Goal: Information Seeking & Learning: Learn about a topic

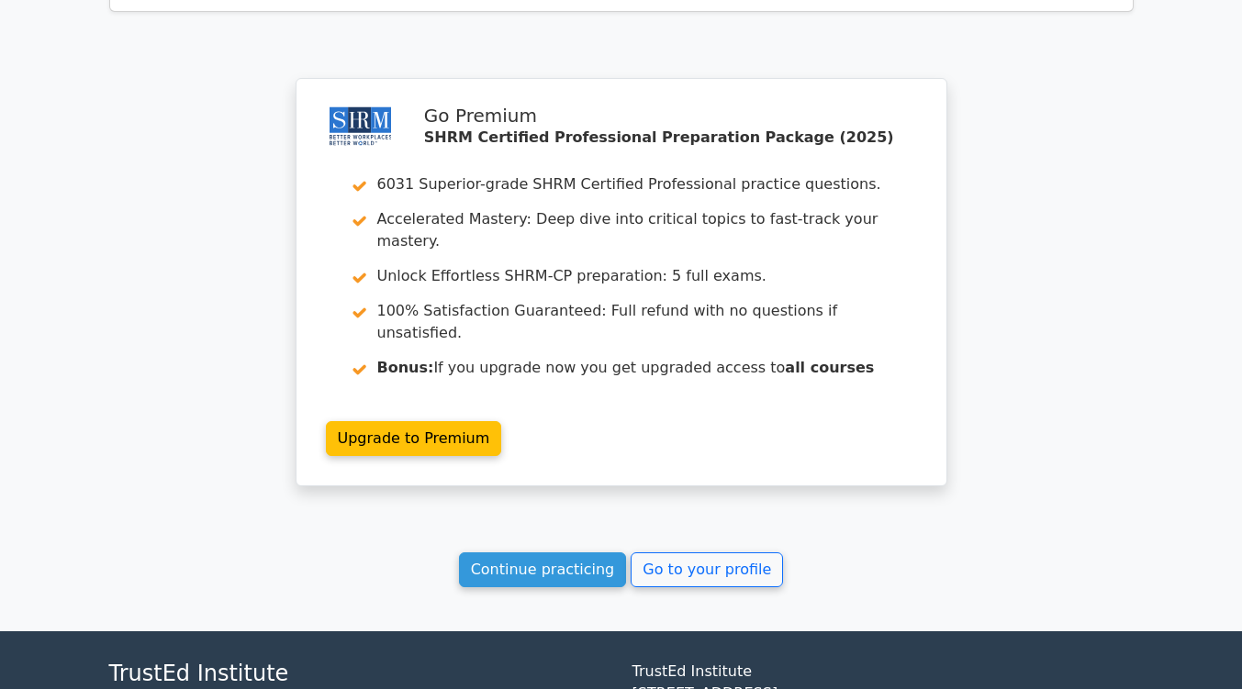
scroll to position [2831, 0]
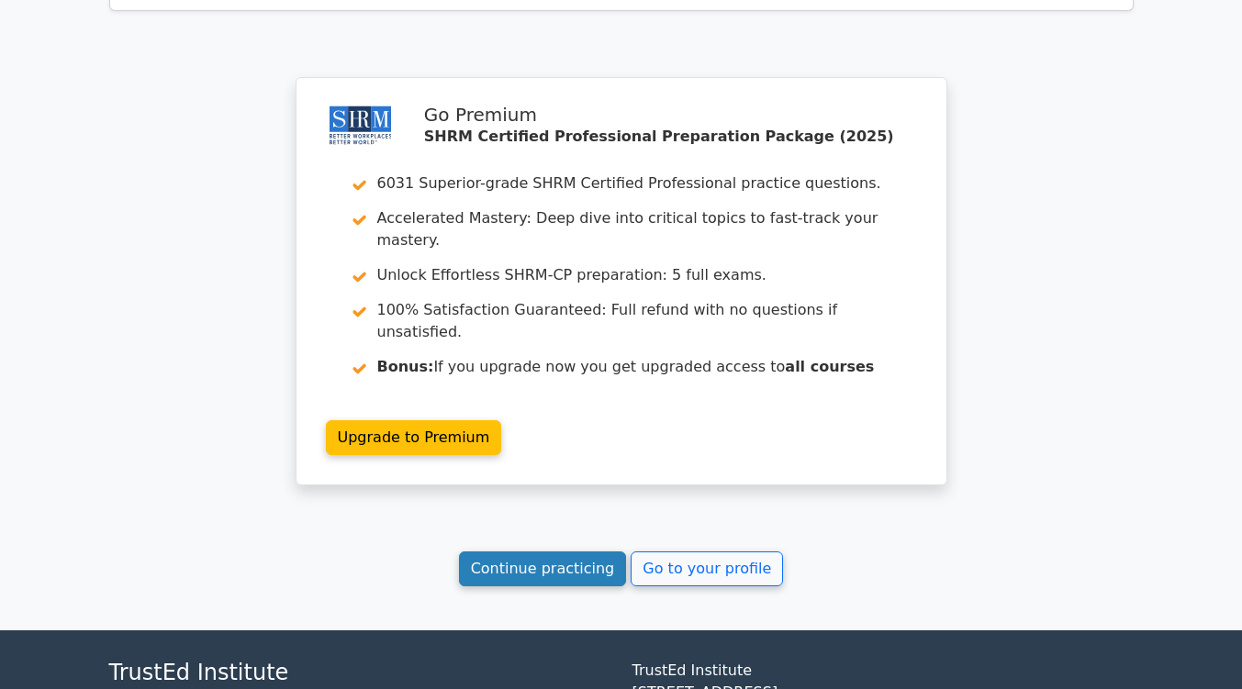
click at [509, 552] on link "Continue practicing" at bounding box center [543, 569] width 168 height 35
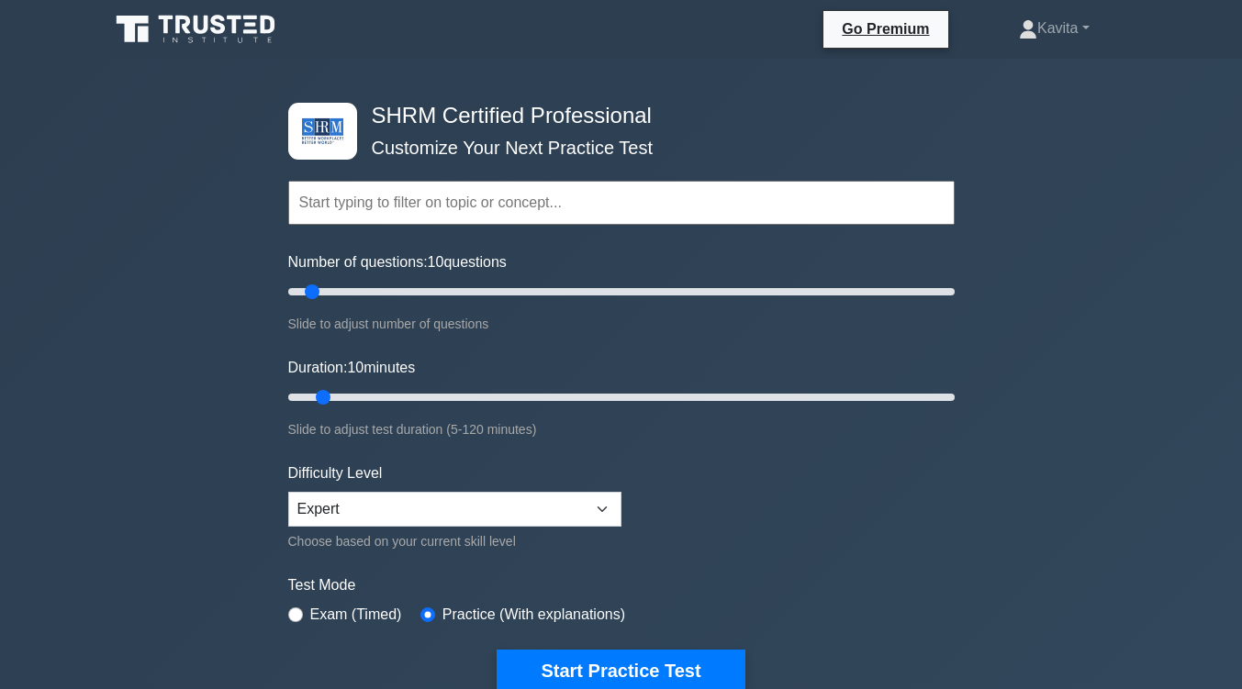
click at [709, 673] on button "Start Practice Test" at bounding box center [621, 671] width 248 height 42
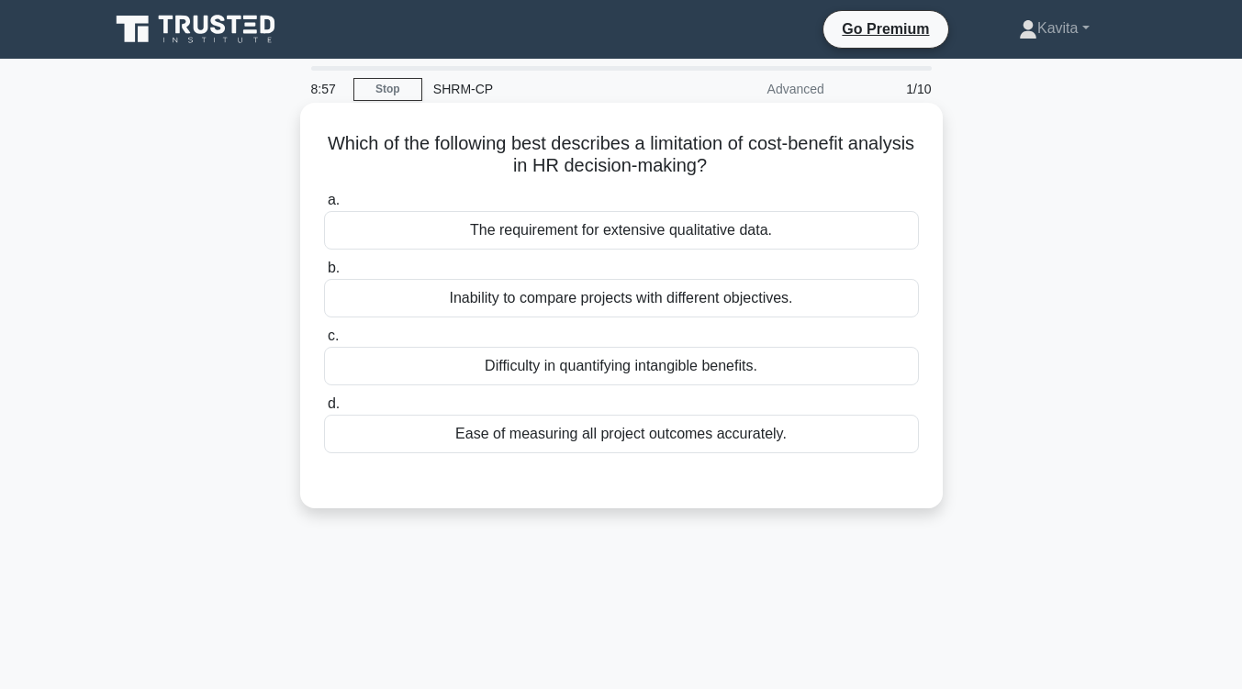
click at [734, 296] on div "Inability to compare projects with different objectives." at bounding box center [621, 298] width 595 height 39
click at [324, 274] on input "b. Inability to compare projects with different objectives." at bounding box center [324, 269] width 0 height 12
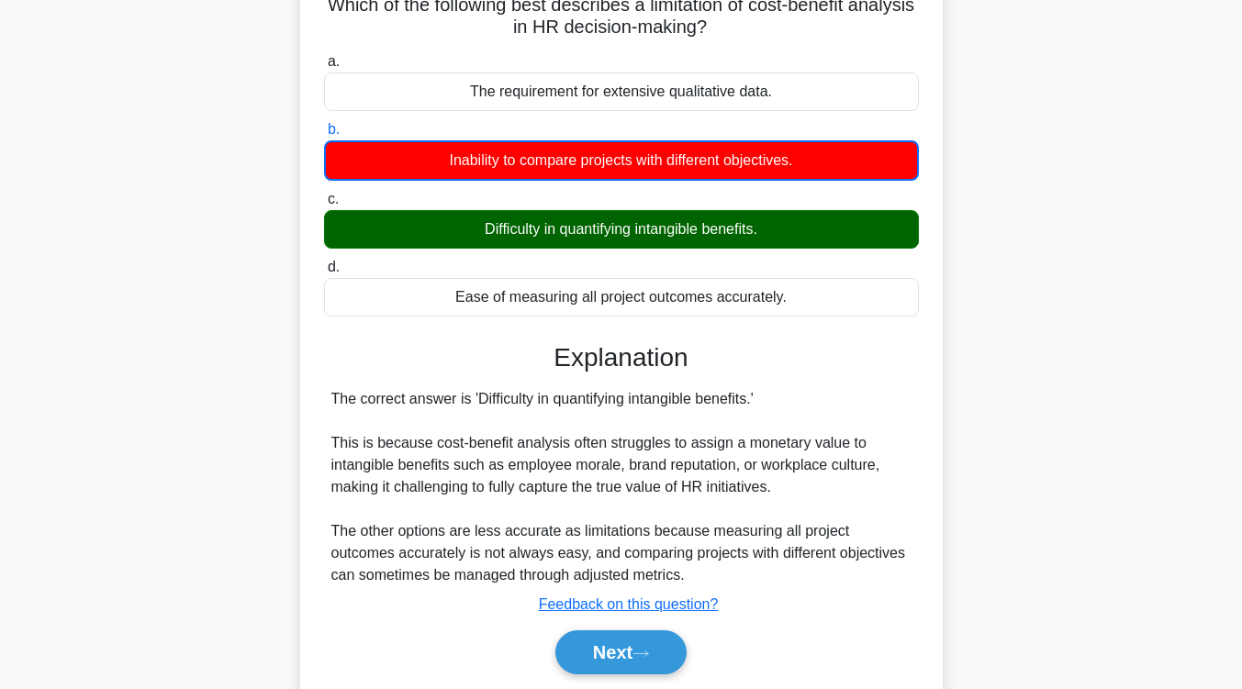
scroll to position [138, 0]
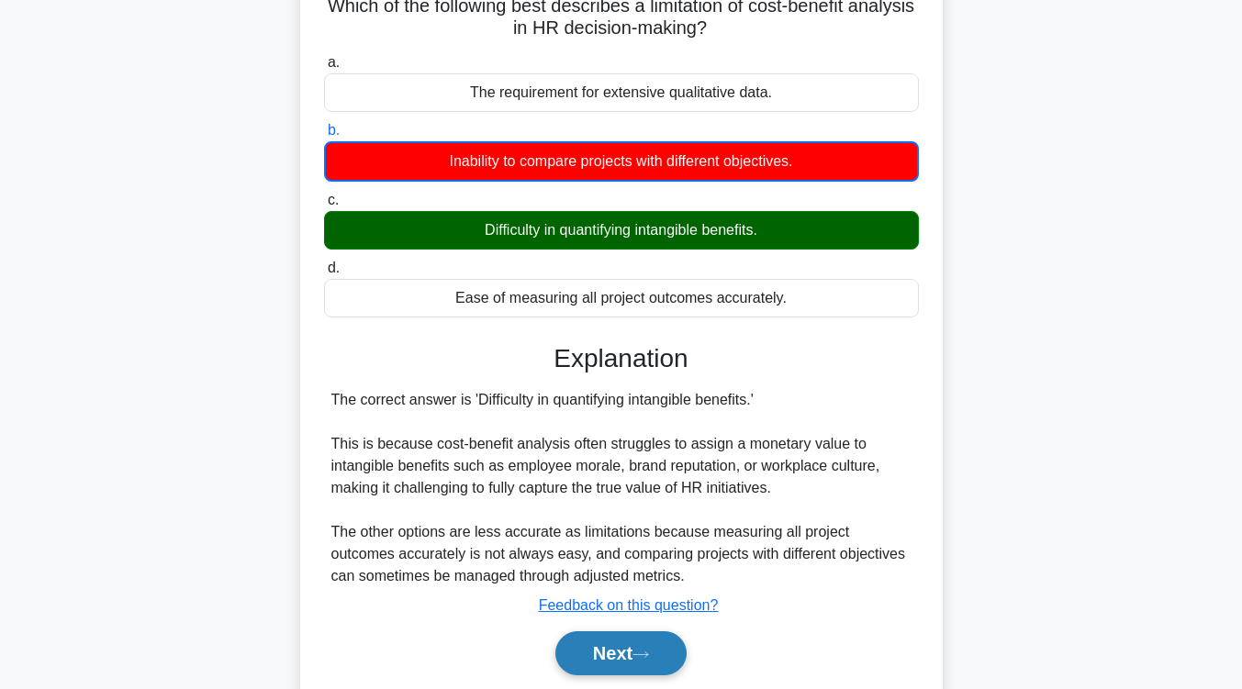
click at [653, 664] on button "Next" at bounding box center [620, 653] width 131 height 44
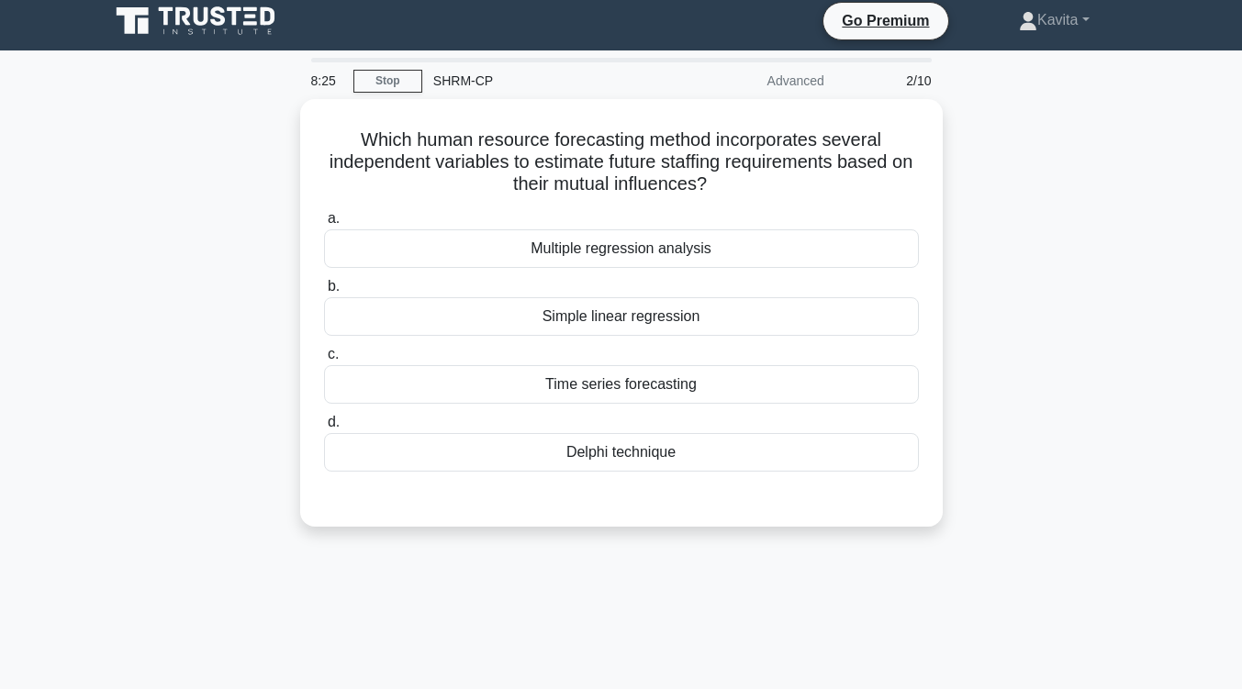
scroll to position [7, 0]
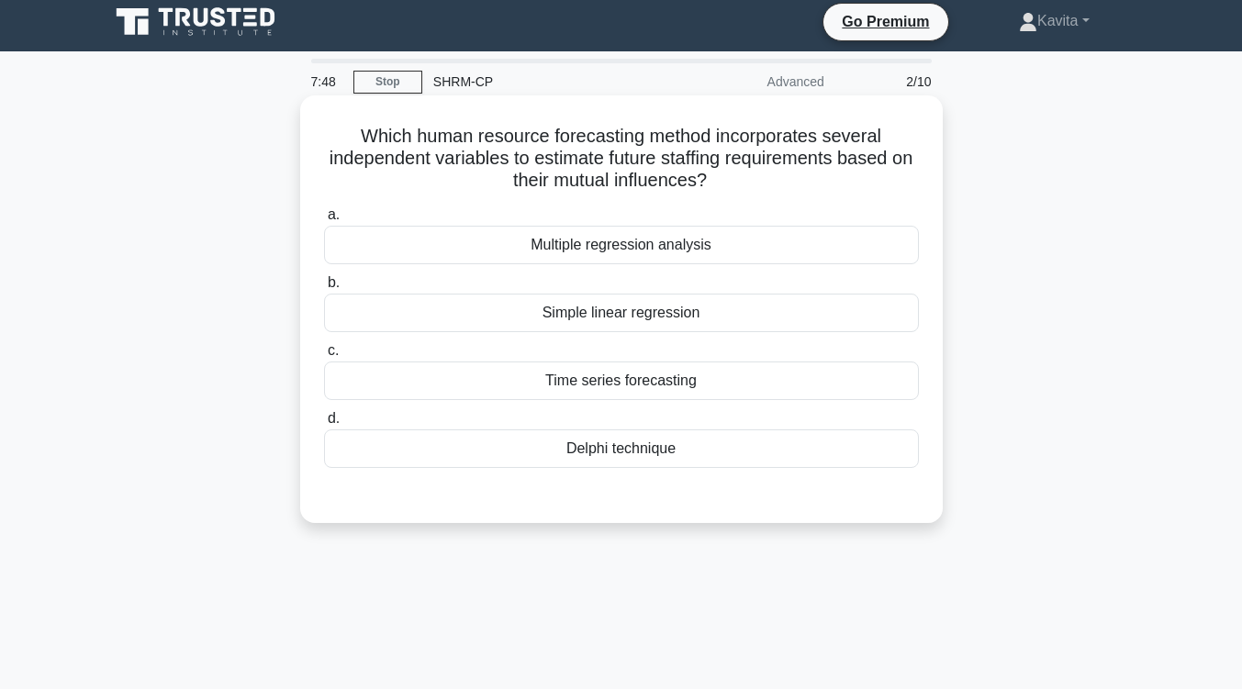
click at [640, 456] on div "Delphi technique" at bounding box center [621, 449] width 595 height 39
click at [324, 425] on input "d. Delphi technique" at bounding box center [324, 419] width 0 height 12
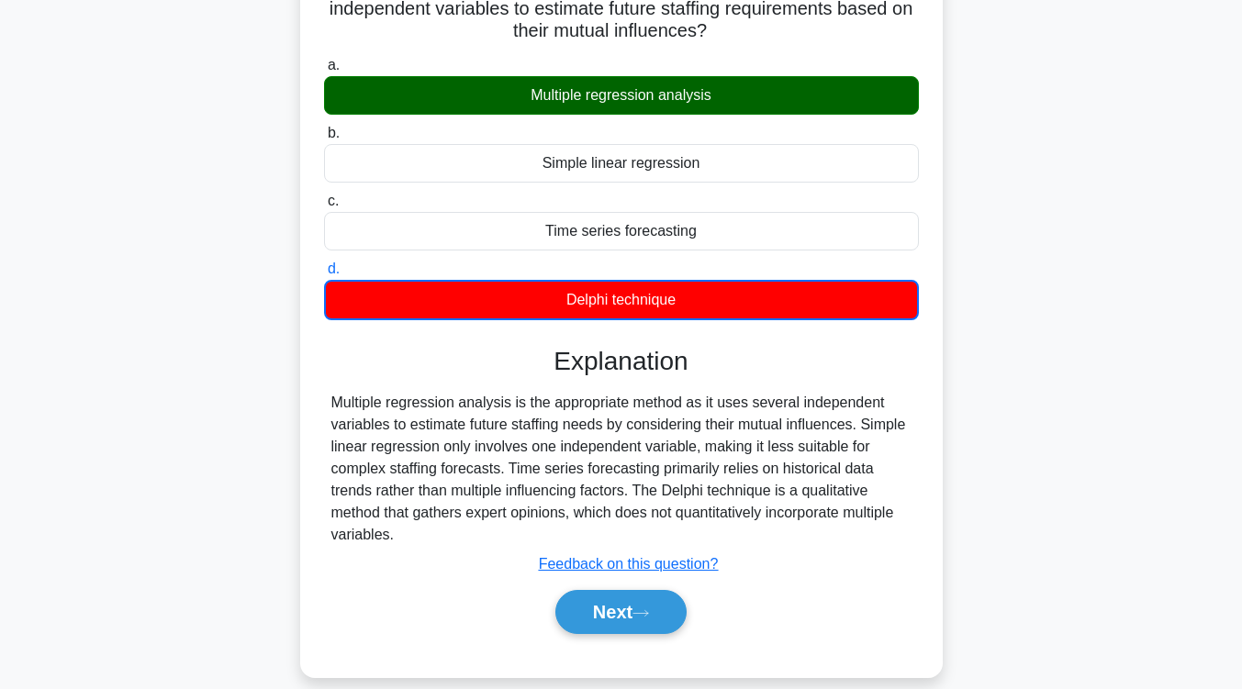
scroll to position [187, 0]
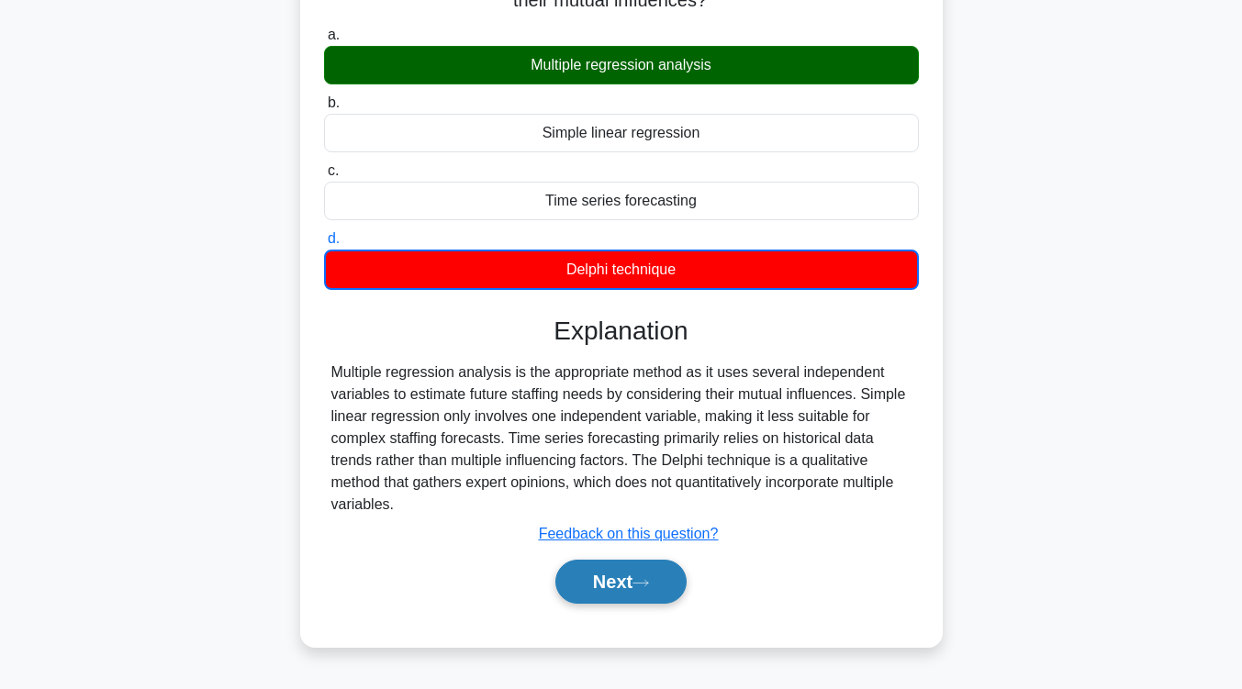
click at [630, 592] on button "Next" at bounding box center [620, 582] width 131 height 44
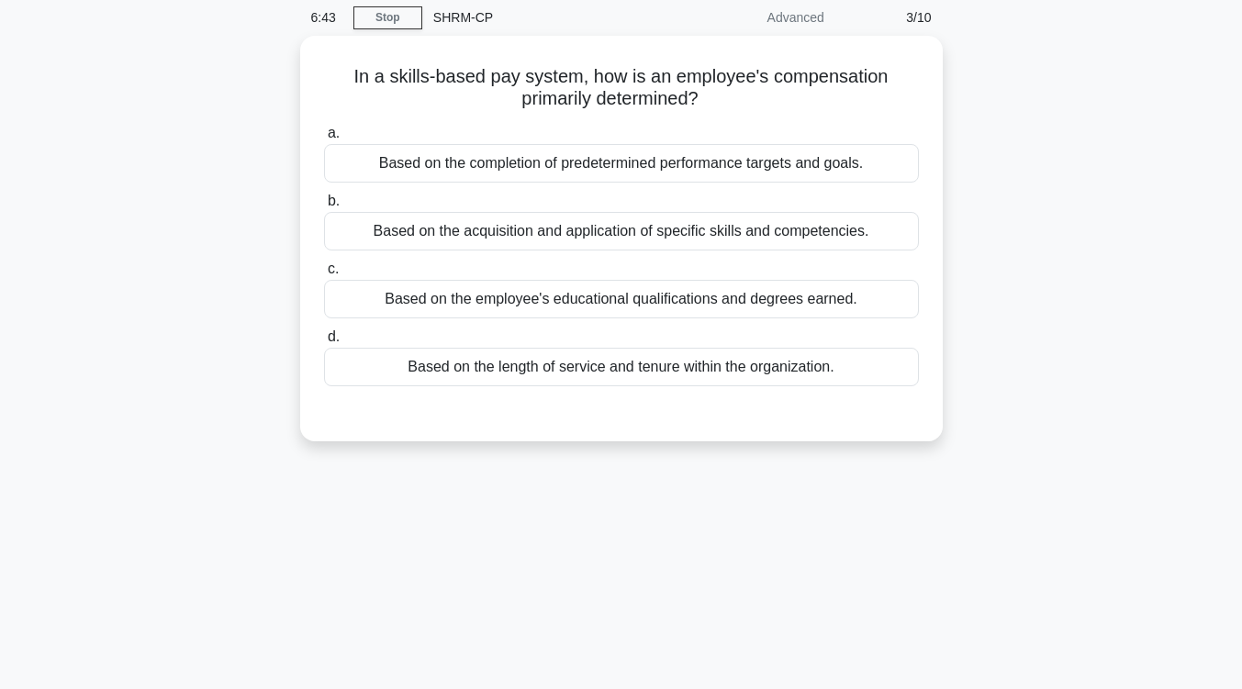
scroll to position [50, 0]
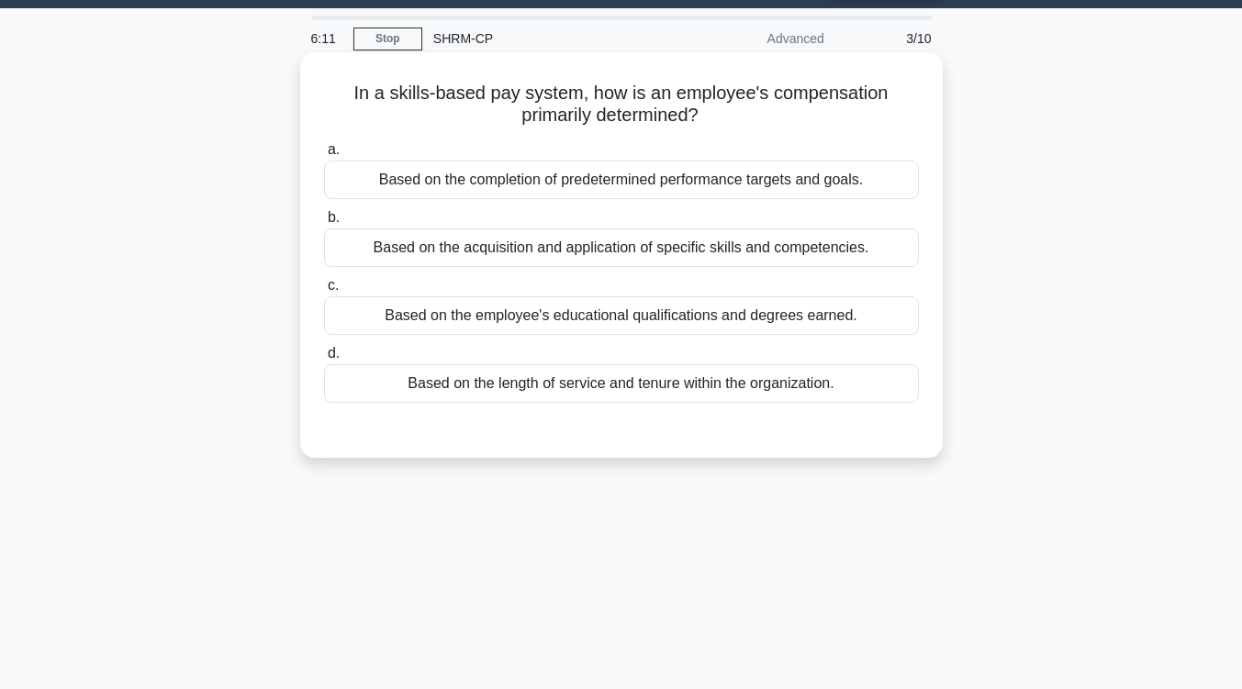
click at [687, 322] on div "Based on the employee's educational qualifications and degrees earned." at bounding box center [621, 315] width 595 height 39
click at [324, 292] on input "c. Based on the employee's educational qualifications and degrees earned." at bounding box center [324, 286] width 0 height 12
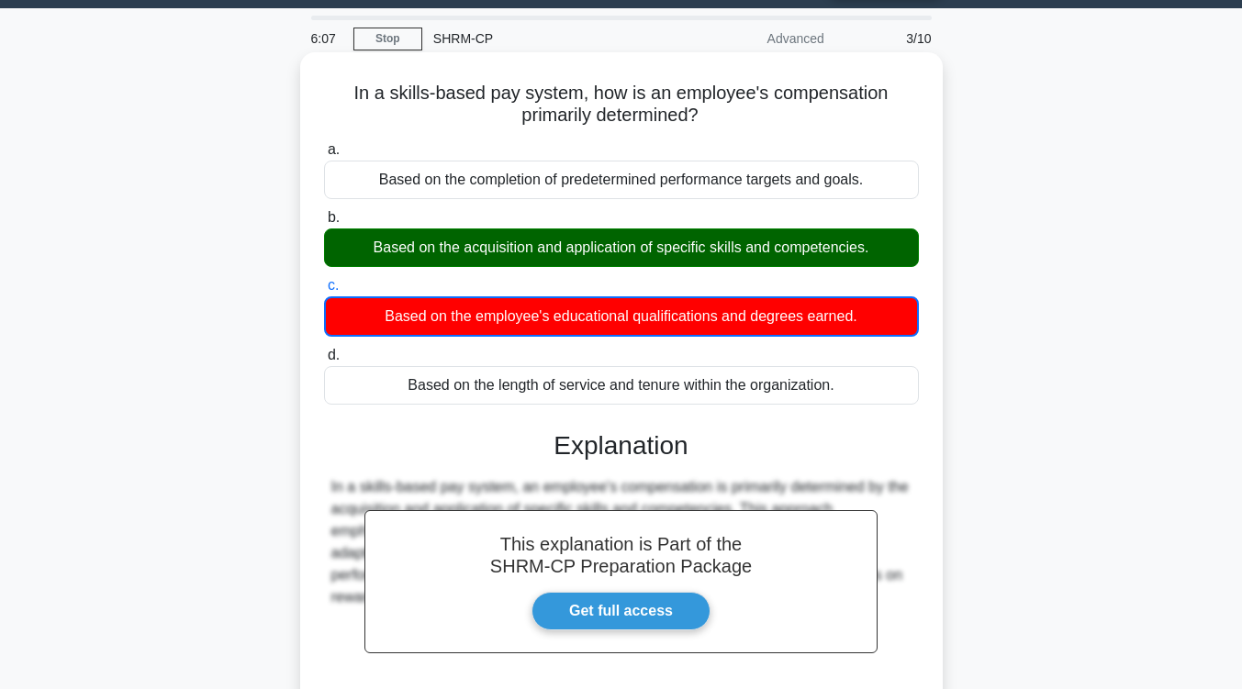
click at [687, 322] on div "Based on the employee's educational qualifications and degrees earned." at bounding box center [621, 316] width 595 height 40
click at [324, 292] on input "c. Based on the employee's educational qualifications and degrees earned." at bounding box center [324, 286] width 0 height 12
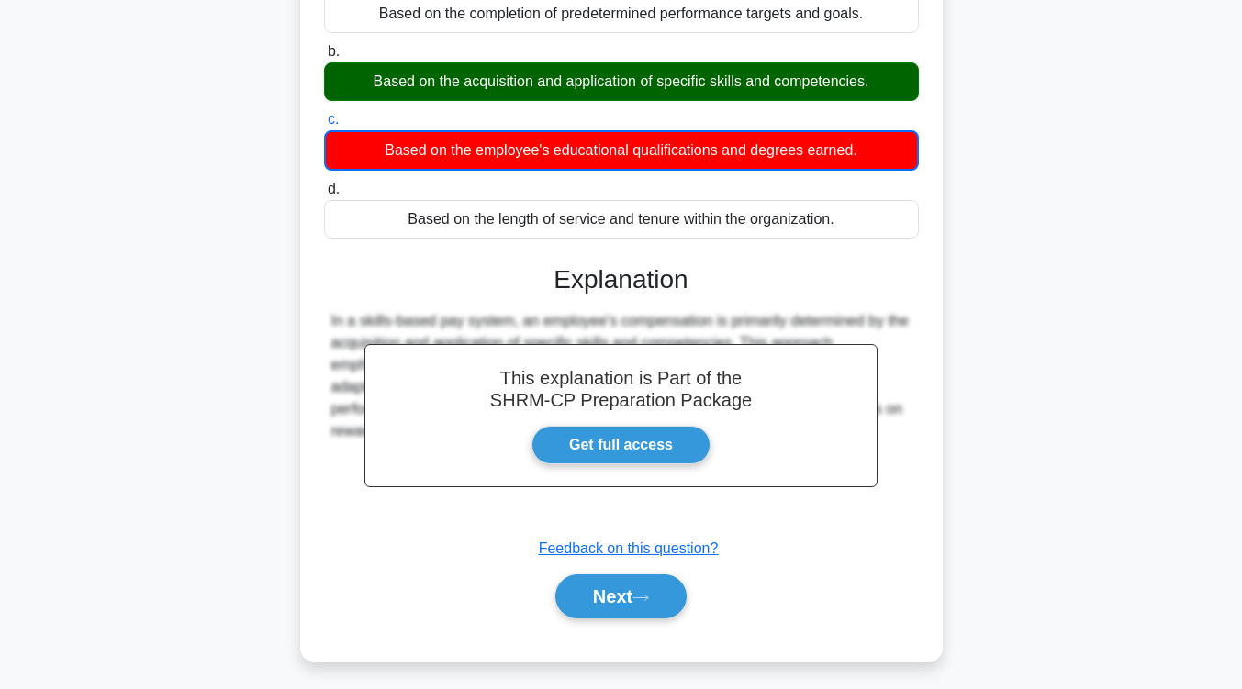
scroll to position [221, 0]
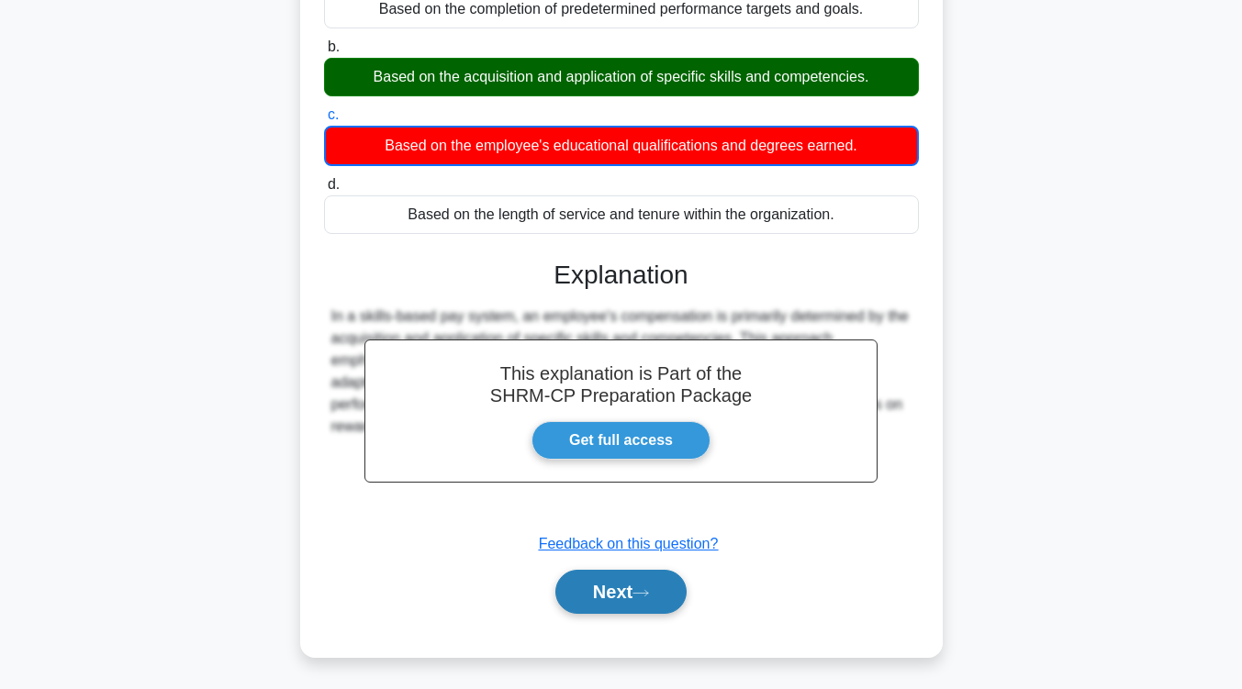
click at [581, 584] on button "Next" at bounding box center [620, 592] width 131 height 44
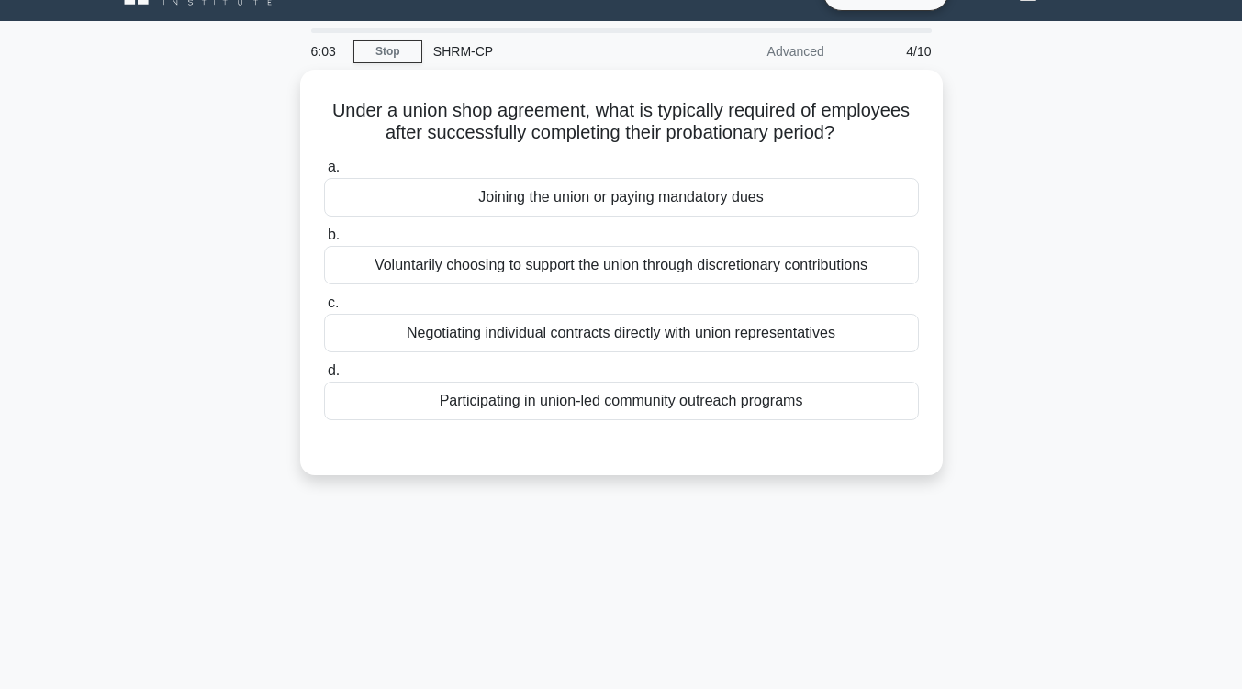
scroll to position [37, 0]
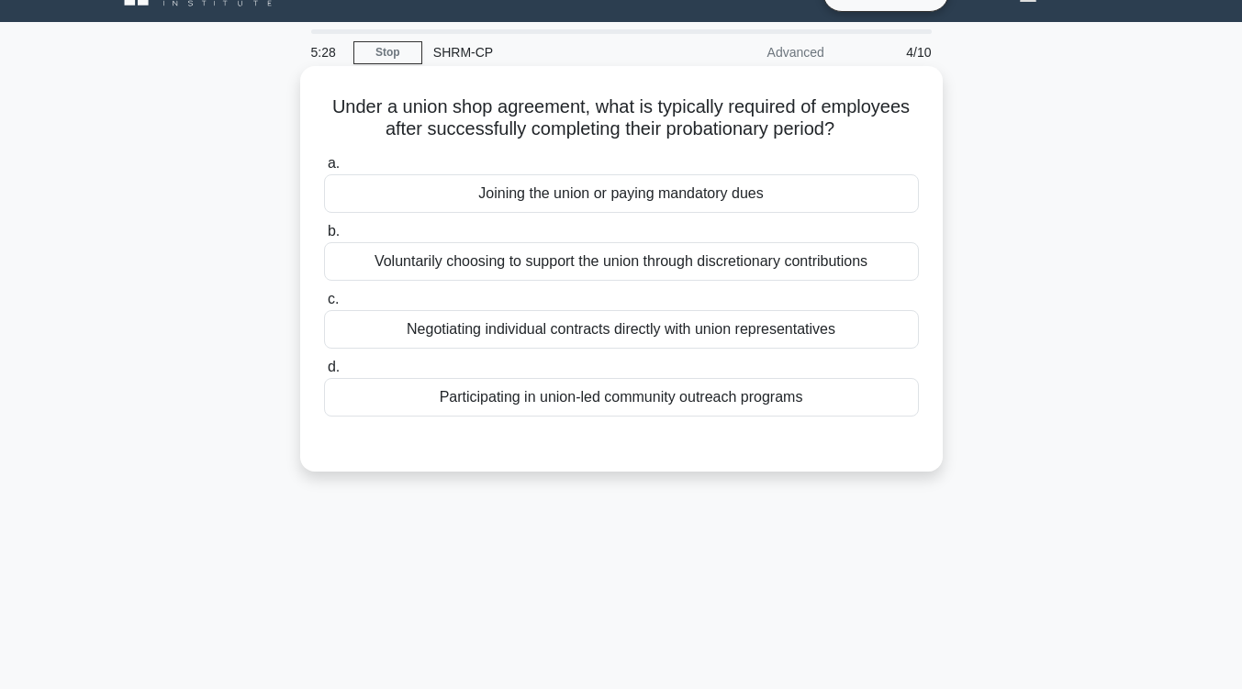
click at [621, 408] on div "Participating in union-led community outreach programs" at bounding box center [621, 397] width 595 height 39
click at [324, 374] on input "d. Participating in union-led community outreach programs" at bounding box center [324, 368] width 0 height 12
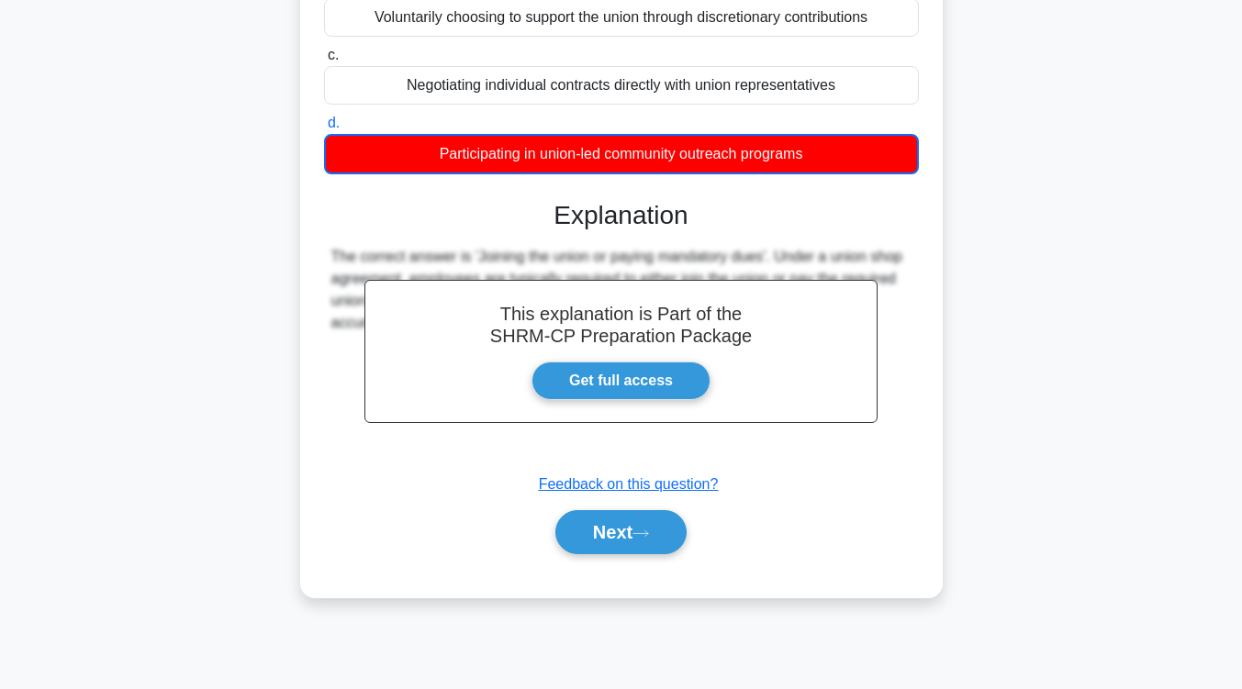
scroll to position [302, 0]
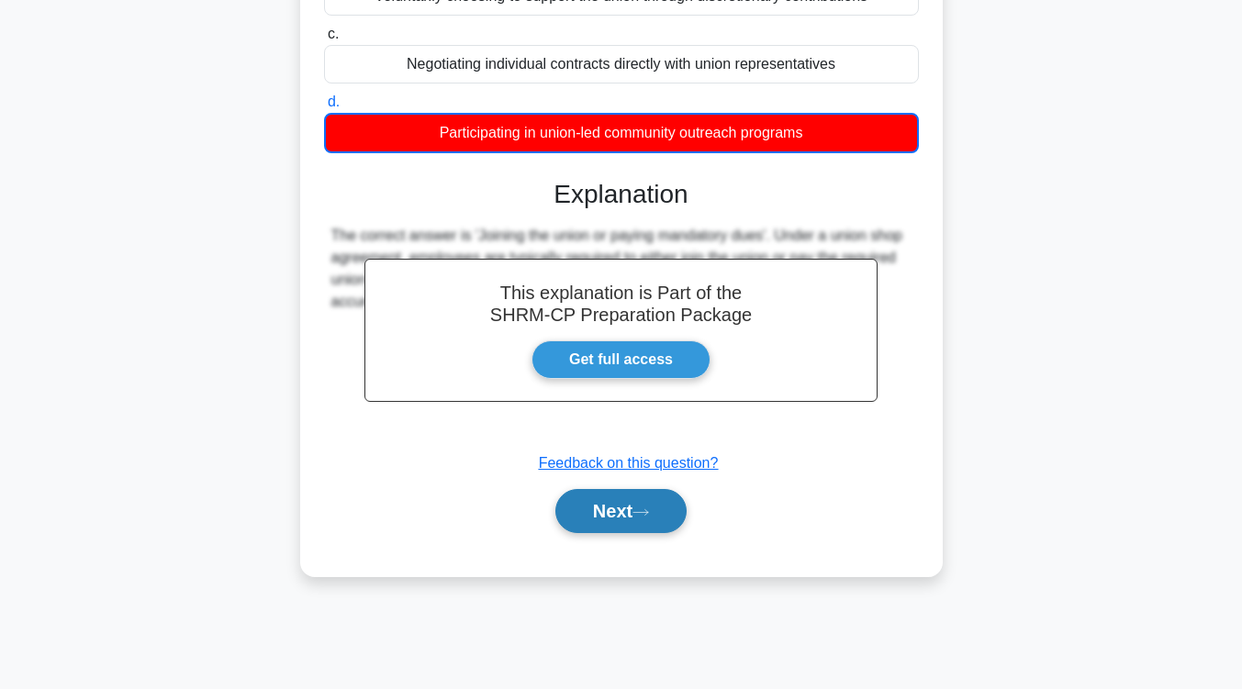
click at [609, 515] on button "Next" at bounding box center [620, 511] width 131 height 44
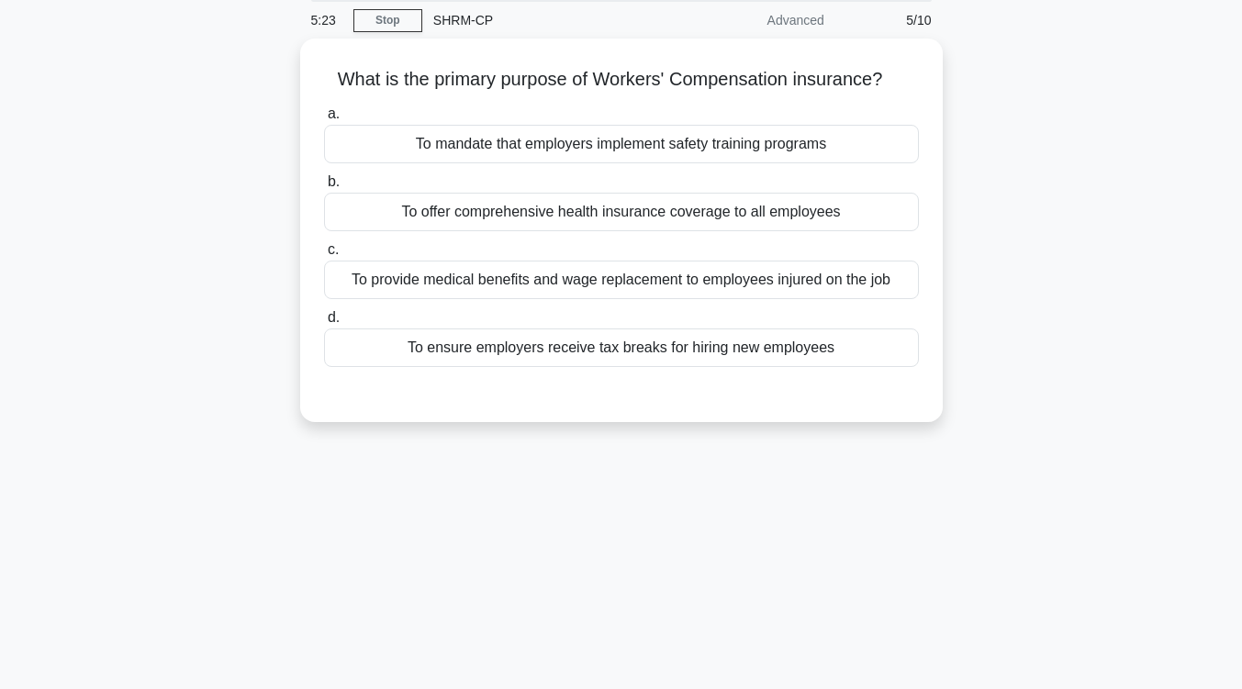
scroll to position [17, 0]
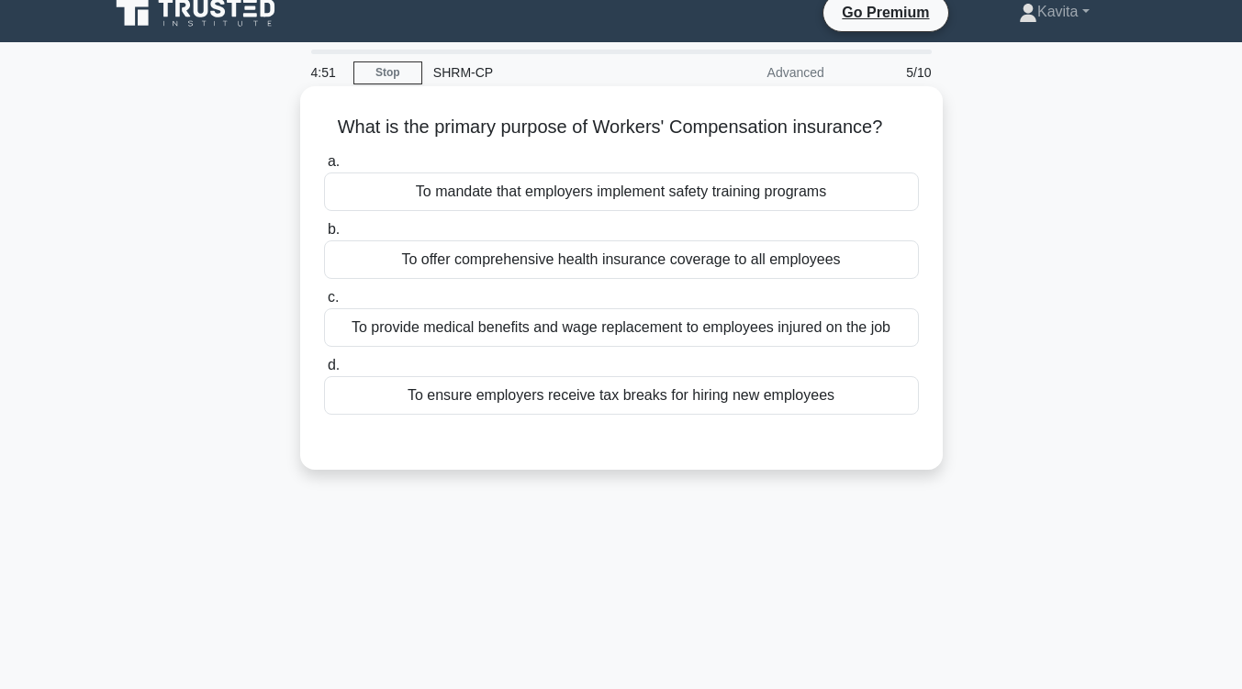
click at [574, 264] on div "To offer comprehensive health insurance coverage to all employees" at bounding box center [621, 259] width 595 height 39
click at [324, 236] on input "b. To offer comprehensive health insurance coverage to all employees" at bounding box center [324, 230] width 0 height 12
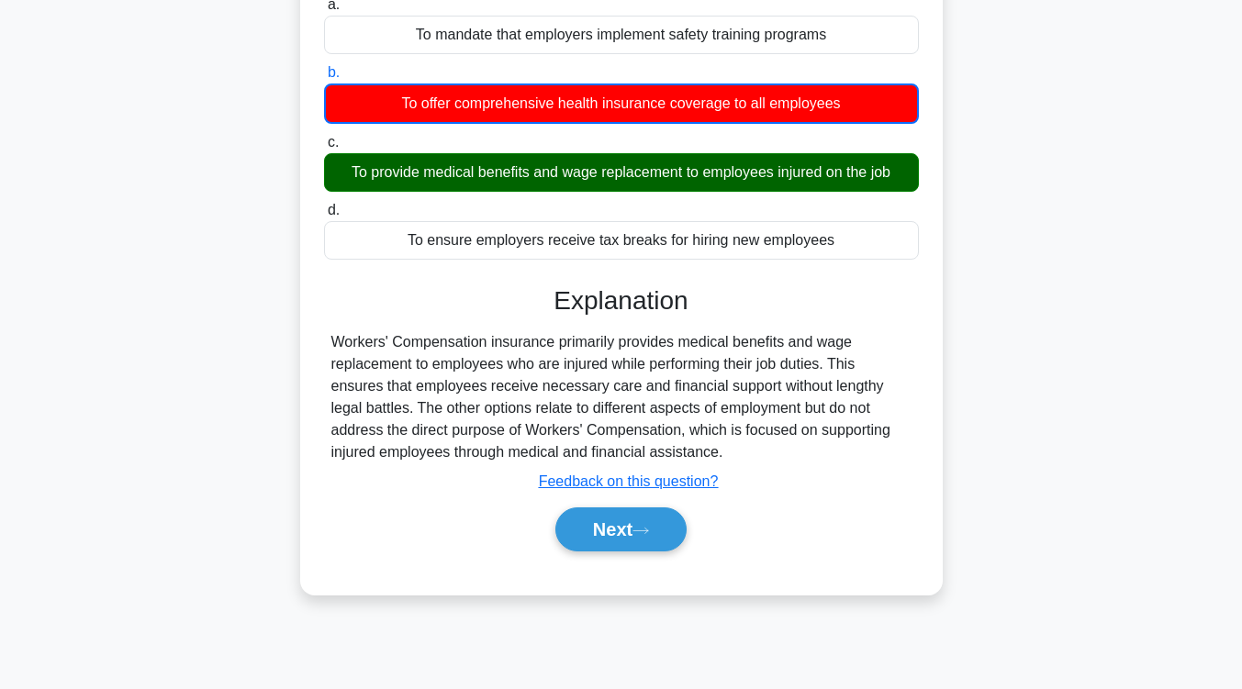
scroll to position [176, 0]
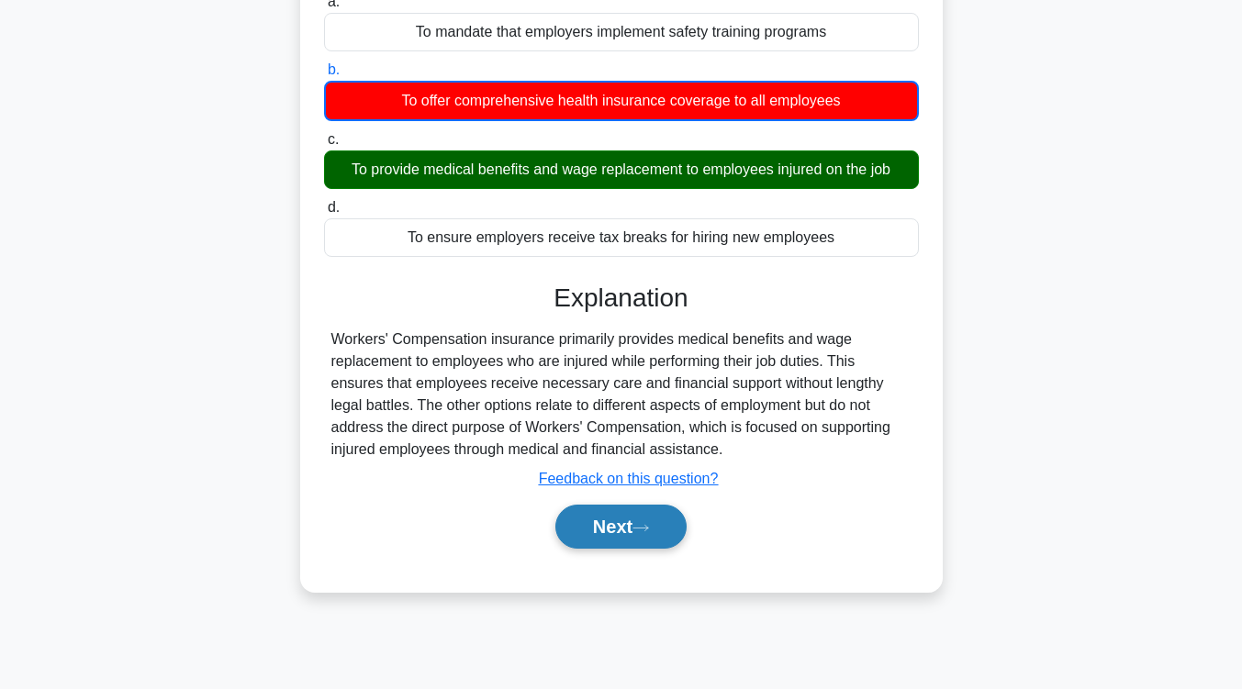
click at [667, 522] on button "Next" at bounding box center [620, 527] width 131 height 44
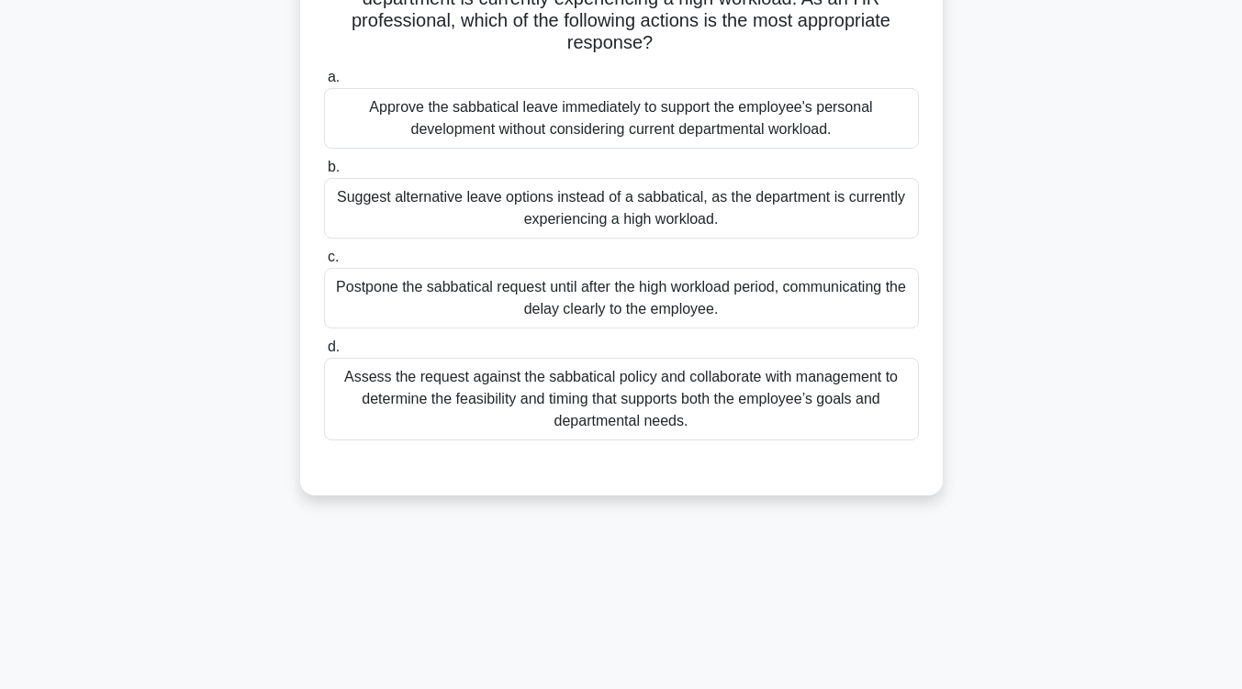
scroll to position [195, 0]
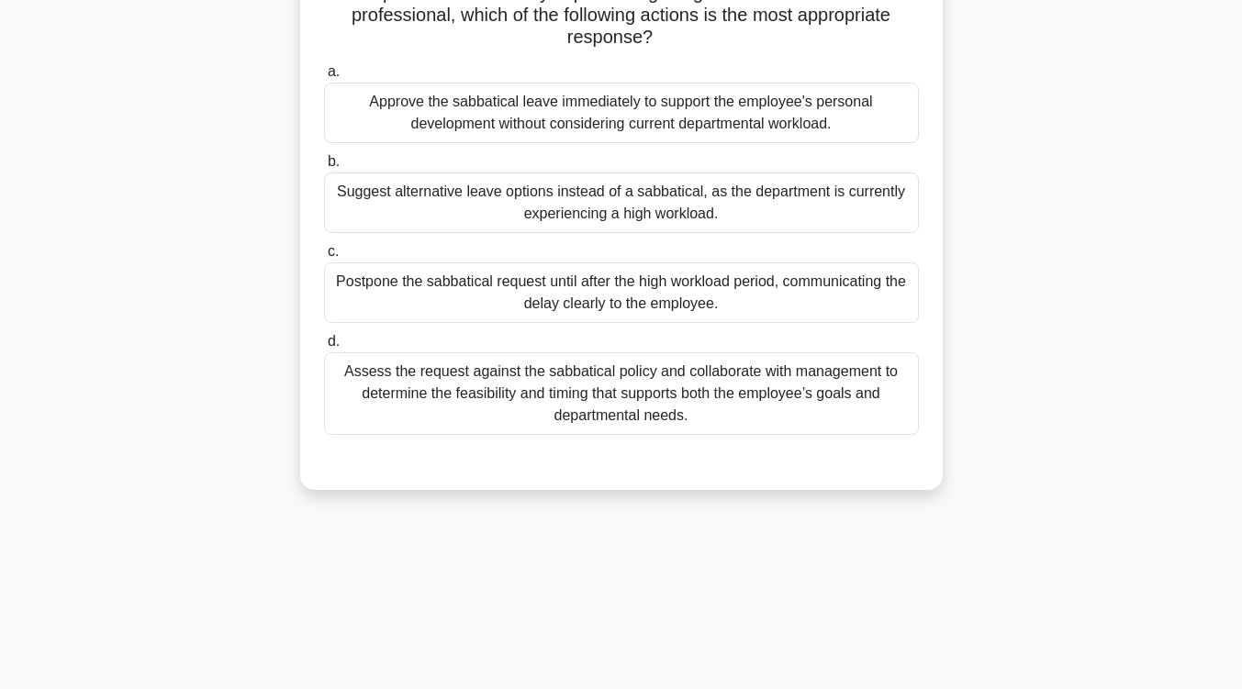
click at [770, 372] on div "Assess the request against the sabbatical policy and collaborate with managemen…" at bounding box center [621, 393] width 595 height 83
click at [324, 348] on input "d. Assess the request against the sabbatical policy and collaborate with manage…" at bounding box center [324, 342] width 0 height 12
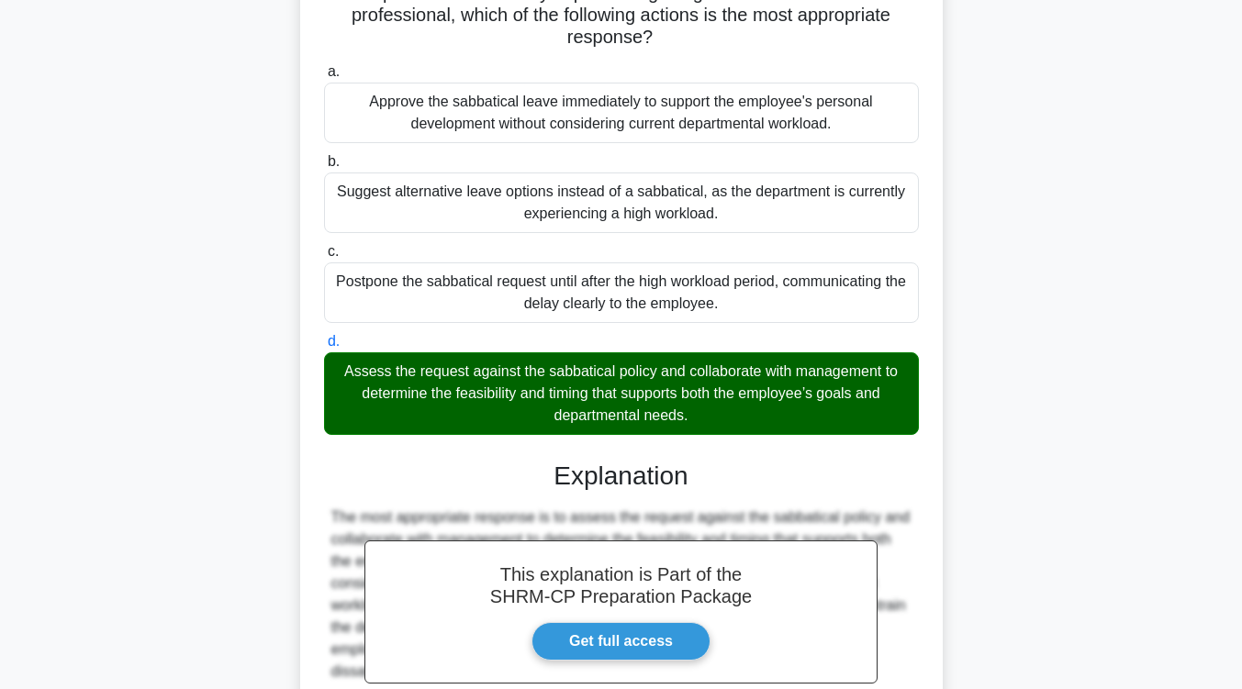
scroll to position [399, 0]
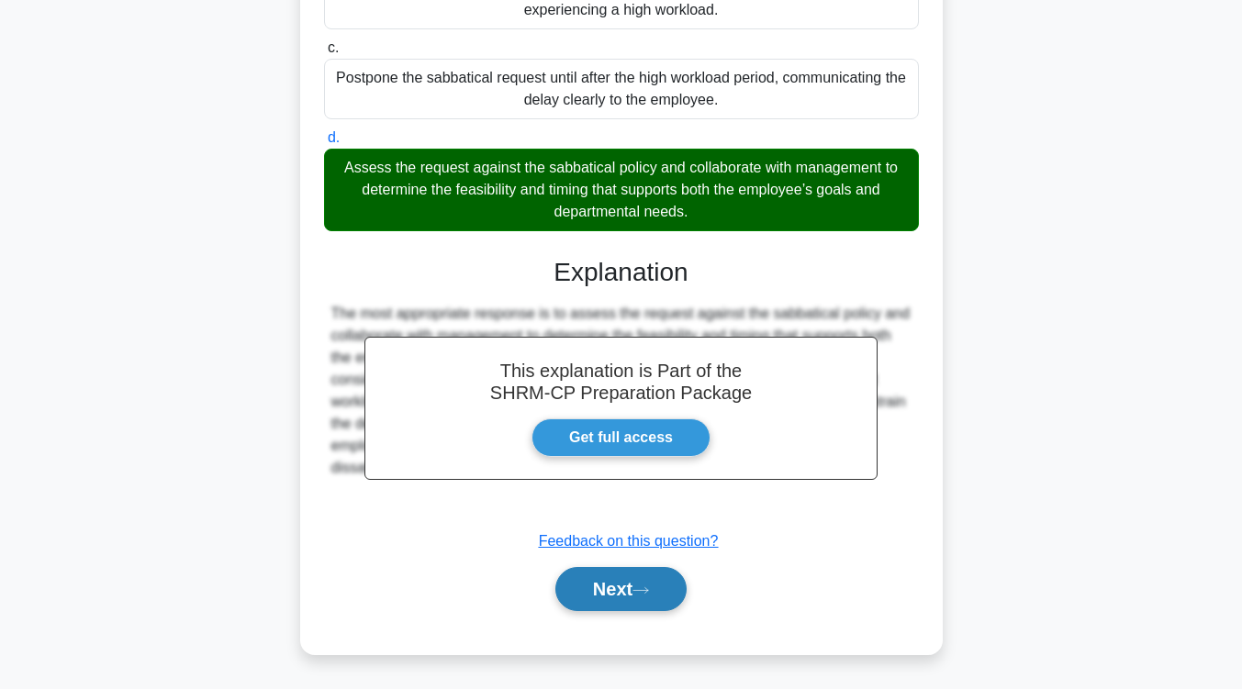
click at [617, 570] on button "Next" at bounding box center [620, 589] width 131 height 44
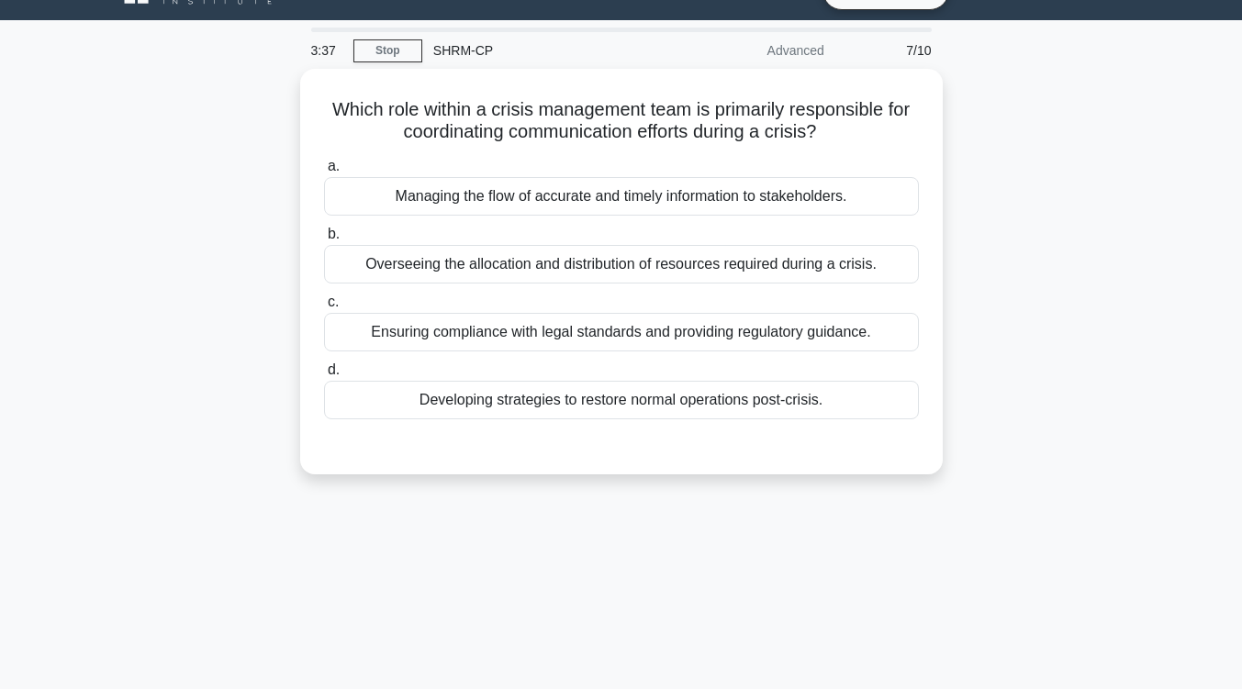
scroll to position [33, 0]
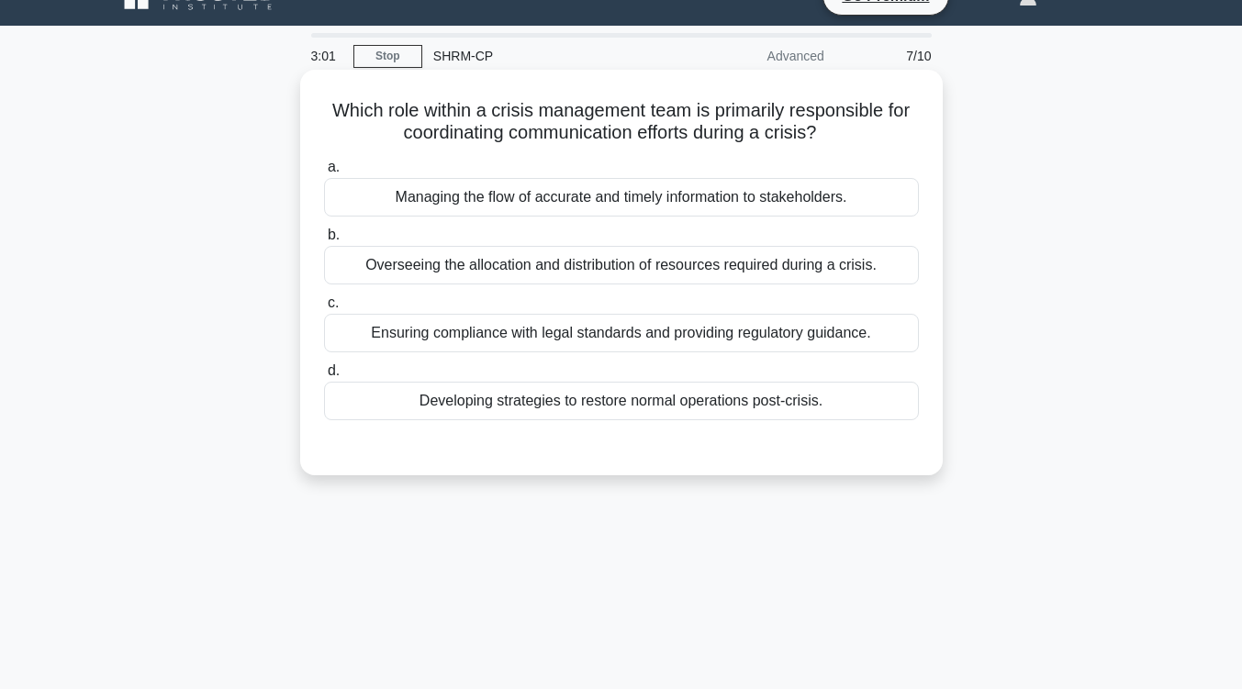
click at [634, 206] on div "Managing the flow of accurate and timely information to stakeholders." at bounding box center [621, 197] width 595 height 39
click at [324, 173] on input "a. Managing the flow of accurate and timely information to stakeholders." at bounding box center [324, 168] width 0 height 12
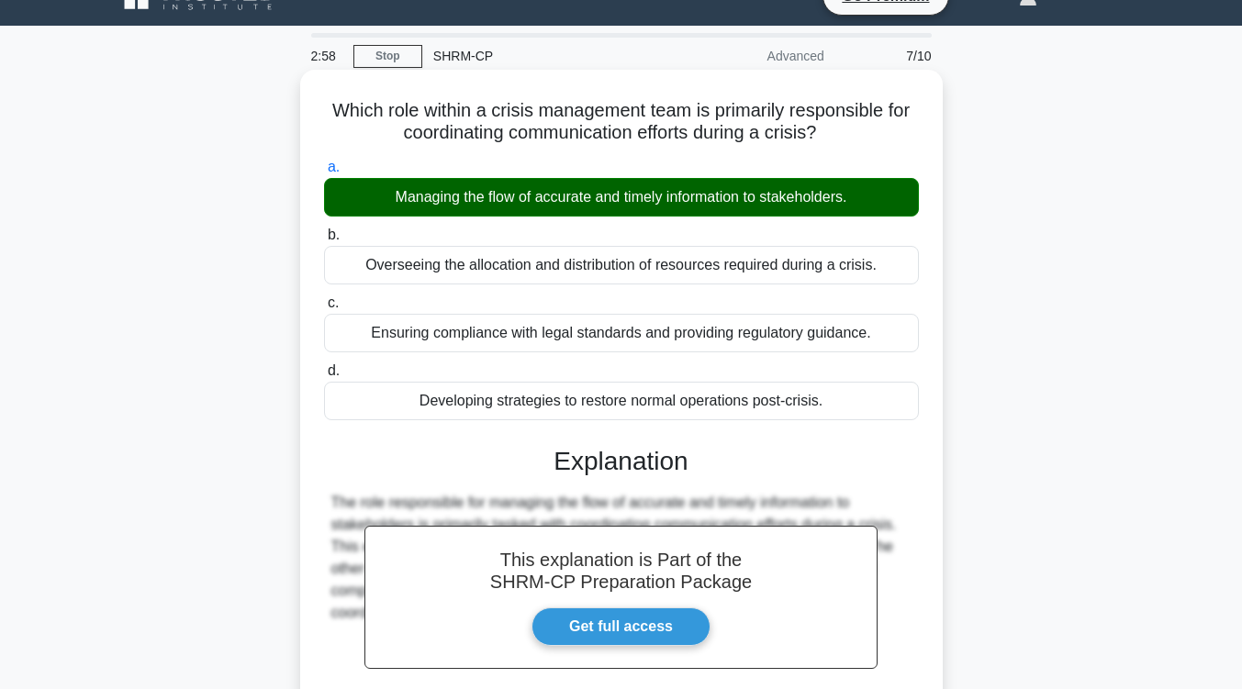
scroll to position [302, 0]
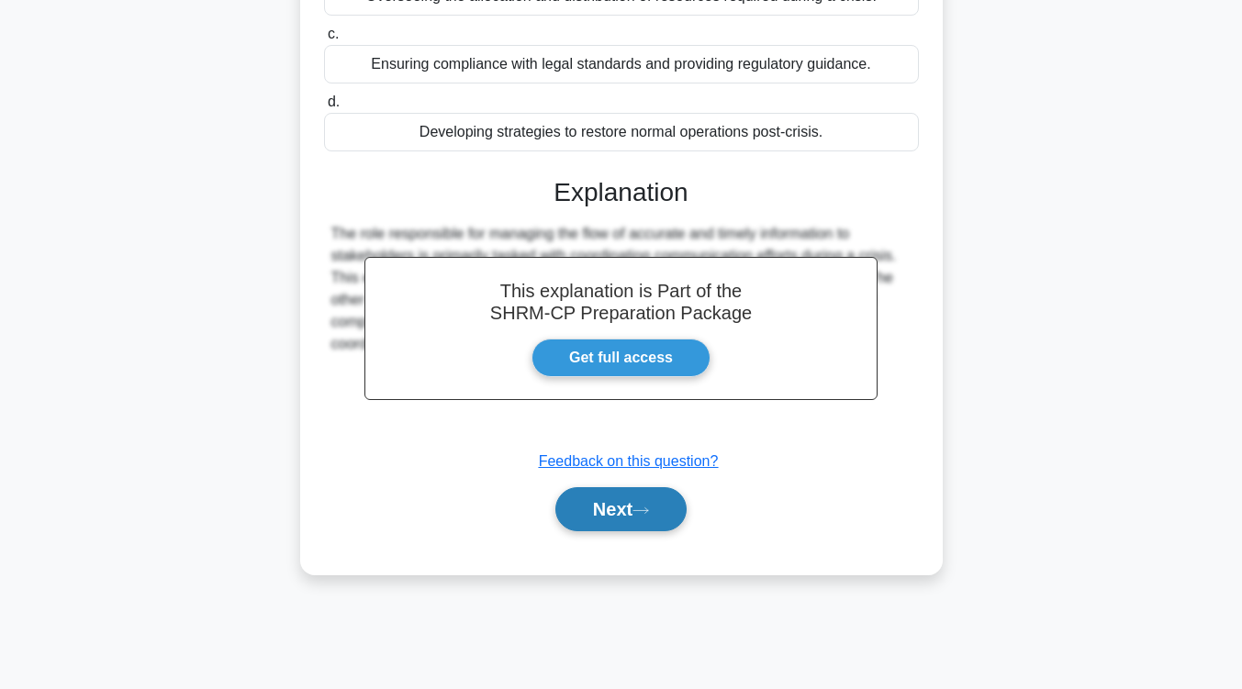
click at [592, 522] on button "Next" at bounding box center [620, 509] width 131 height 44
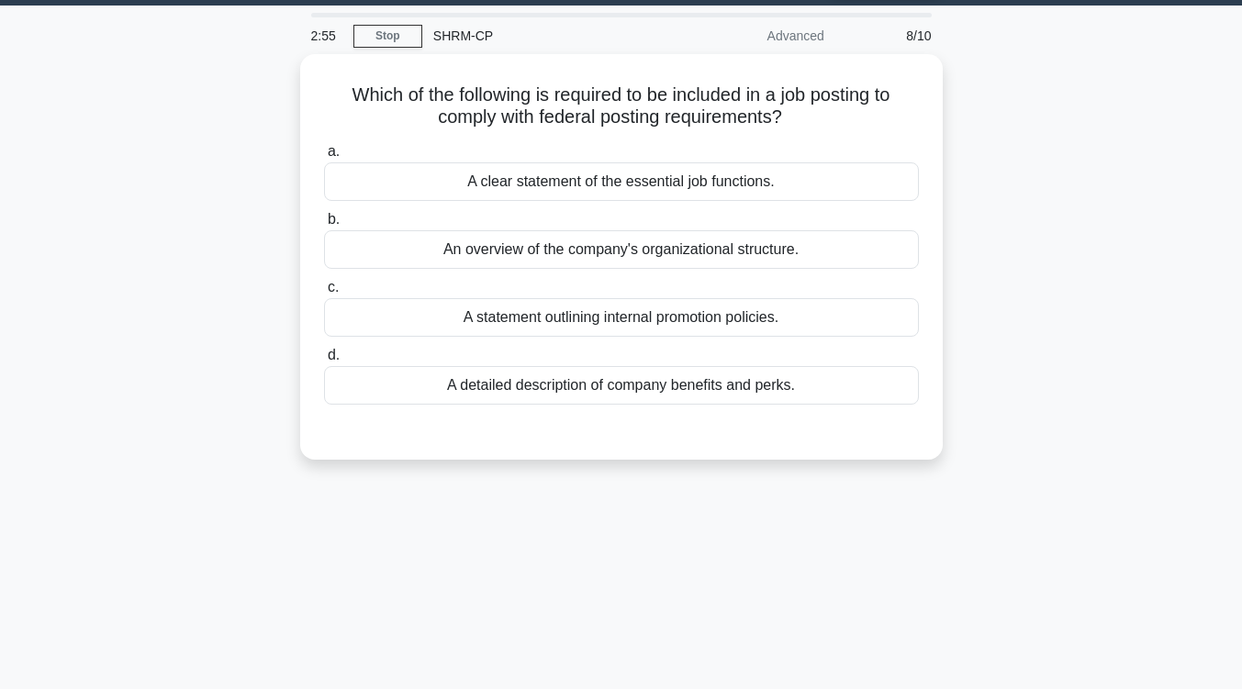
scroll to position [55, 0]
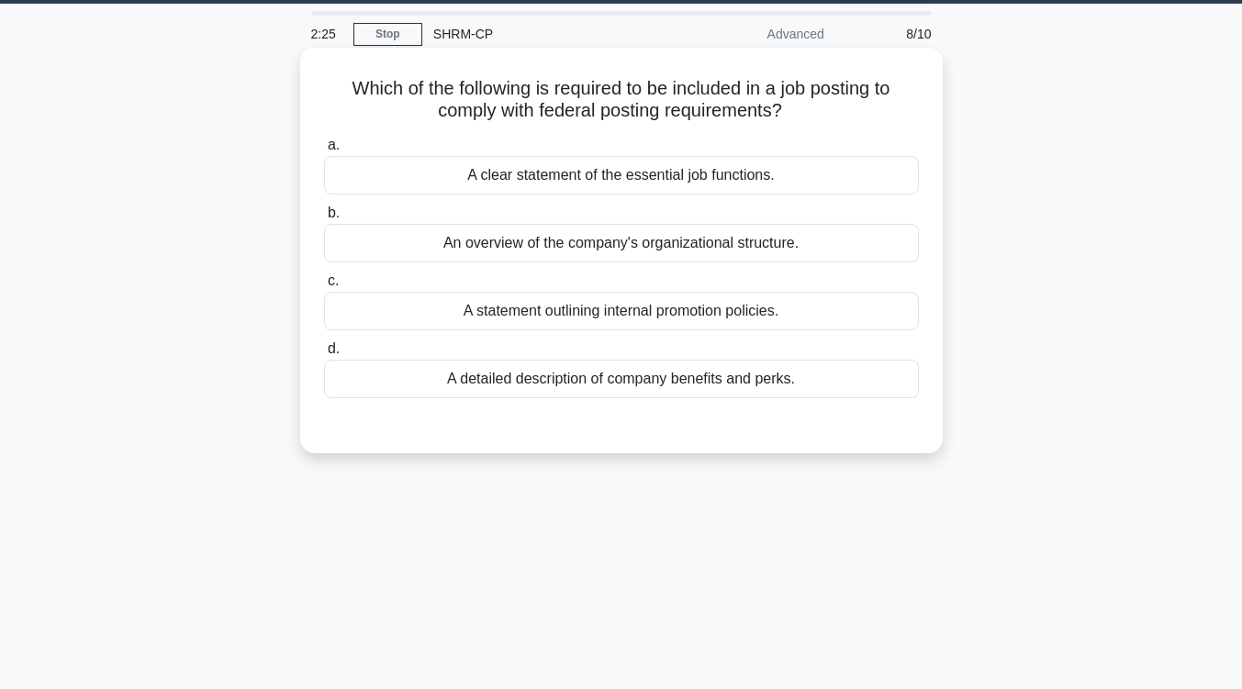
click at [669, 171] on div "A clear statement of the essential job functions." at bounding box center [621, 175] width 595 height 39
click at [324, 151] on input "a. A clear statement of the essential job functions." at bounding box center [324, 146] width 0 height 12
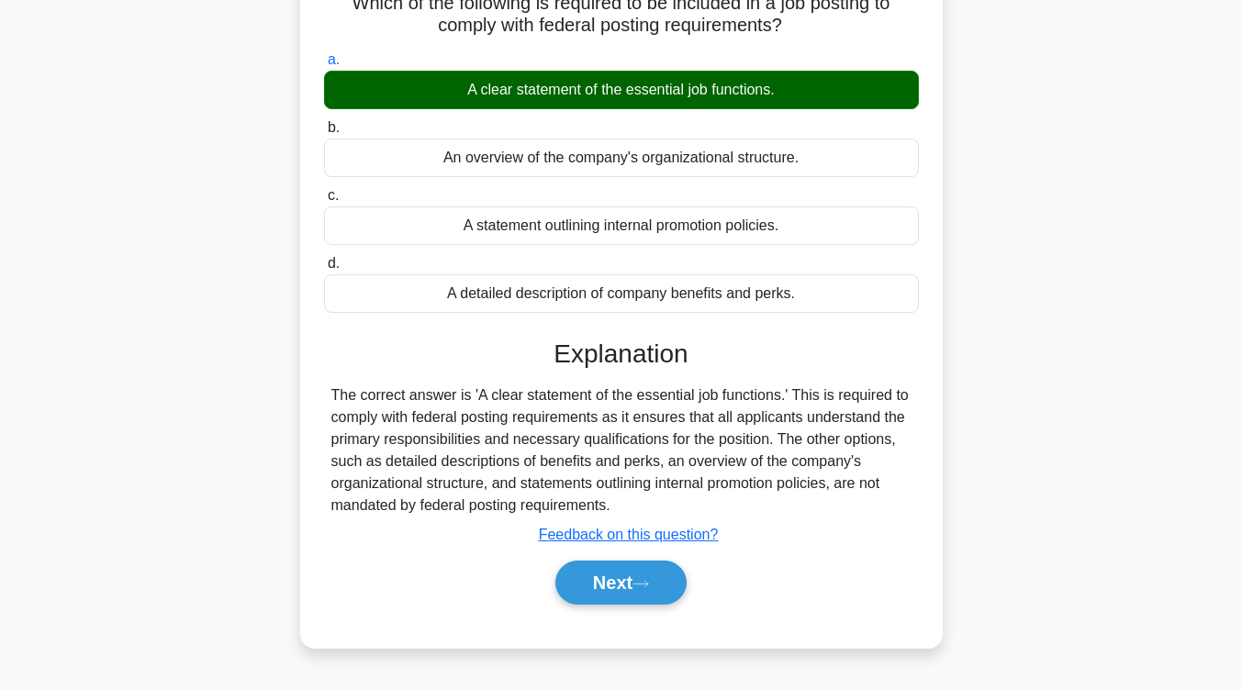
scroll to position [141, 0]
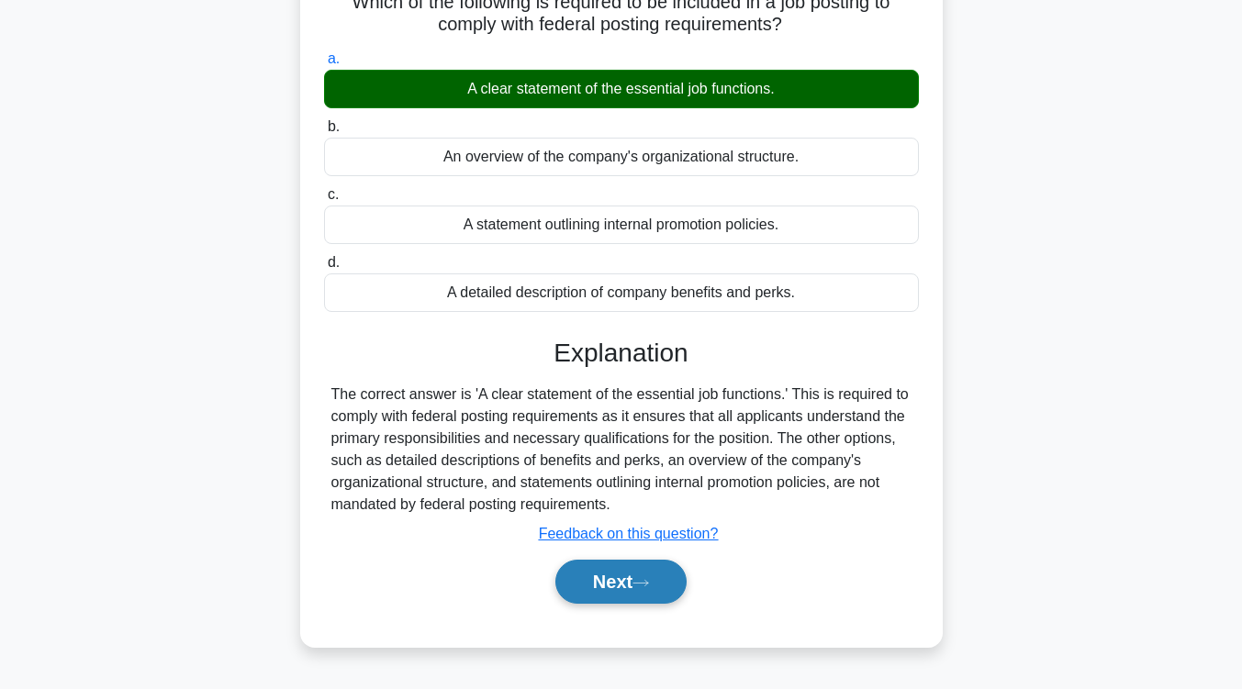
click at [649, 587] on icon at bounding box center [640, 583] width 17 height 10
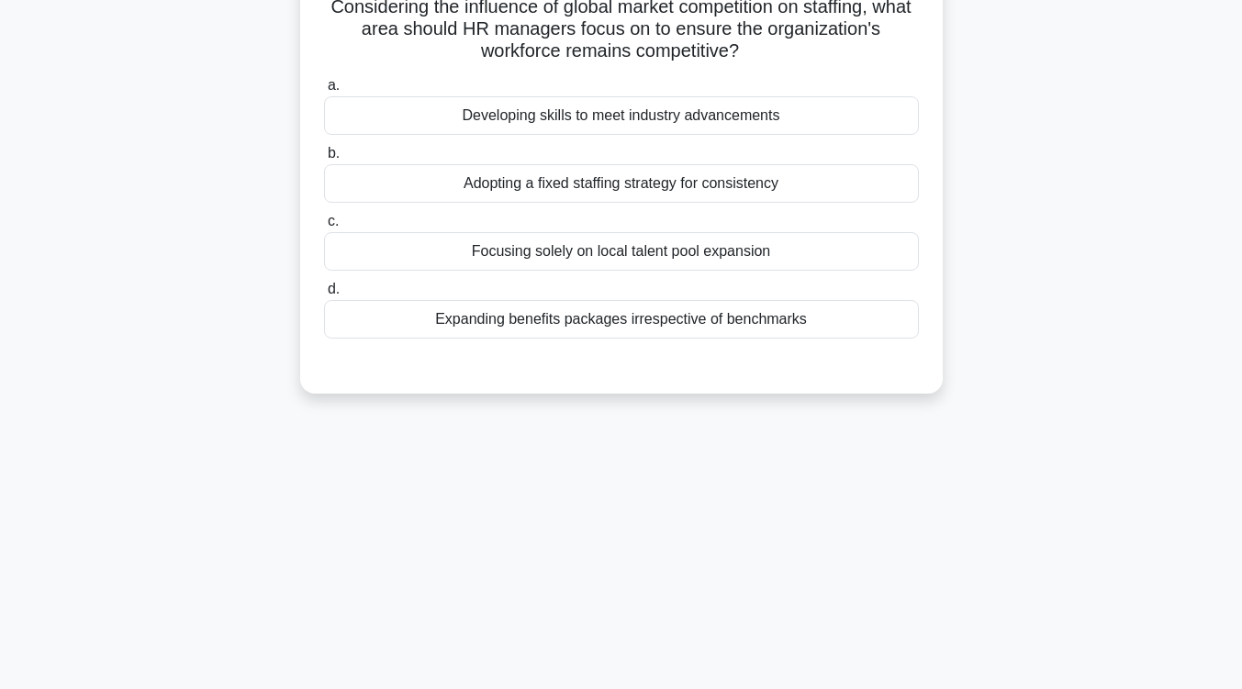
scroll to position [5, 0]
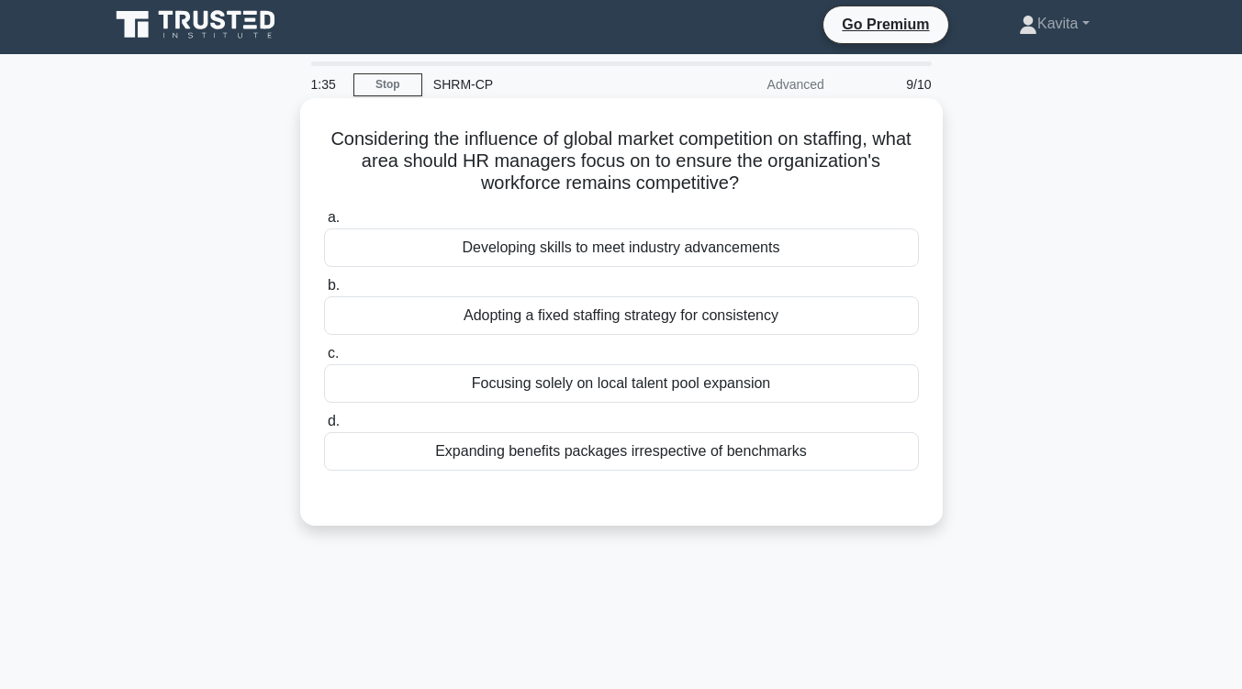
click at [716, 257] on div "Developing skills to meet industry advancements" at bounding box center [621, 248] width 595 height 39
click at [324, 224] on input "a. Developing skills to meet industry advancements" at bounding box center [324, 218] width 0 height 12
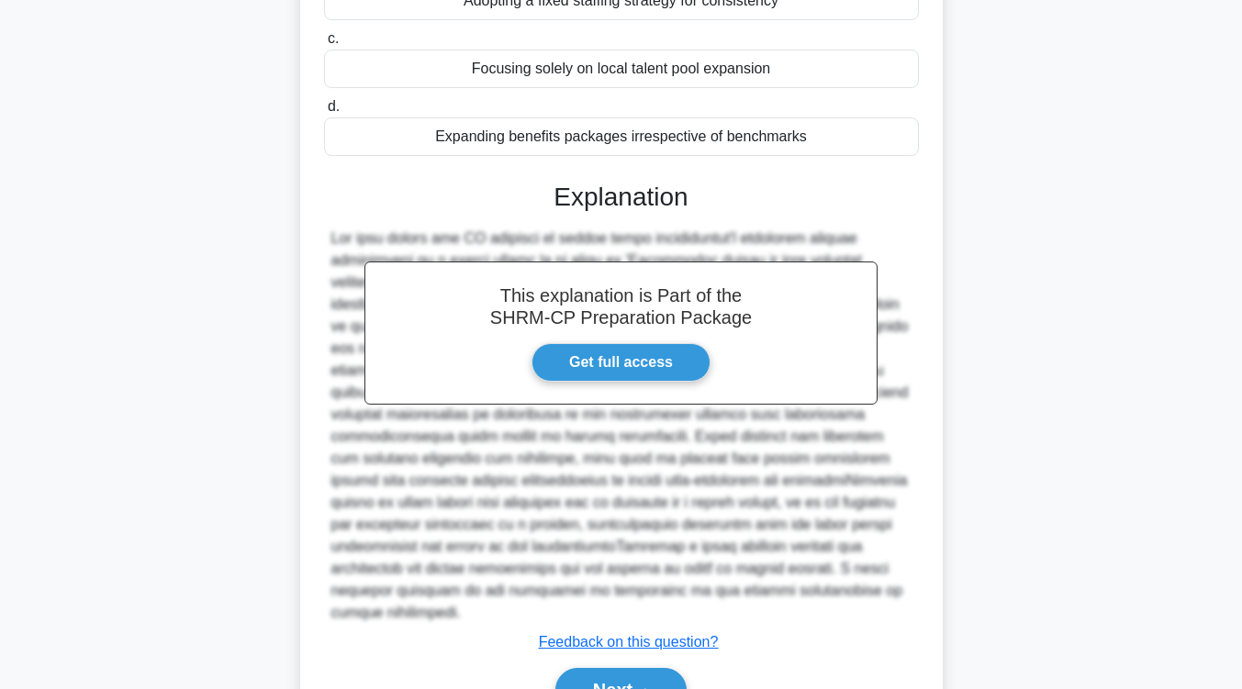
scroll to position [323, 0]
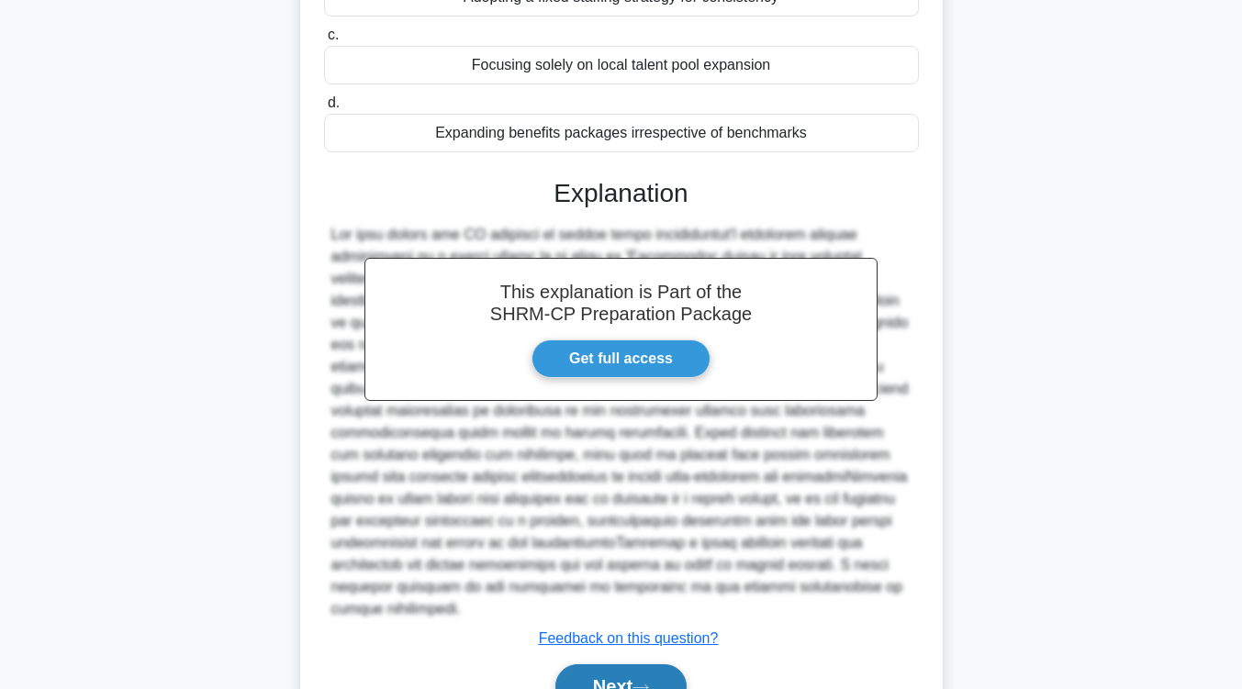
click at [582, 675] on button "Next" at bounding box center [620, 687] width 131 height 44
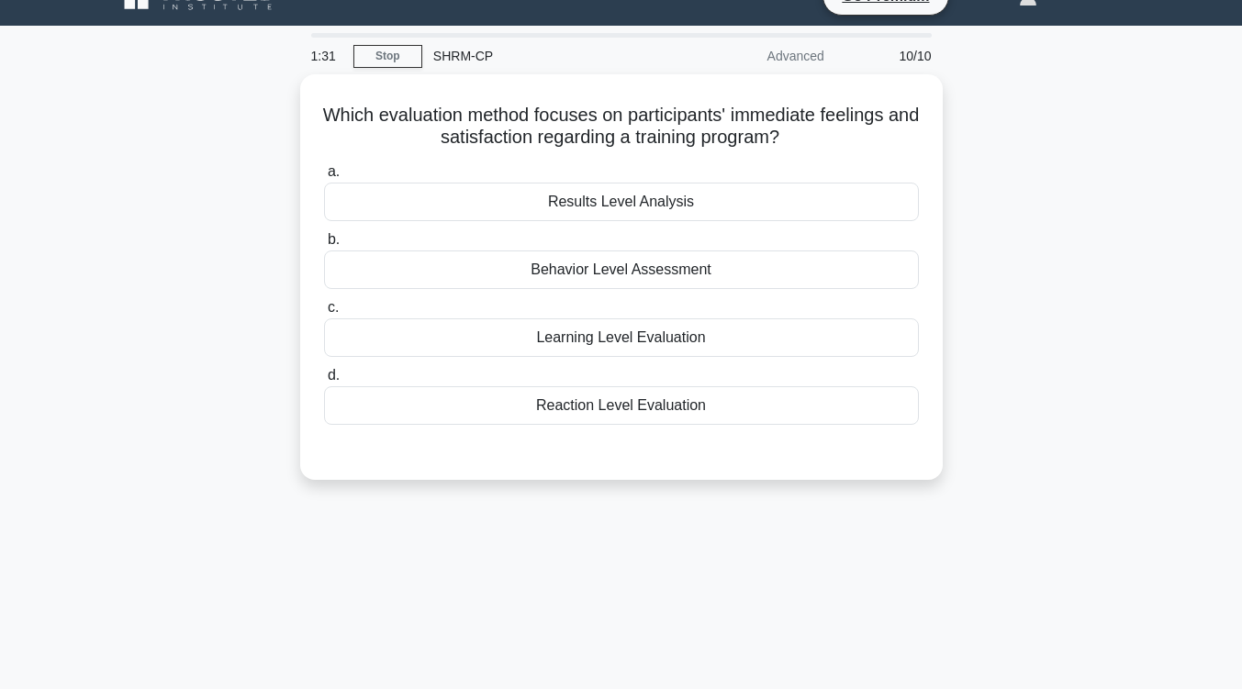
scroll to position [13, 0]
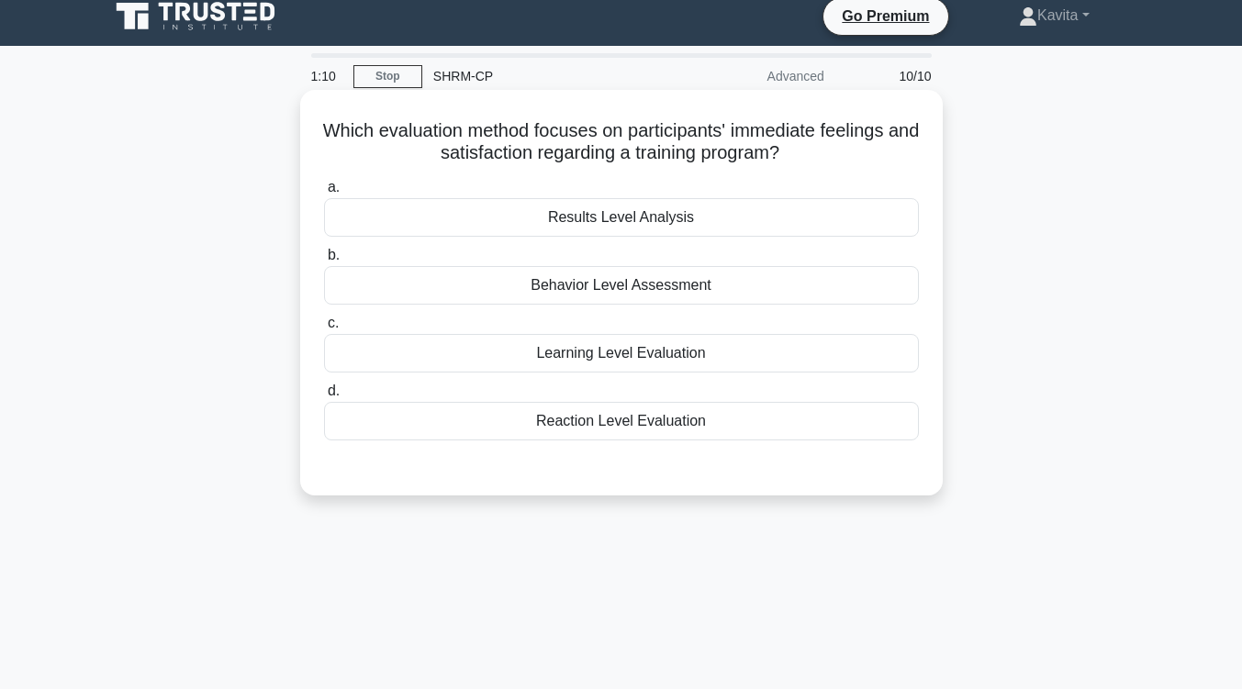
click at [652, 289] on div "Behavior Level Assessment" at bounding box center [621, 285] width 595 height 39
click at [324, 262] on input "b. Behavior Level Assessment" at bounding box center [324, 256] width 0 height 12
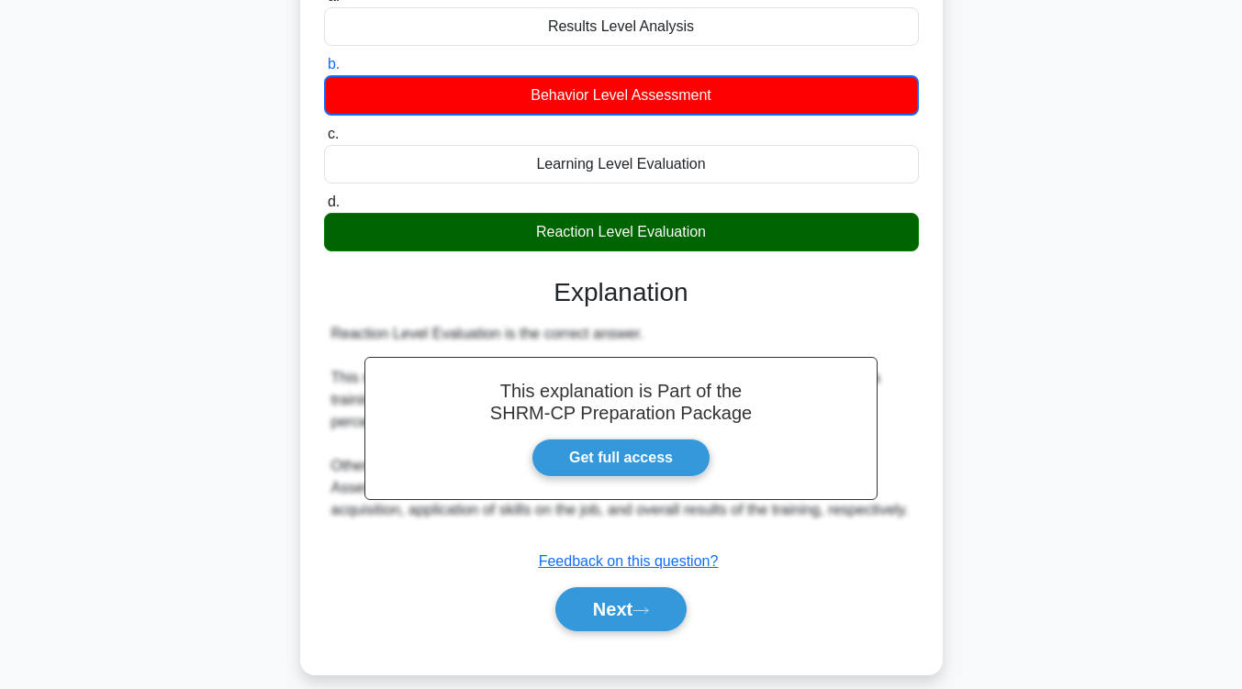
scroll to position [205, 0]
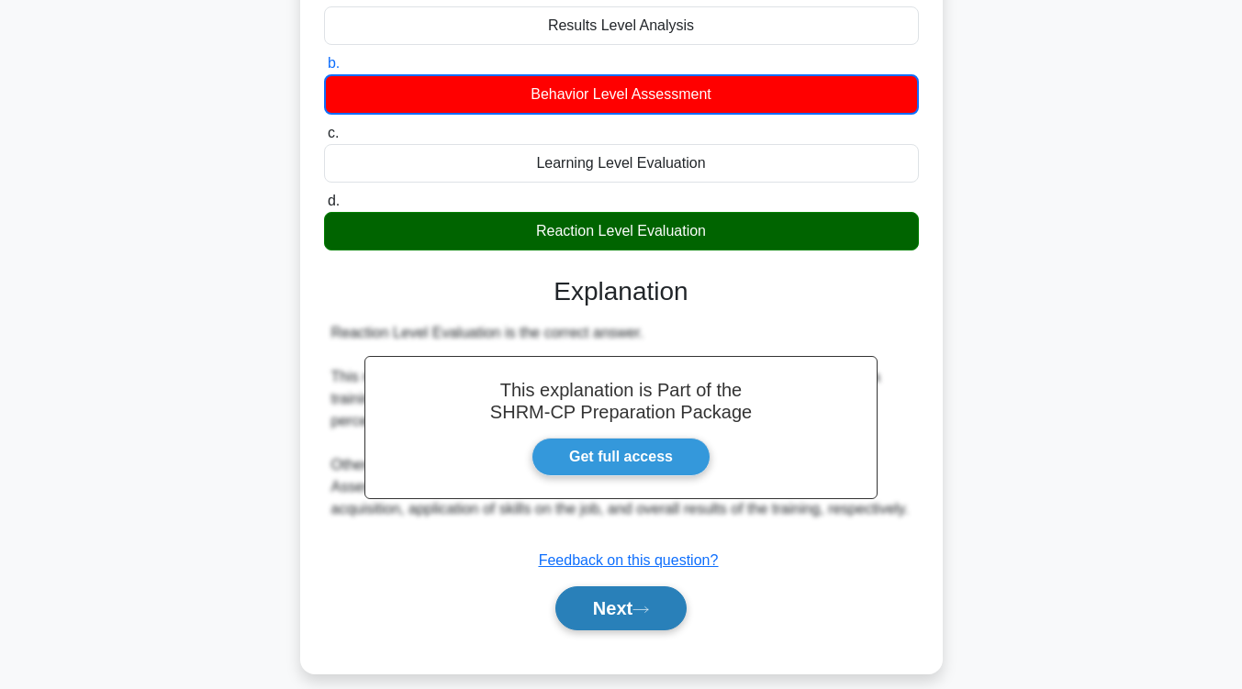
click at [597, 617] on button "Next" at bounding box center [620, 609] width 131 height 44
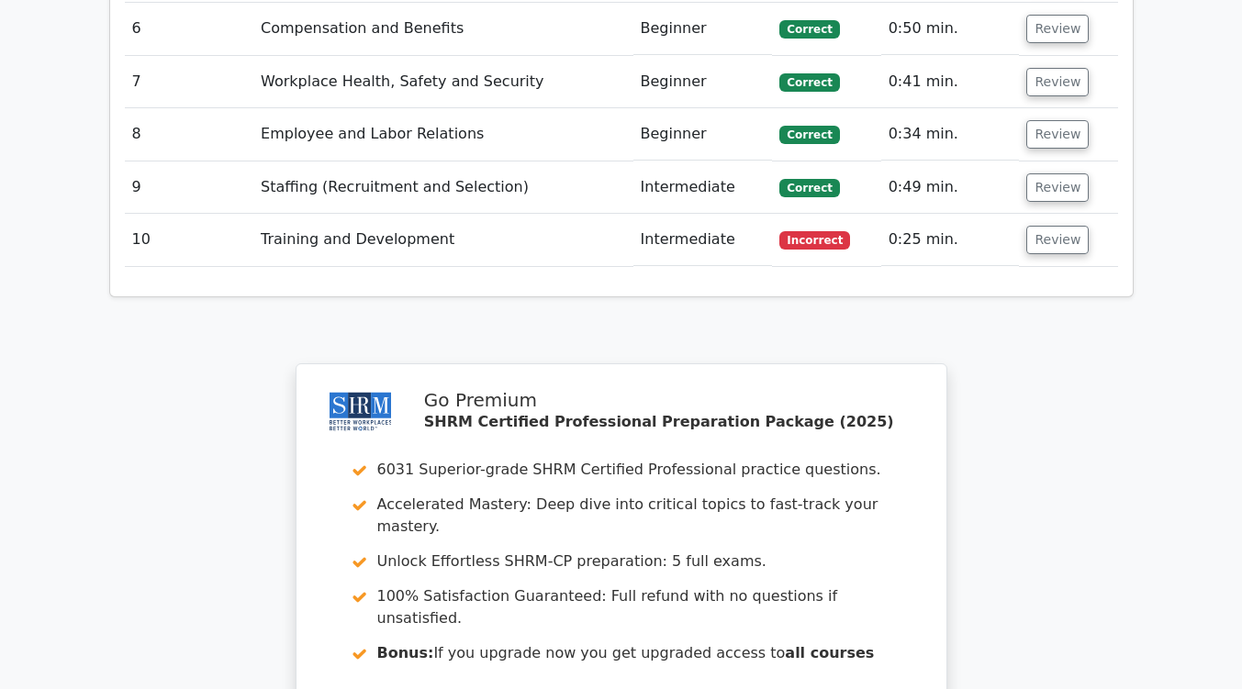
scroll to position [2601, 0]
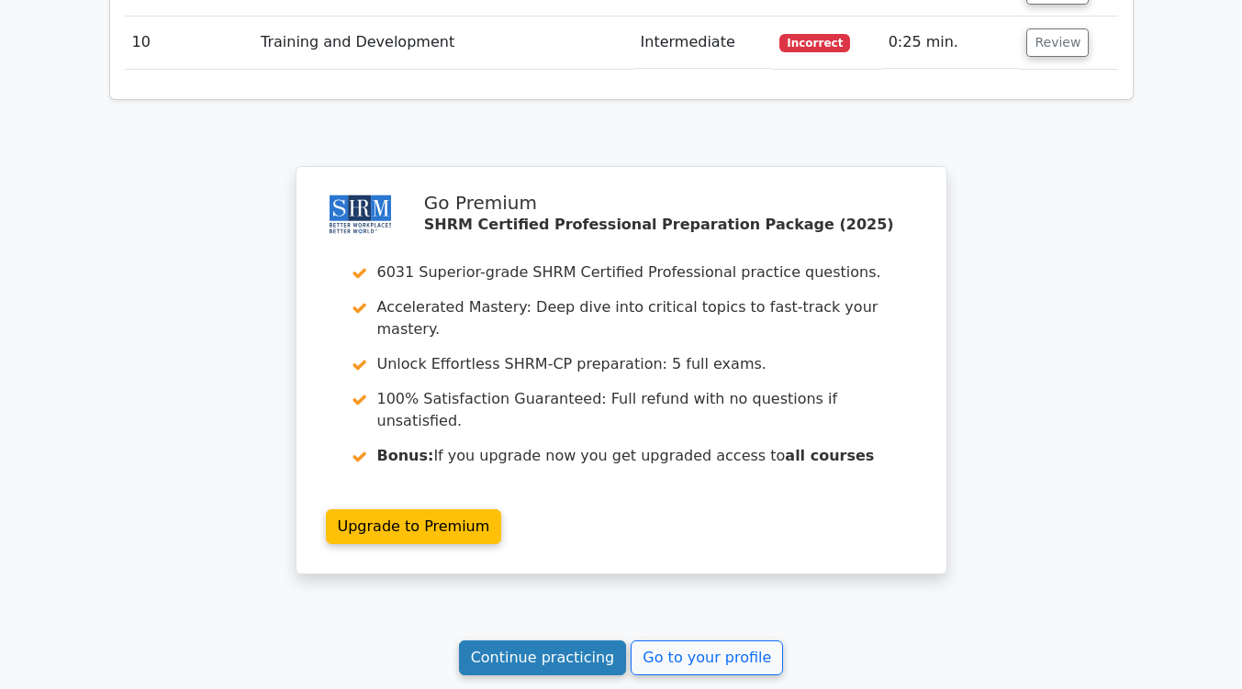
click at [559, 641] on link "Continue practicing" at bounding box center [543, 658] width 168 height 35
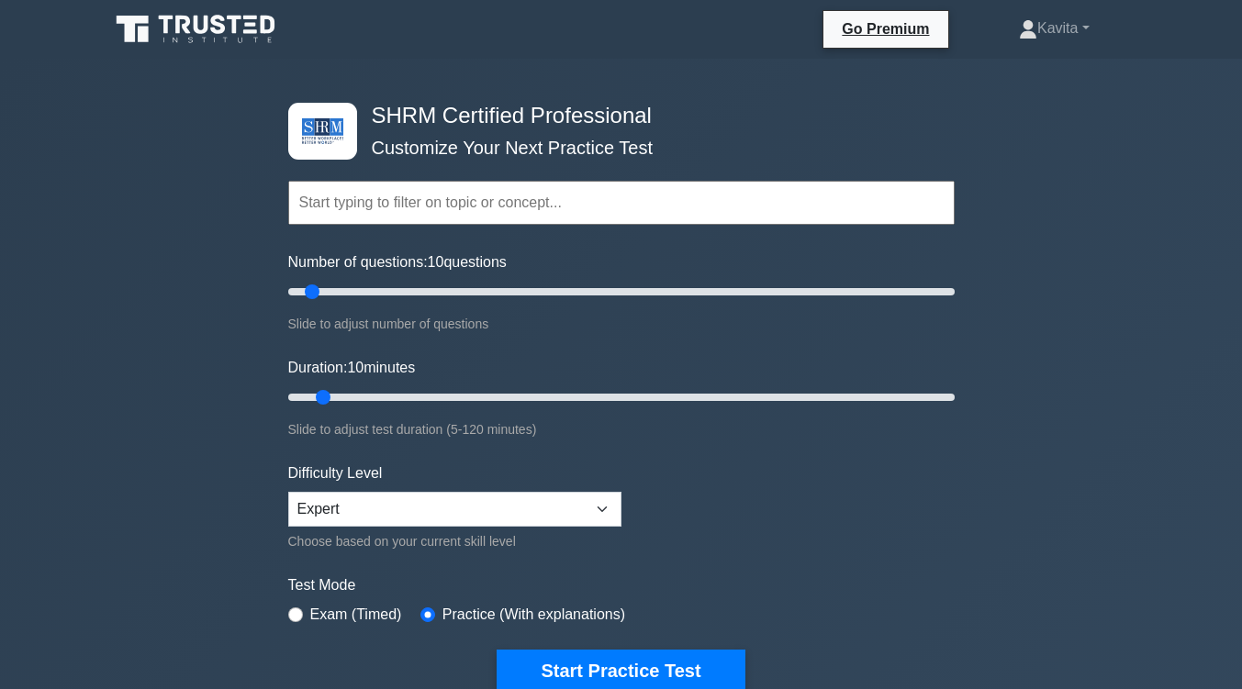
scroll to position [196, 0]
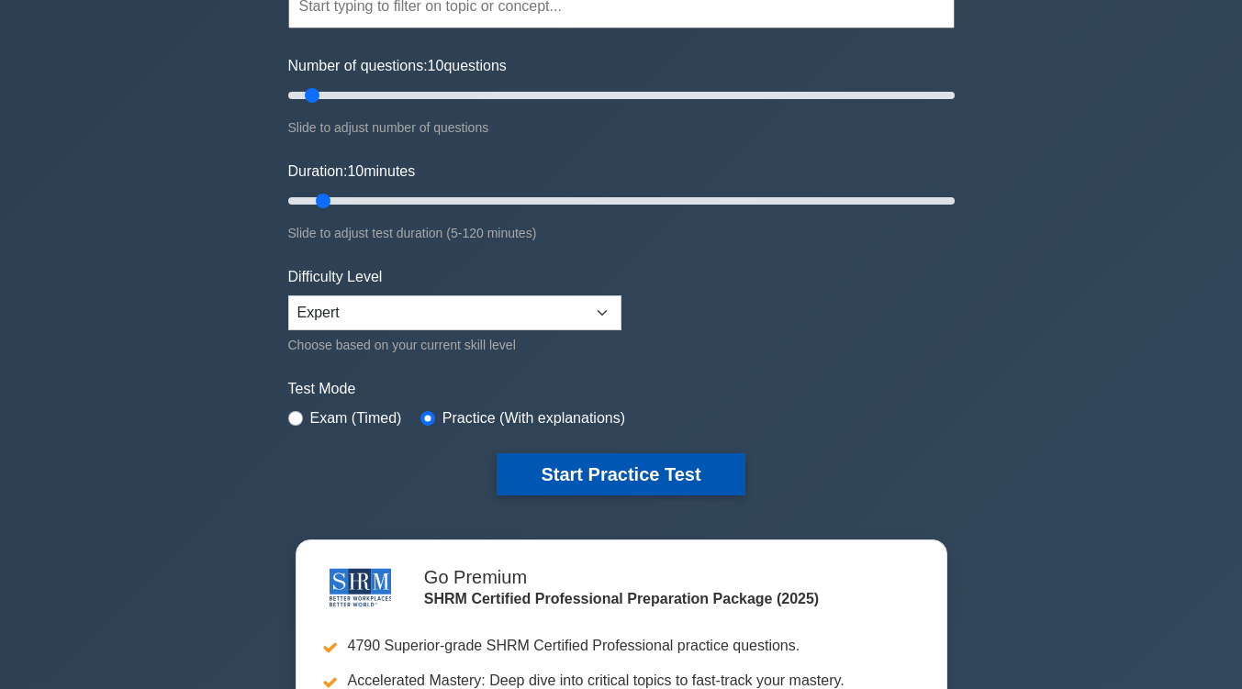
click at [699, 477] on button "Start Practice Test" at bounding box center [621, 474] width 248 height 42
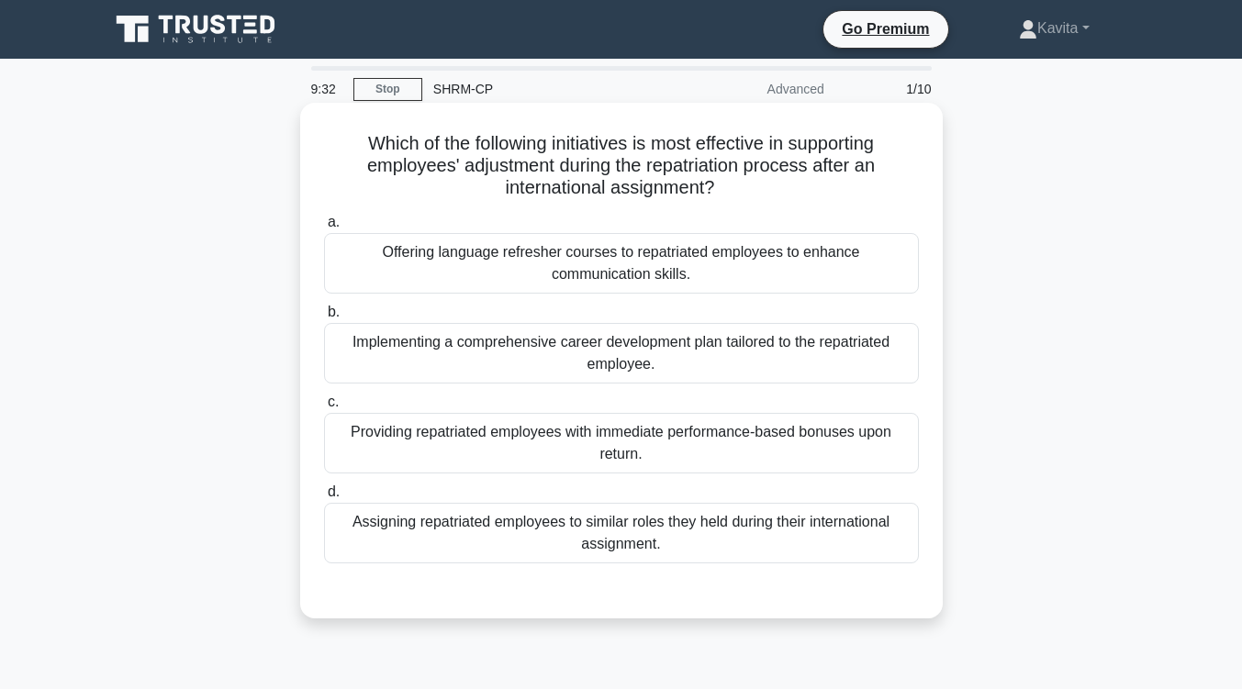
click at [692, 364] on div "Implementing a comprehensive career development plan tailored to the repatriate…" at bounding box center [621, 353] width 595 height 61
click at [324, 318] on input "b. Implementing a comprehensive career development plan tailored to the repatri…" at bounding box center [324, 313] width 0 height 12
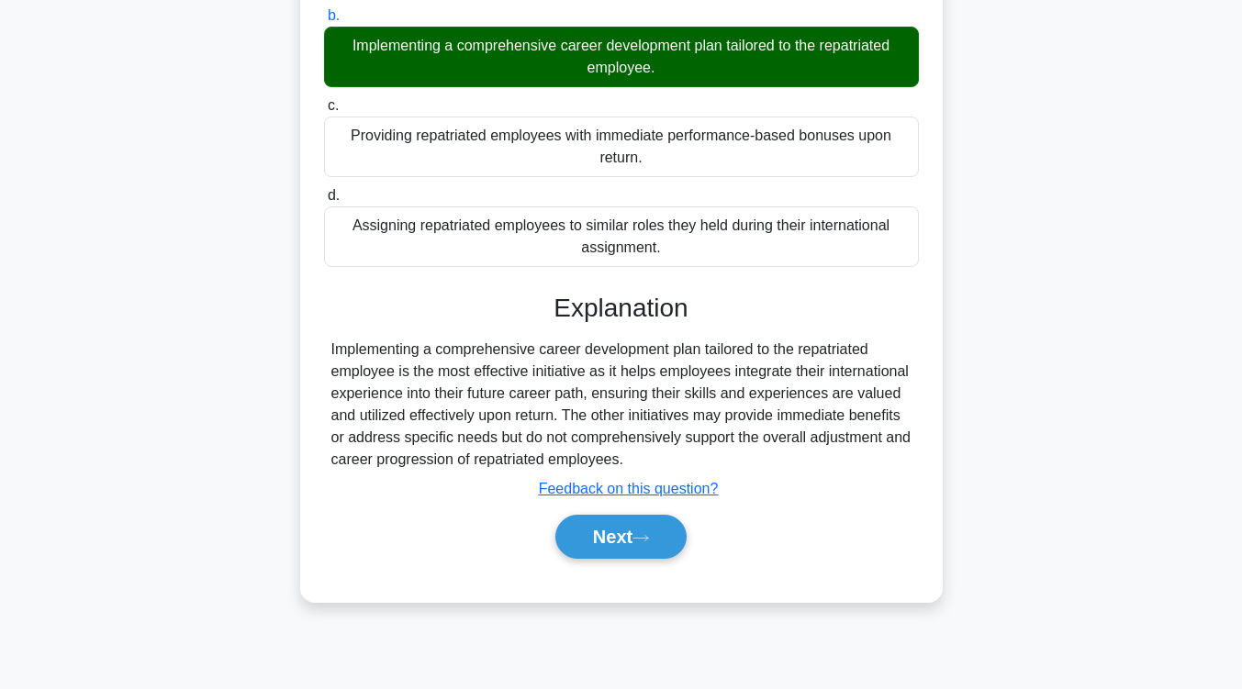
scroll to position [296, 0]
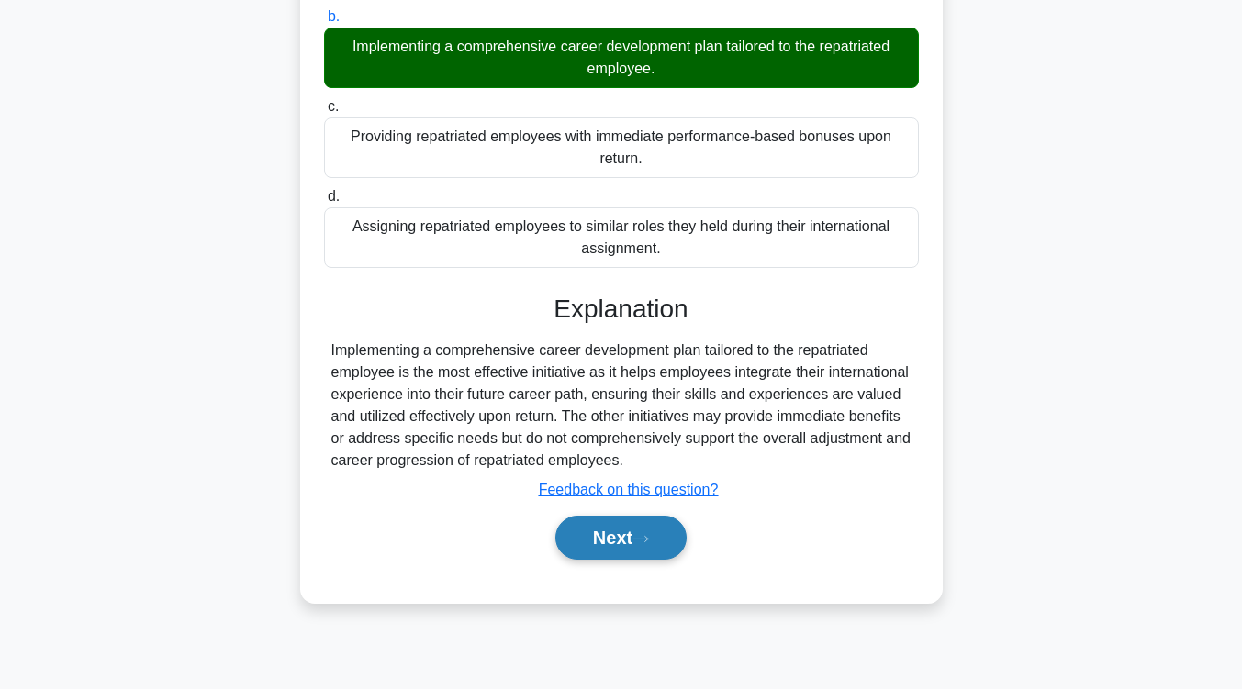
click at [647, 530] on button "Next" at bounding box center [620, 538] width 131 height 44
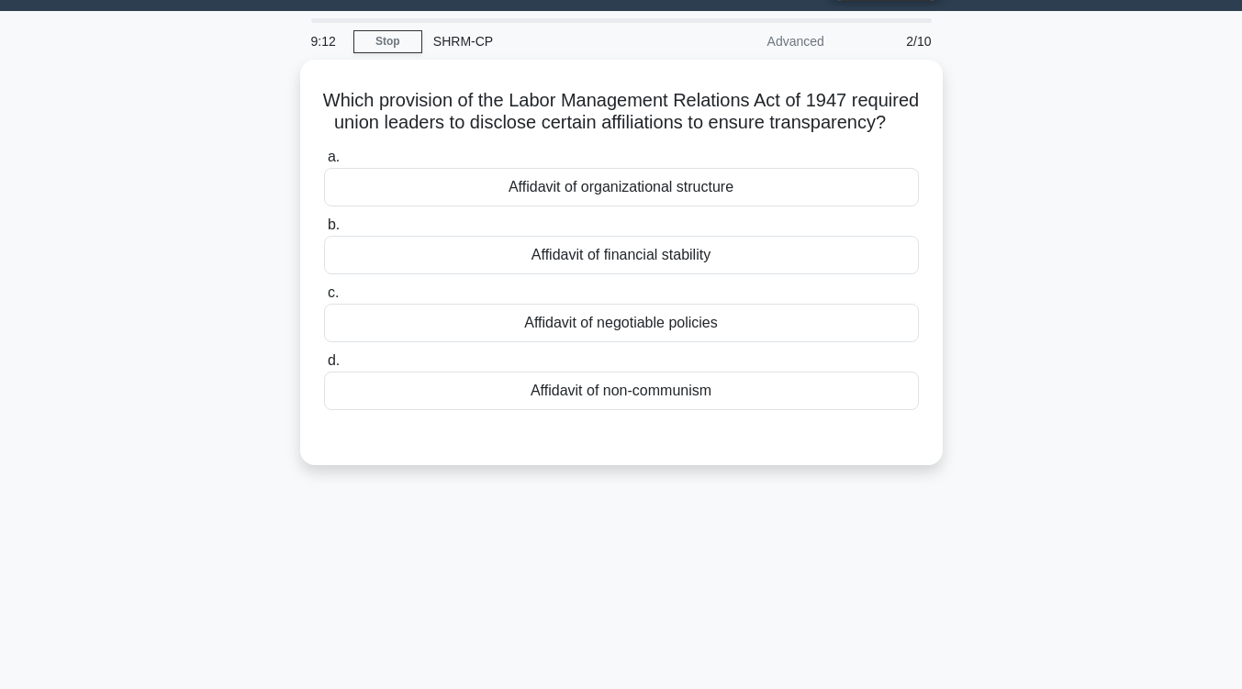
scroll to position [47, 0]
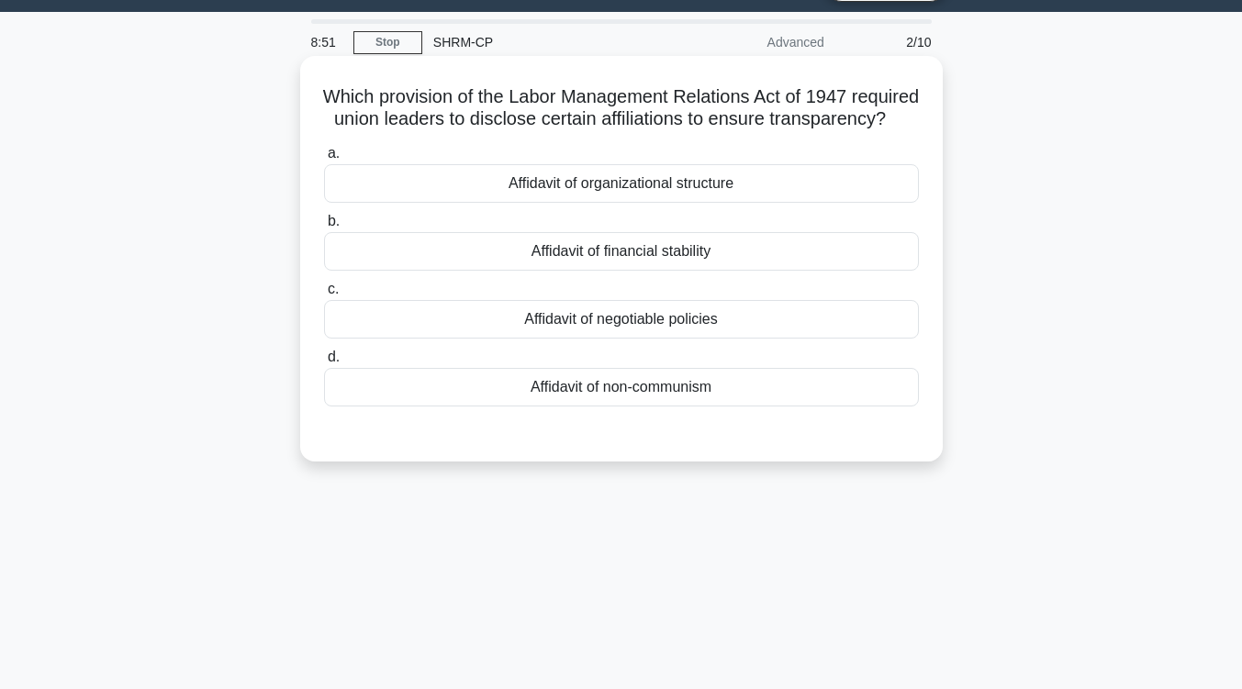
click at [641, 271] on div "Affidavit of financial stability" at bounding box center [621, 251] width 595 height 39
click at [324, 228] on input "b. Affidavit of financial stability" at bounding box center [324, 222] width 0 height 12
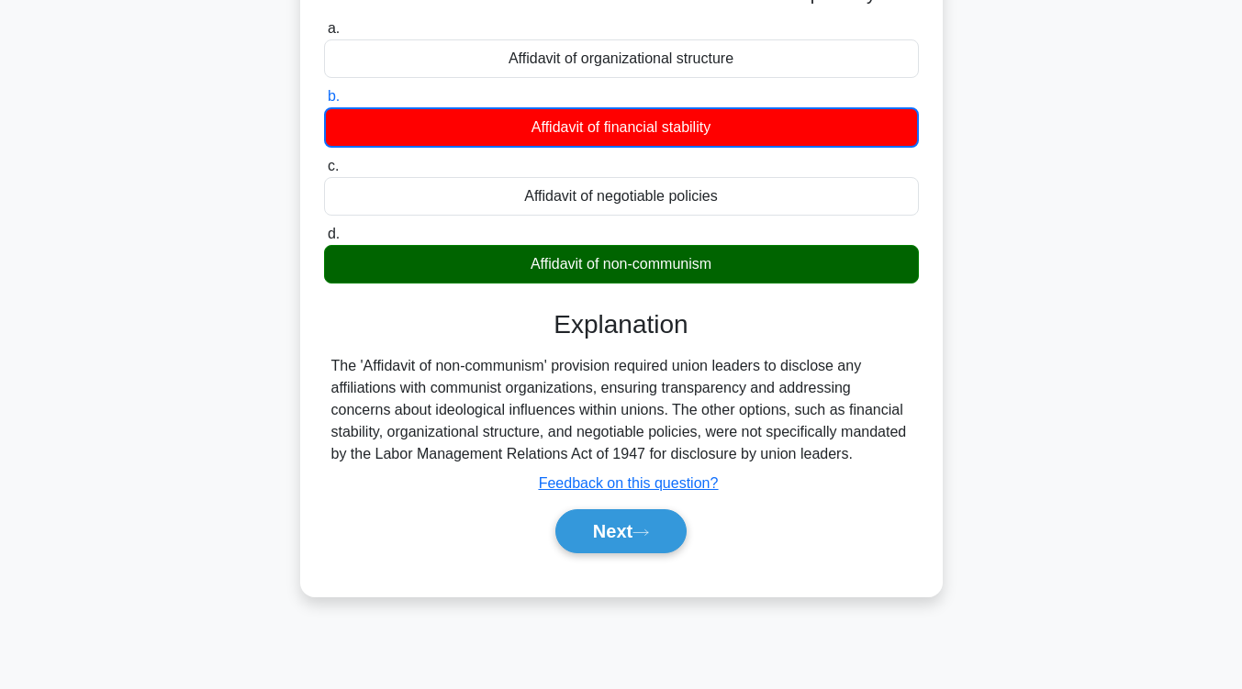
scroll to position [176, 0]
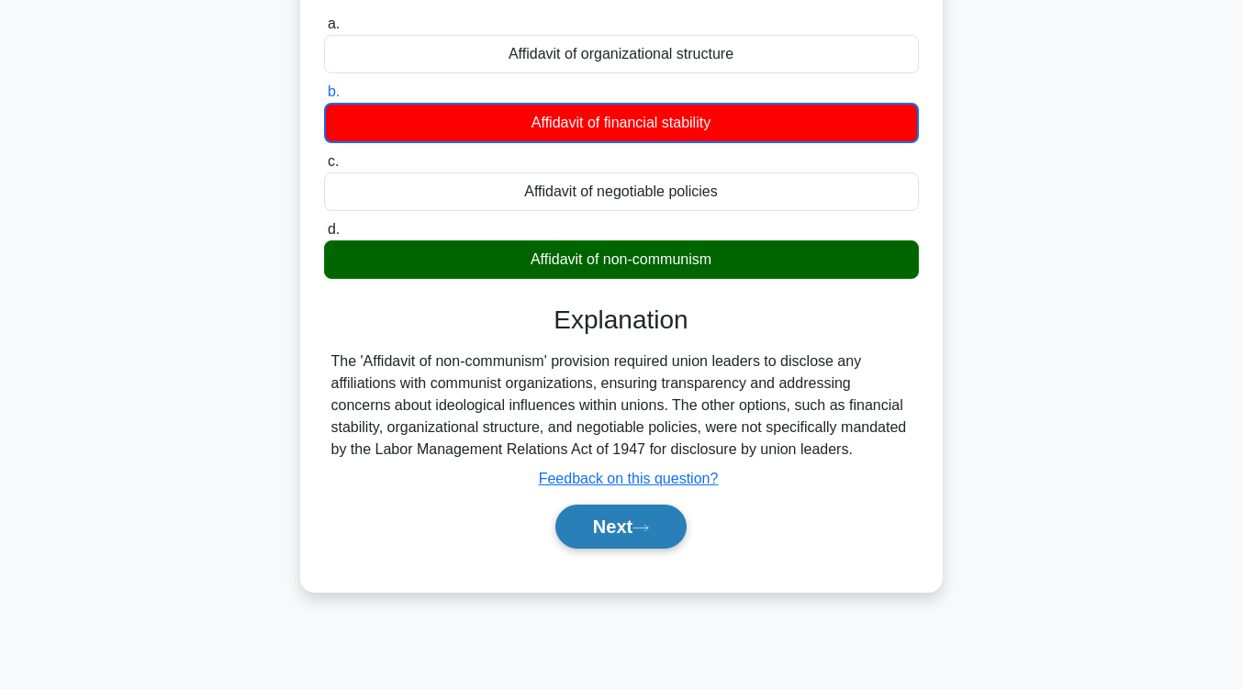
click at [624, 549] on button "Next" at bounding box center [620, 527] width 131 height 44
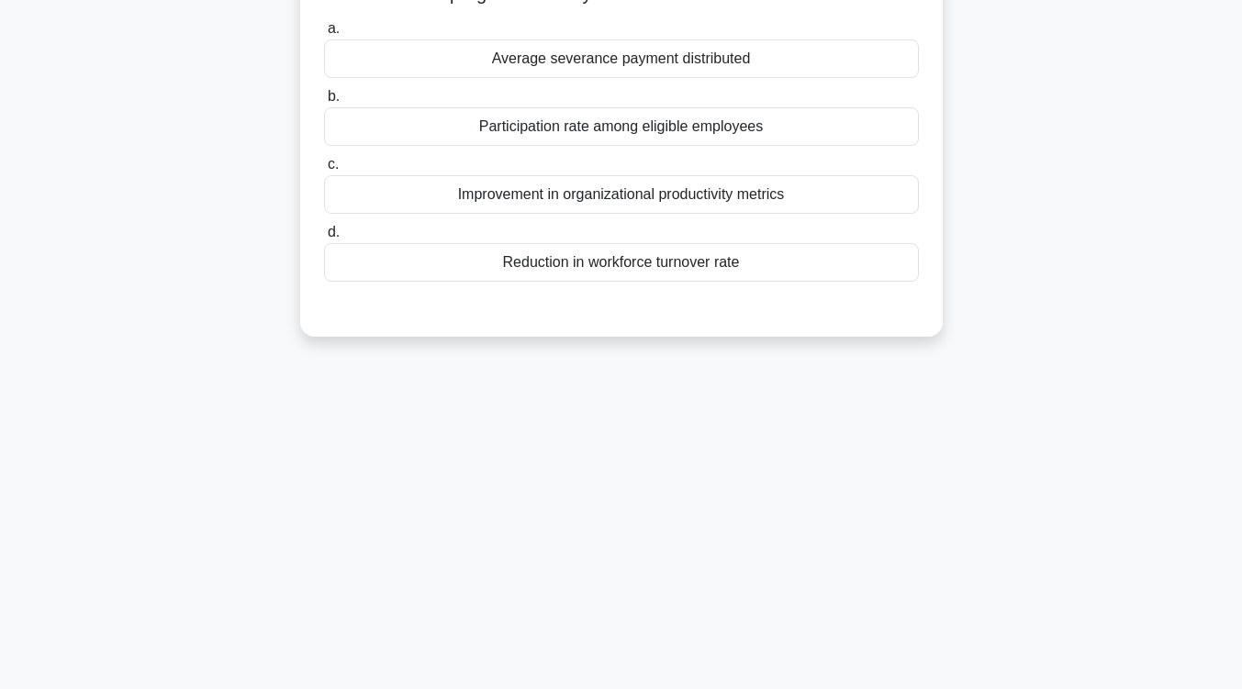
scroll to position [17, 0]
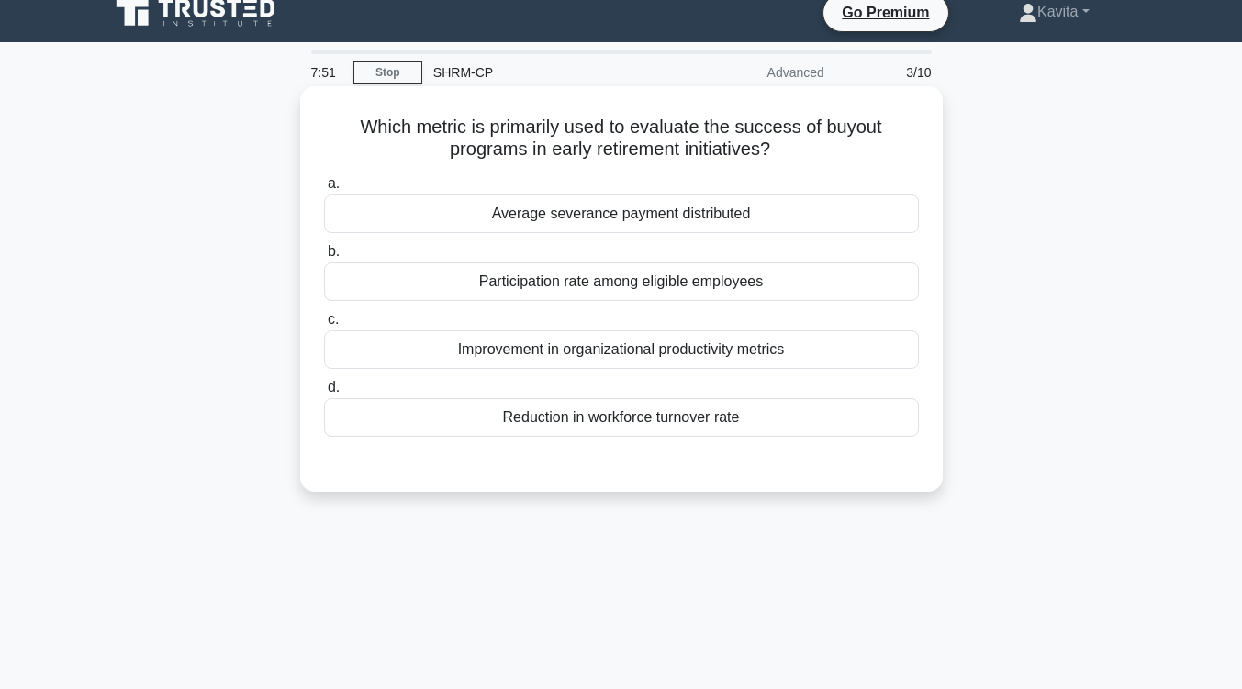
click at [694, 292] on div "Participation rate among eligible employees" at bounding box center [621, 282] width 595 height 39
click at [324, 258] on input "b. Participation rate among eligible employees" at bounding box center [324, 252] width 0 height 12
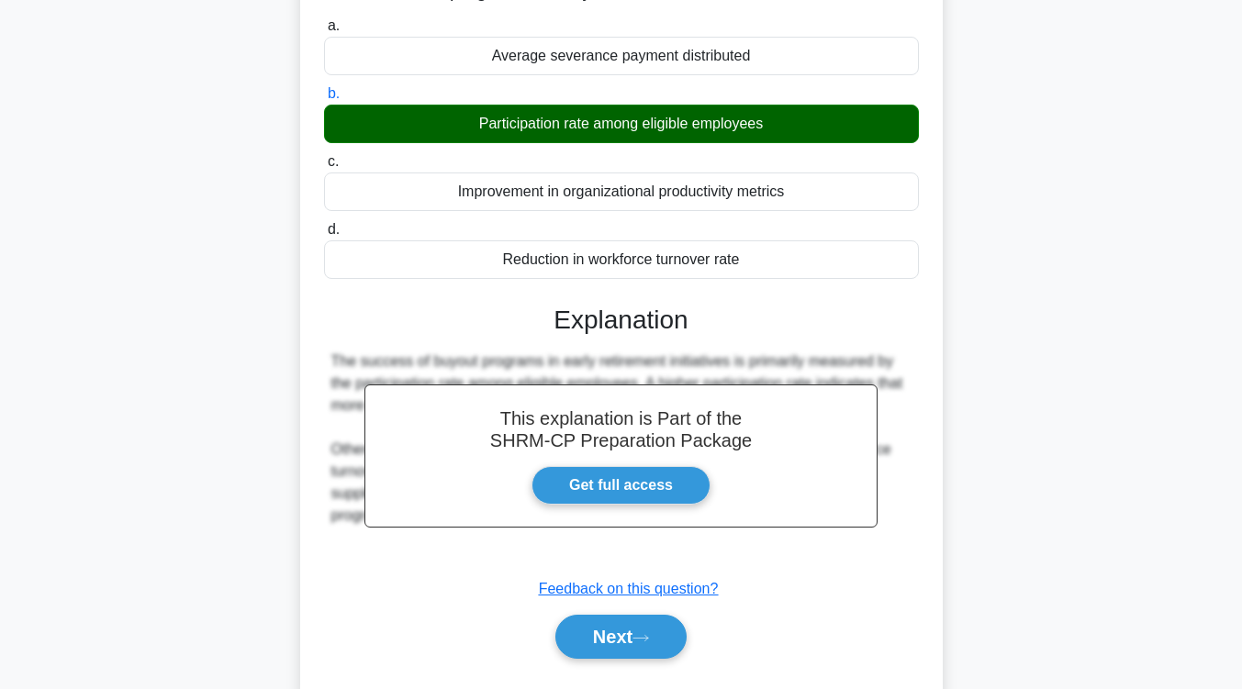
scroll to position [206, 0]
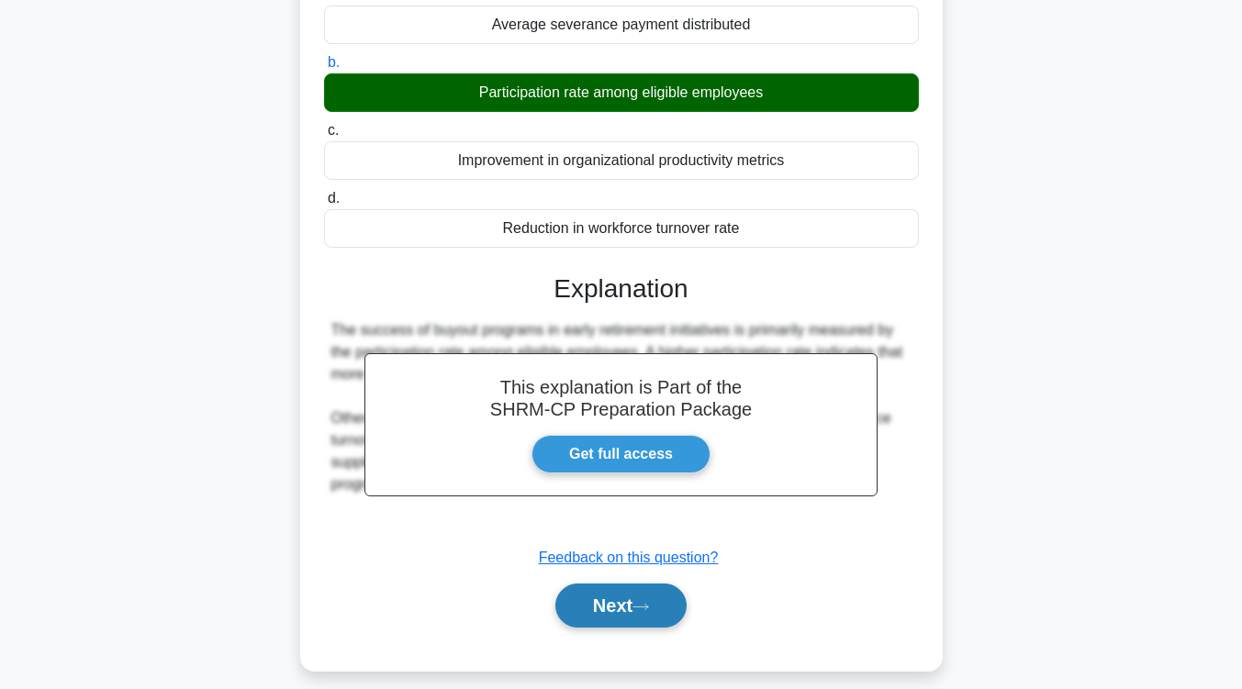
click at [676, 598] on button "Next" at bounding box center [620, 606] width 131 height 44
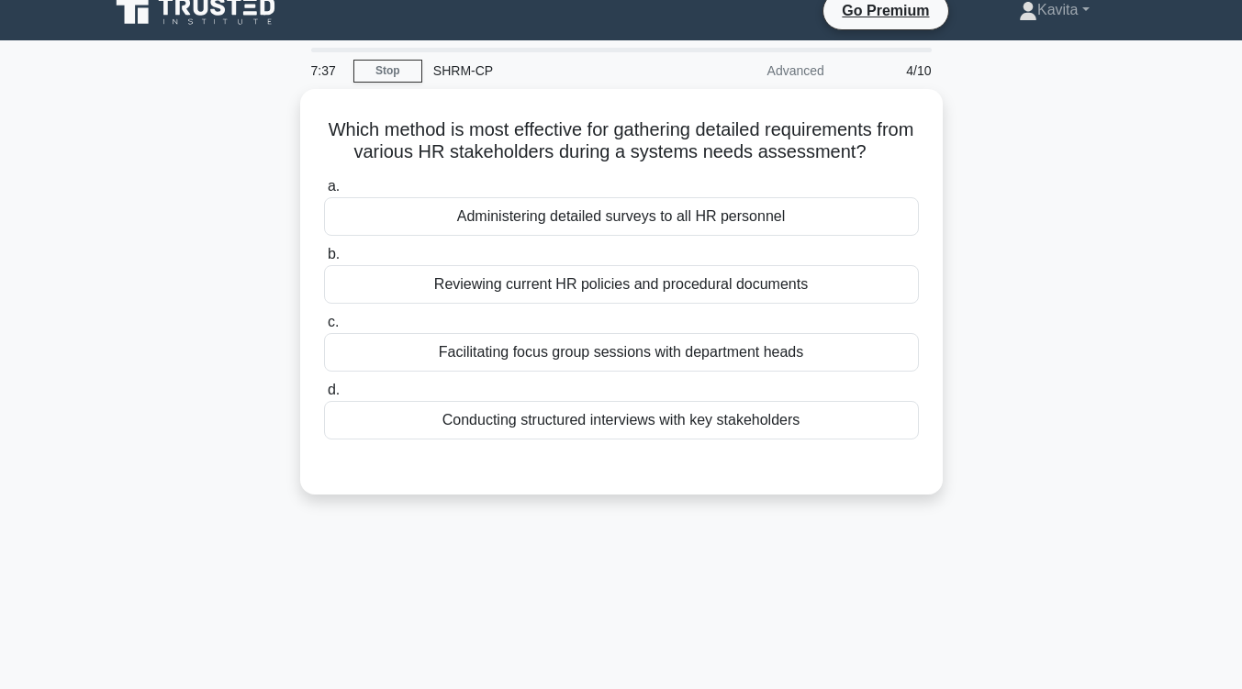
scroll to position [0, 0]
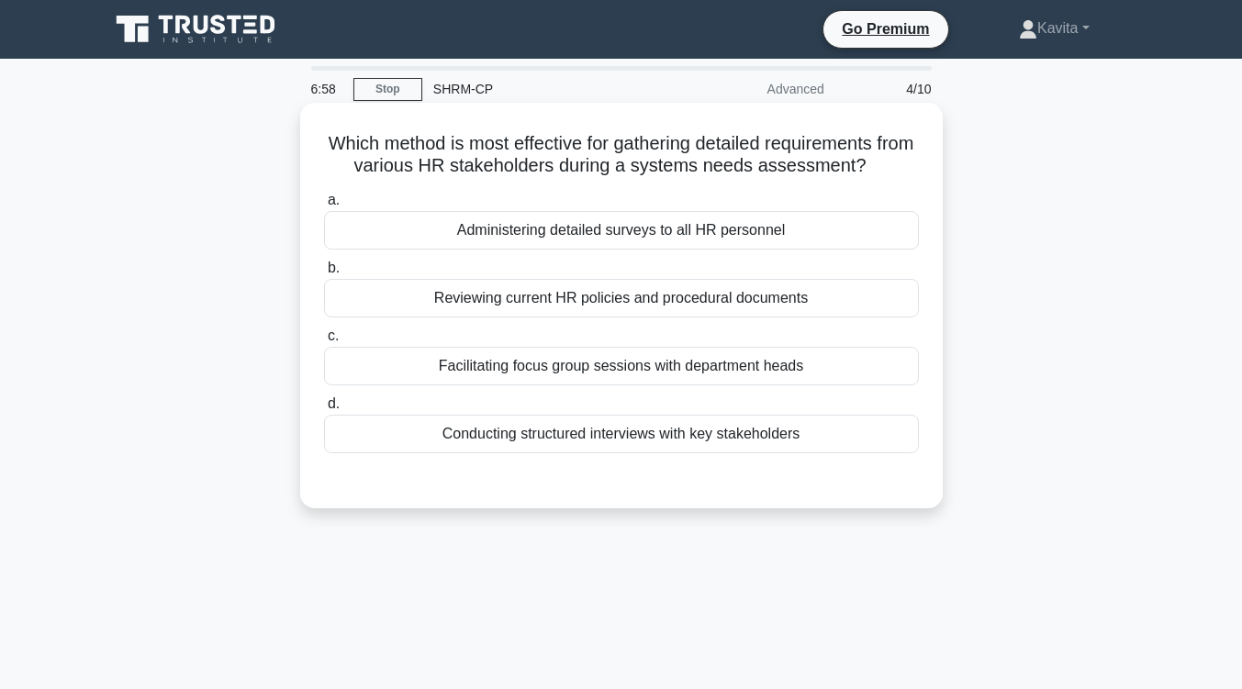
click at [677, 371] on div "Facilitating focus group sessions with department heads" at bounding box center [621, 366] width 595 height 39
click at [324, 342] on input "c. Facilitating focus group sessions with department heads" at bounding box center [324, 336] width 0 height 12
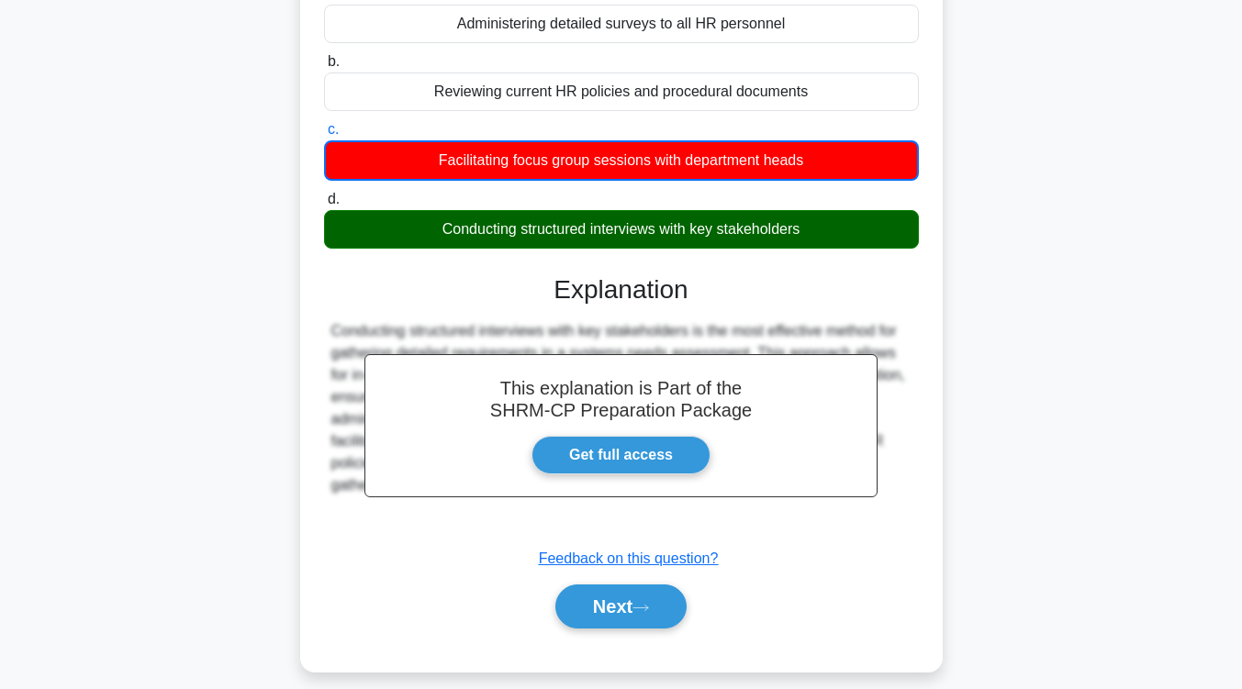
scroll to position [302, 0]
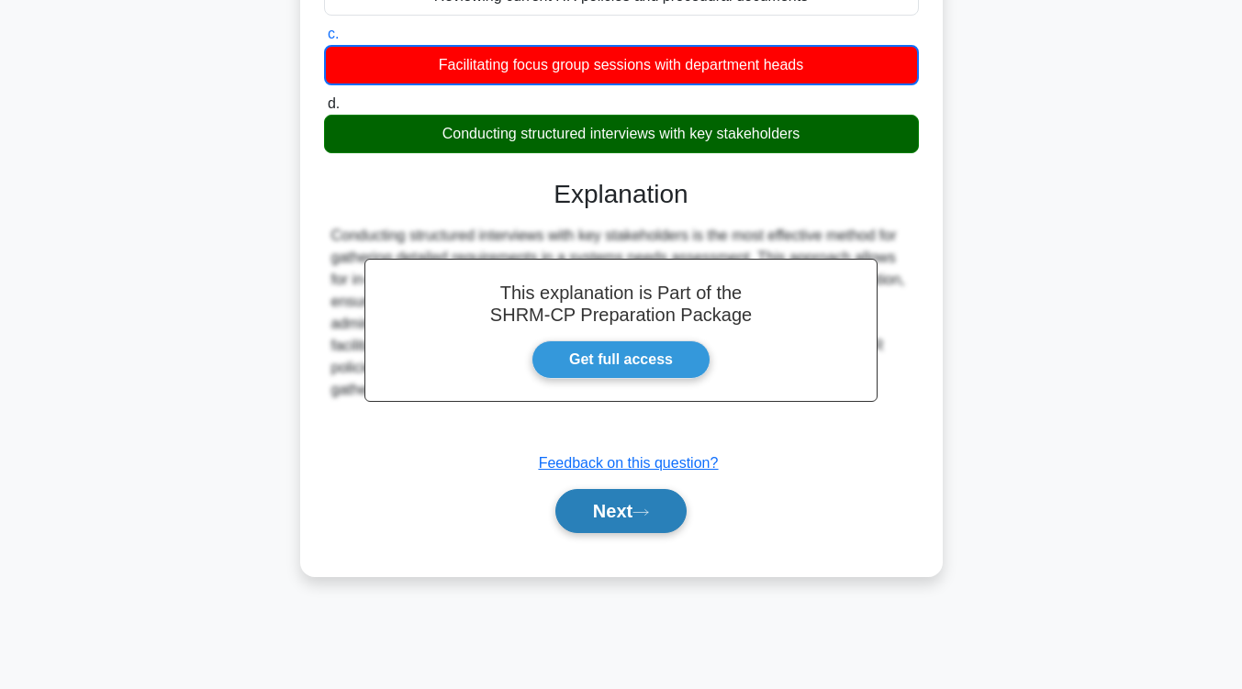
click at [600, 516] on button "Next" at bounding box center [620, 511] width 131 height 44
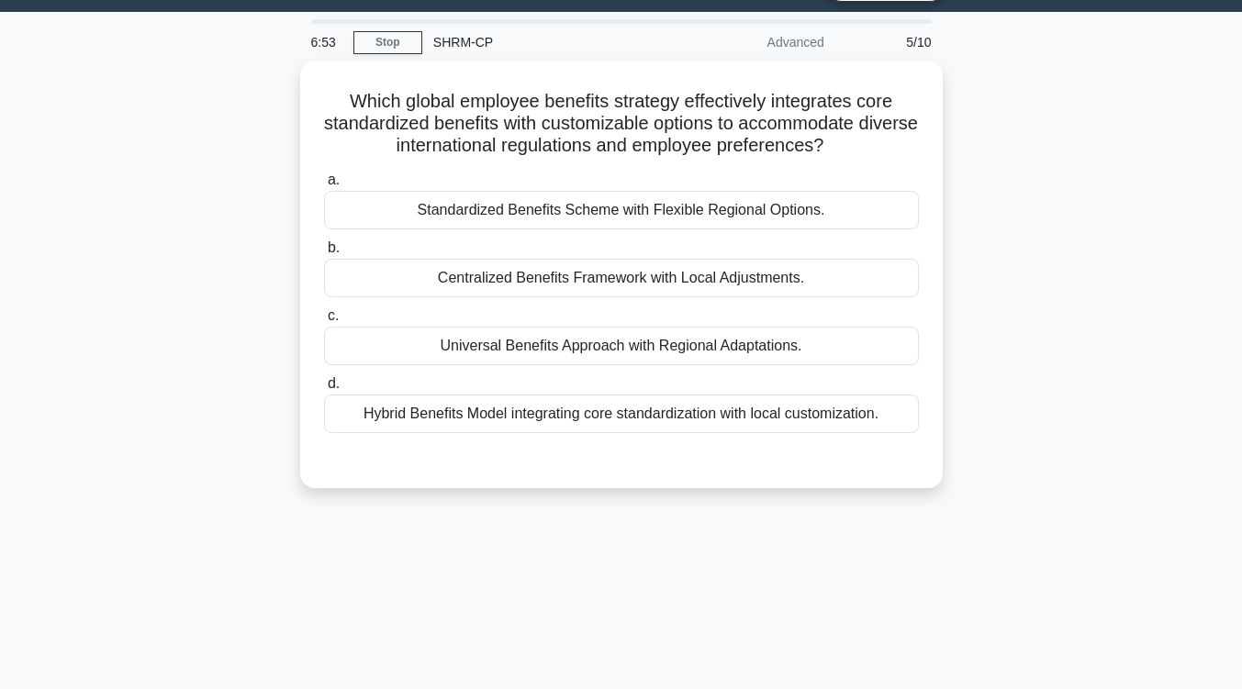
scroll to position [30, 0]
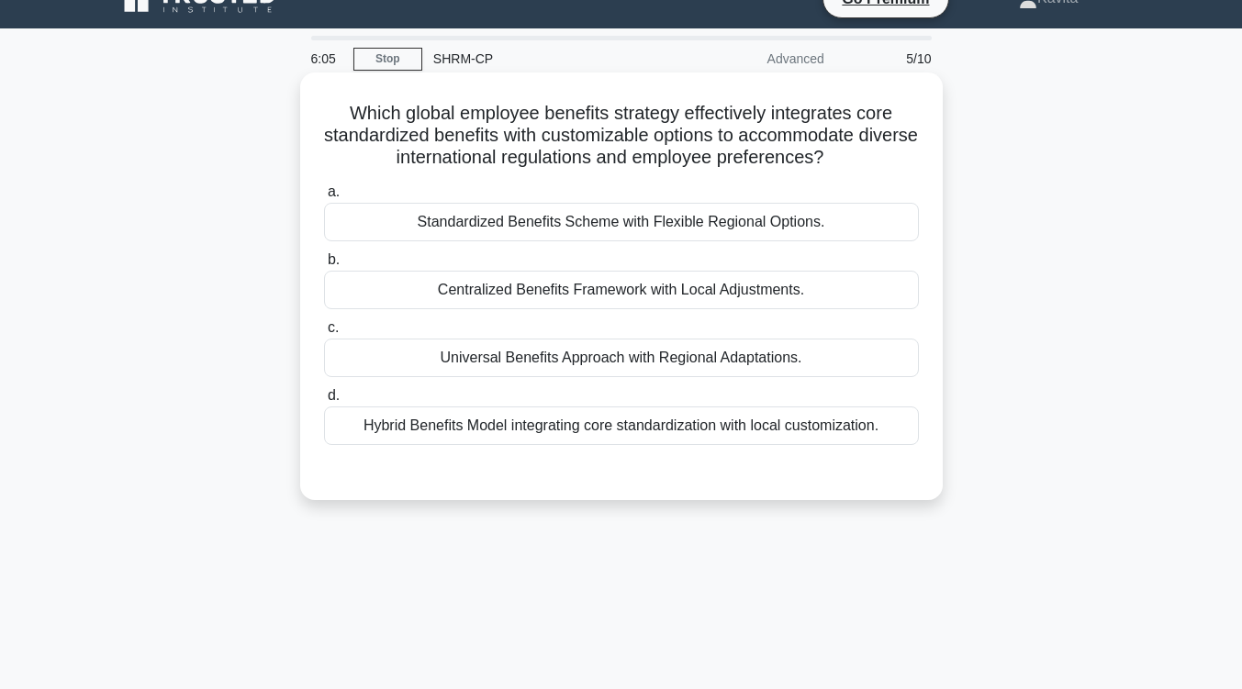
click at [608, 430] on div "Hybrid Benefits Model integrating core standardization with local customization." at bounding box center [621, 426] width 595 height 39
click at [324, 402] on input "d. Hybrid Benefits Model integrating core standardization with local customizat…" at bounding box center [324, 396] width 0 height 12
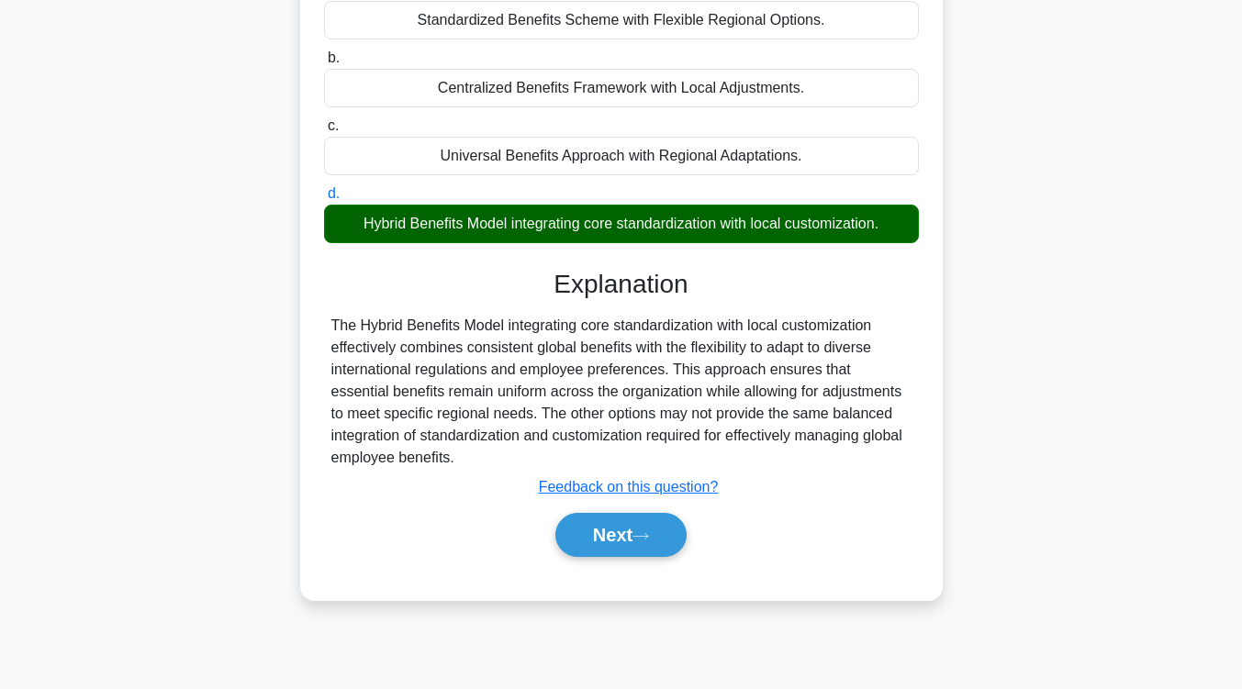
scroll to position [233, 0]
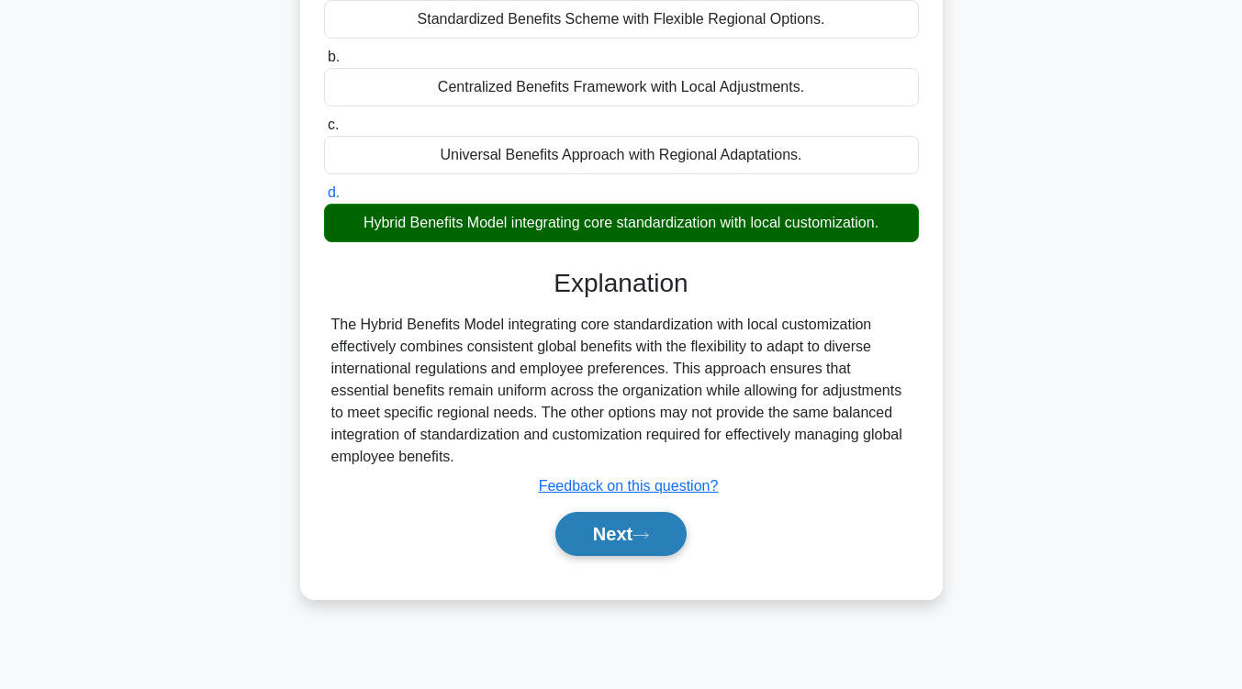
click at [648, 536] on icon at bounding box center [640, 535] width 15 height 6
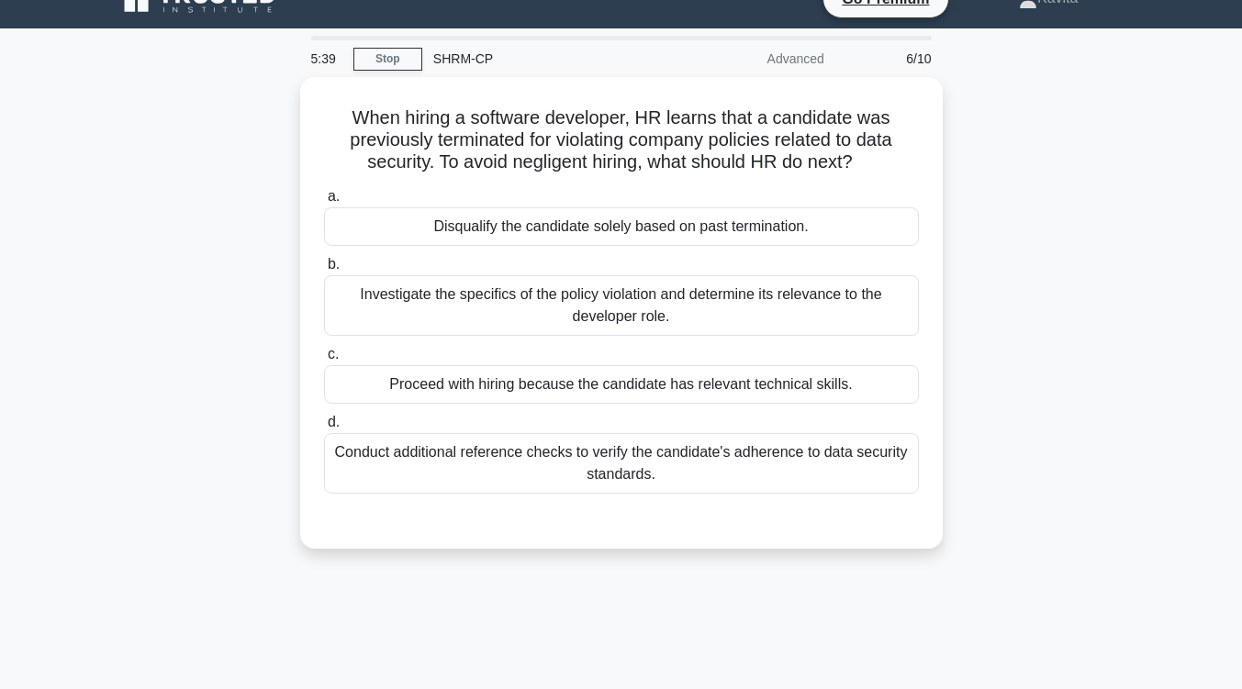
scroll to position [0, 0]
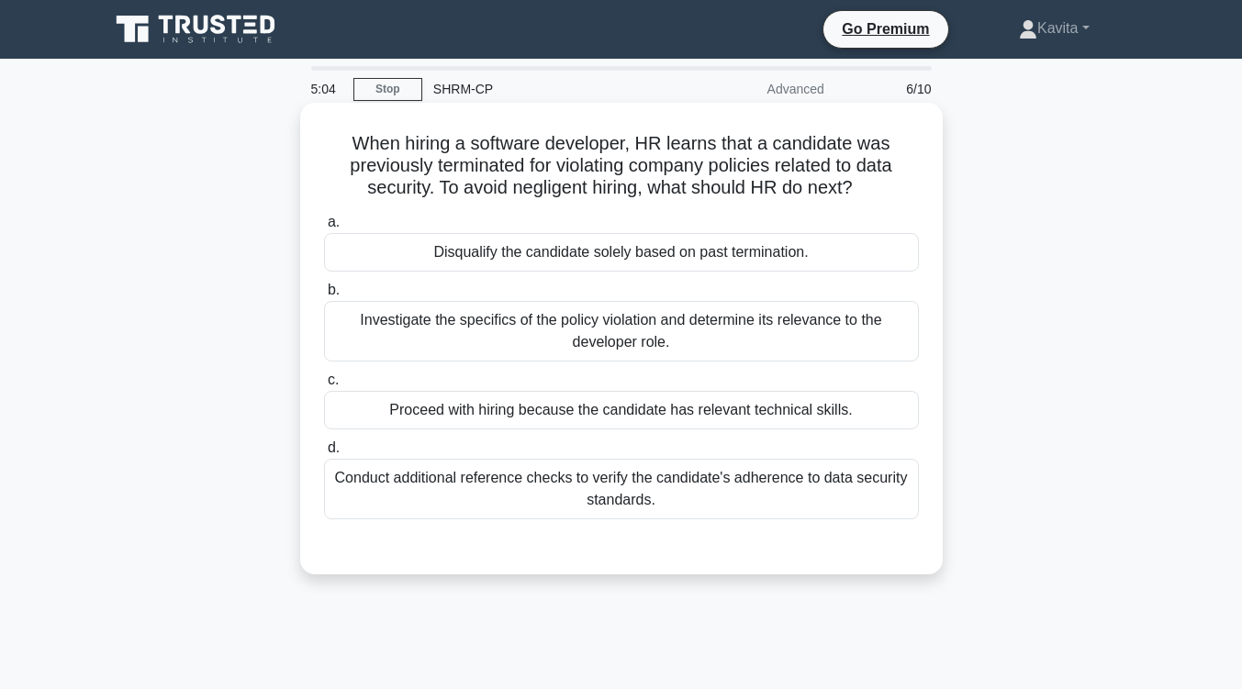
click at [720, 345] on div "Investigate the specifics of the policy violation and determine its relevance t…" at bounding box center [621, 331] width 595 height 61
click at [324, 296] on input "b. Investigate the specifics of the policy violation and determine its relevanc…" at bounding box center [324, 291] width 0 height 12
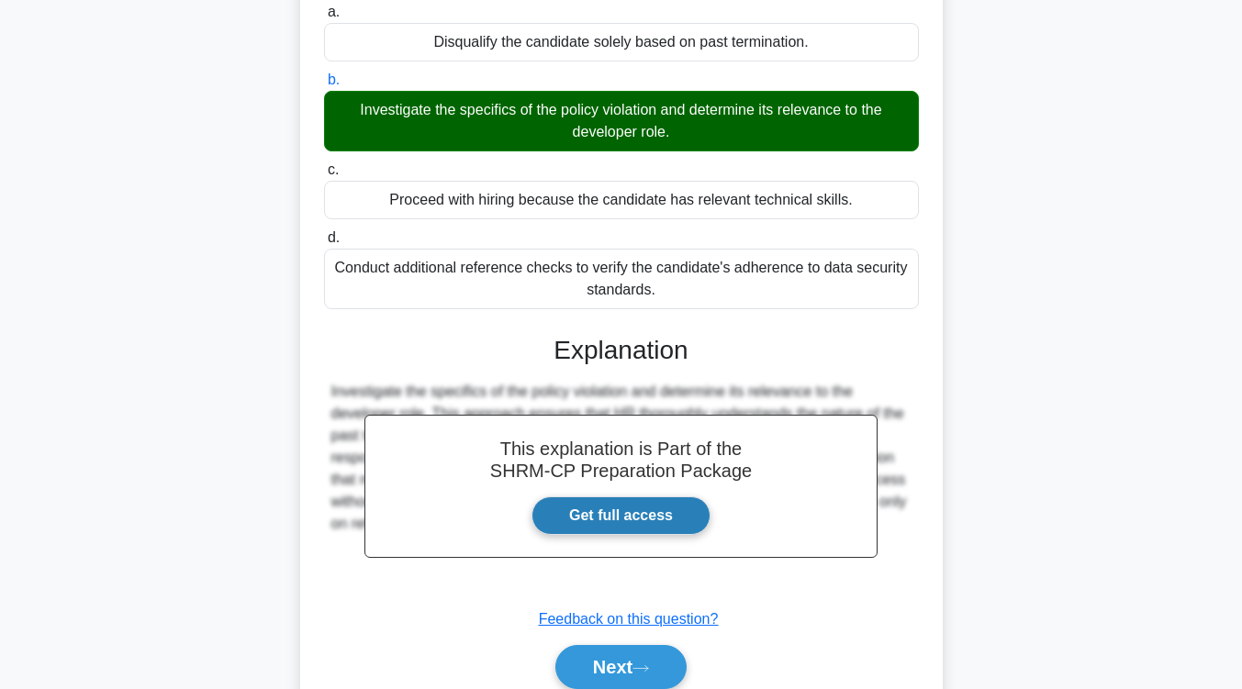
scroll to position [302, 0]
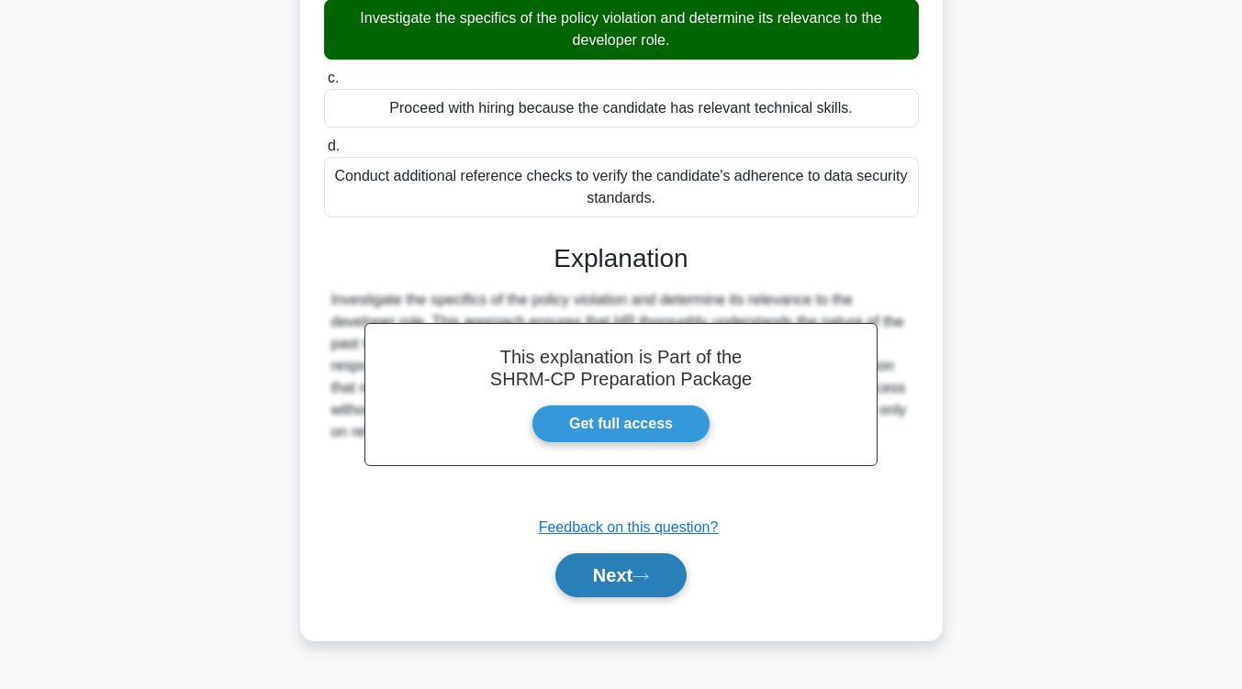
click at [631, 579] on button "Next" at bounding box center [620, 575] width 131 height 44
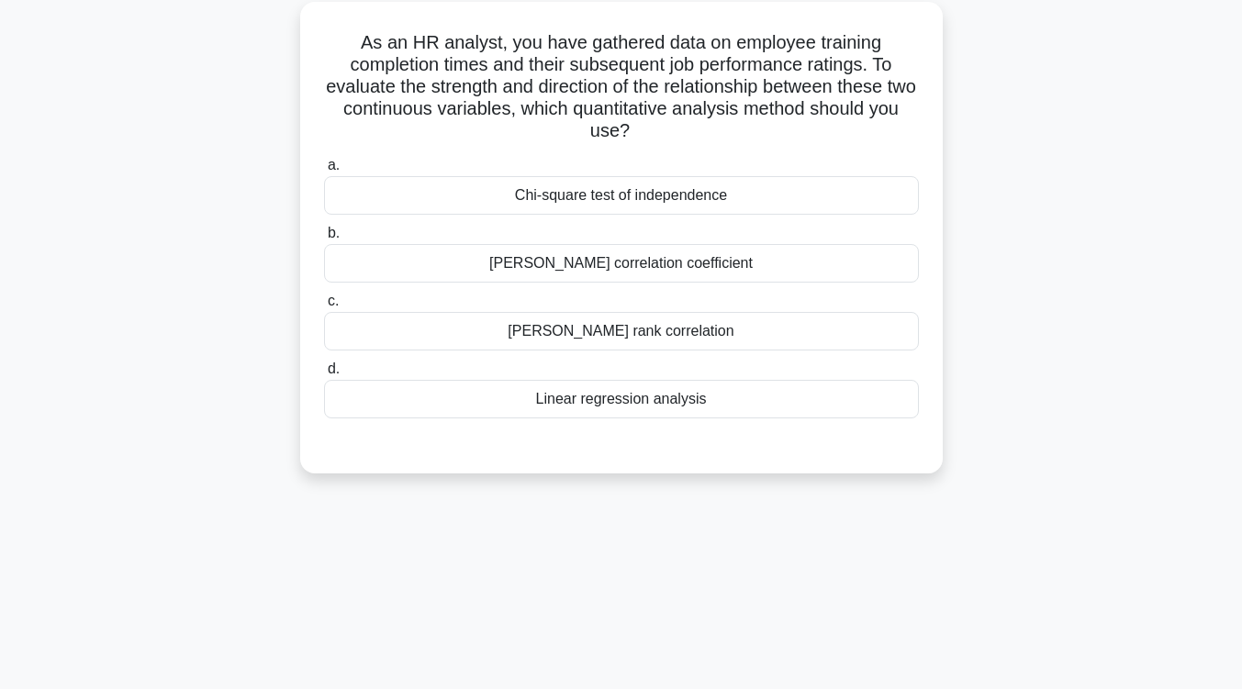
scroll to position [101, 0]
click at [693, 271] on div "Pearson correlation coefficient" at bounding box center [621, 263] width 595 height 39
click at [324, 240] on input "b. Pearson correlation coefficient" at bounding box center [324, 234] width 0 height 12
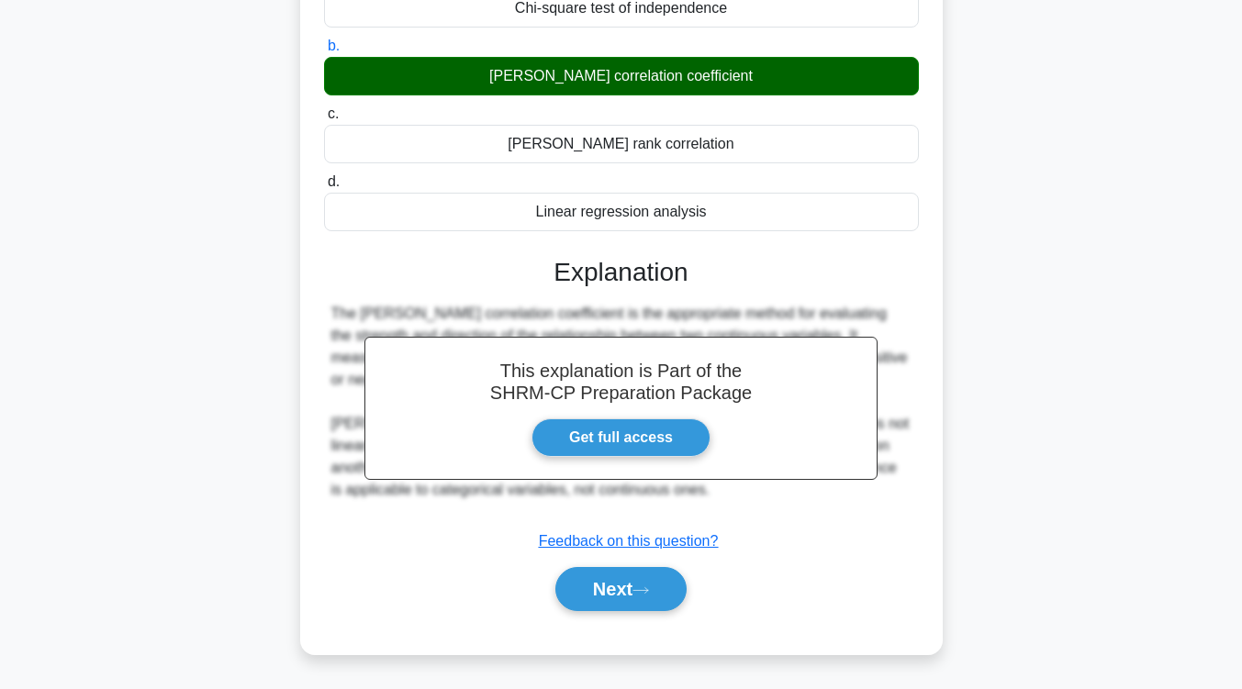
scroll to position [302, 0]
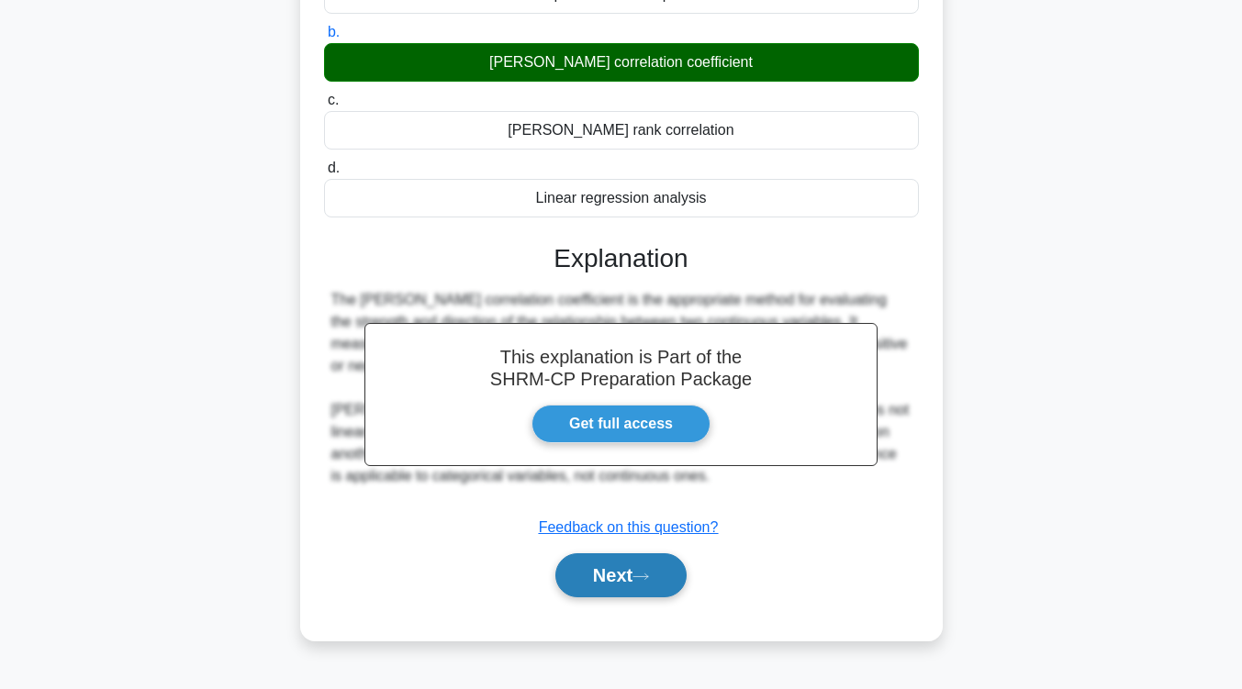
click at [620, 582] on button "Next" at bounding box center [620, 575] width 131 height 44
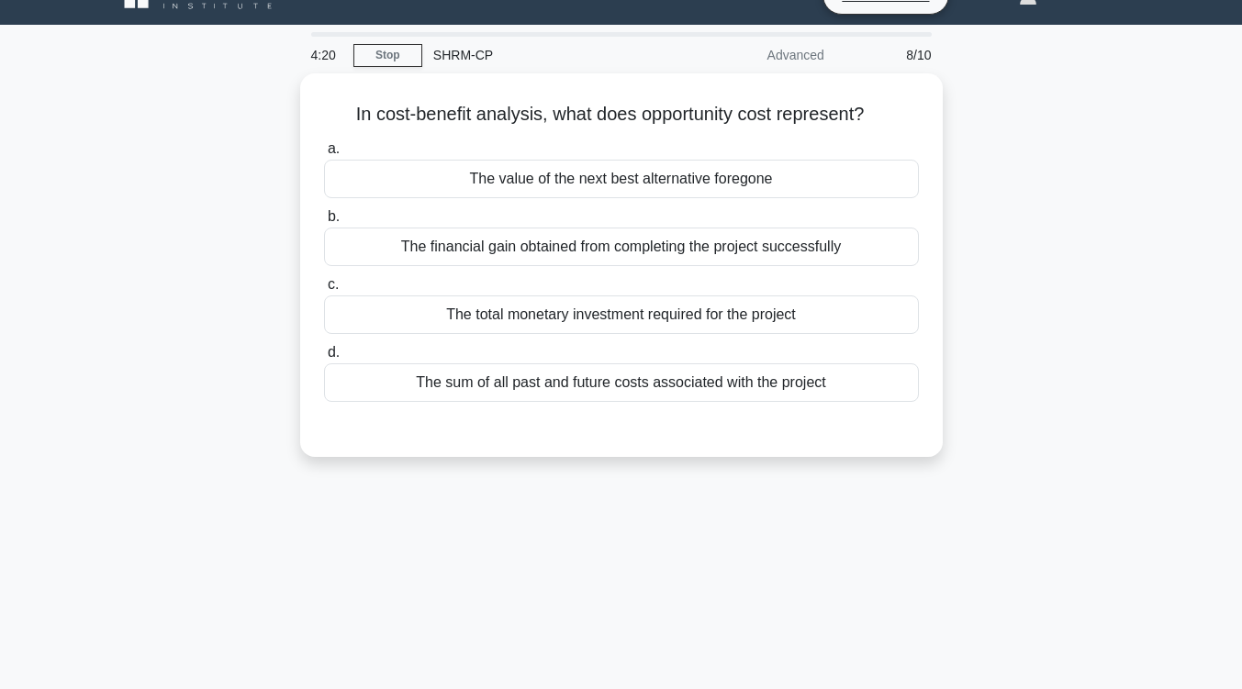
scroll to position [6, 0]
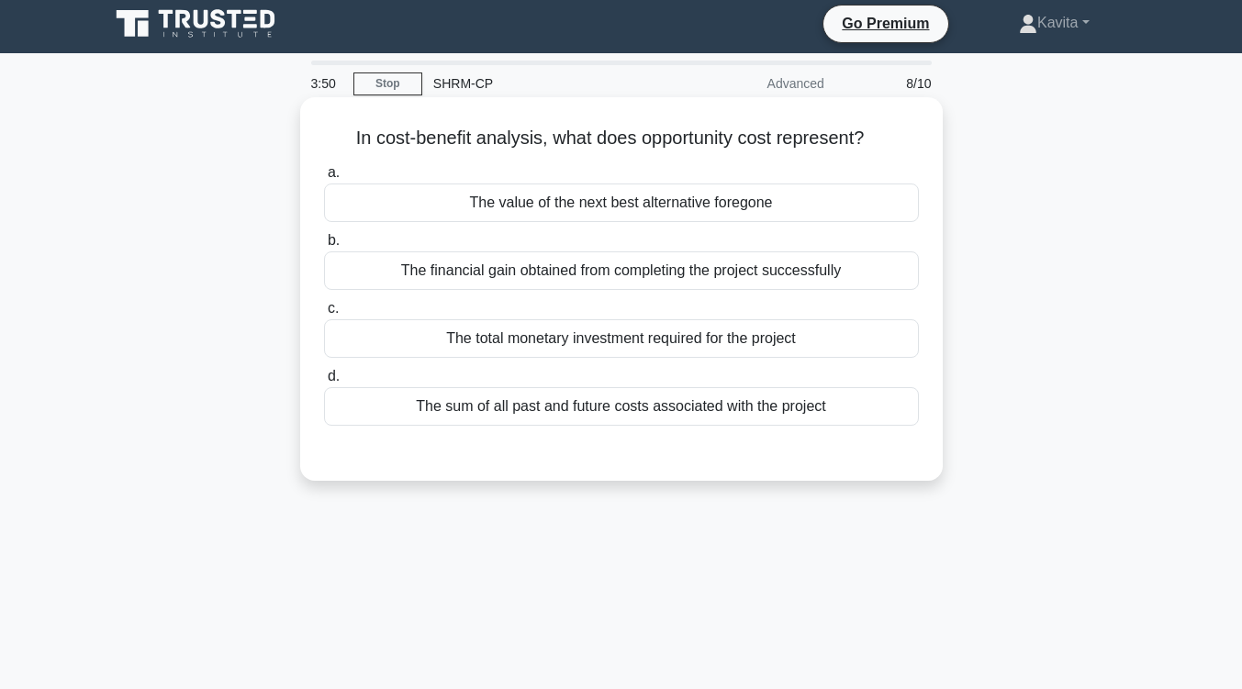
click at [760, 277] on div "The financial gain obtained from completing the project successfully" at bounding box center [621, 270] width 595 height 39
click at [324, 247] on input "b. The financial gain obtained from completing the project successfully" at bounding box center [324, 241] width 0 height 12
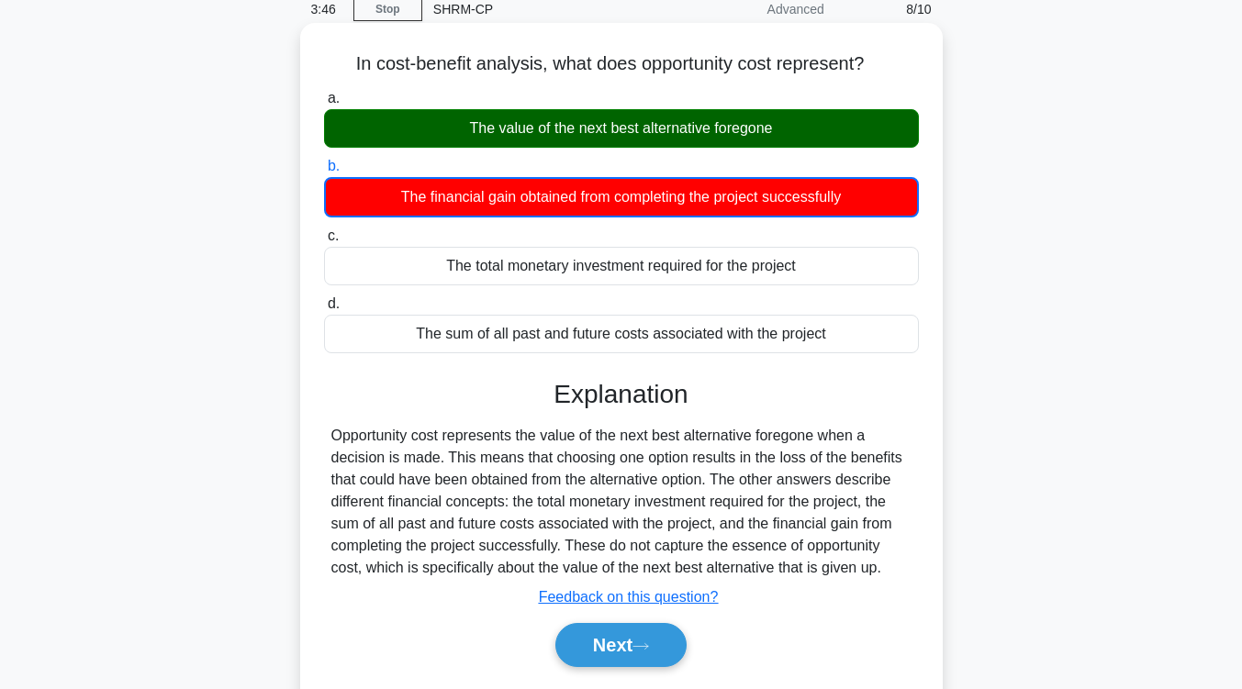
scroll to position [81, 0]
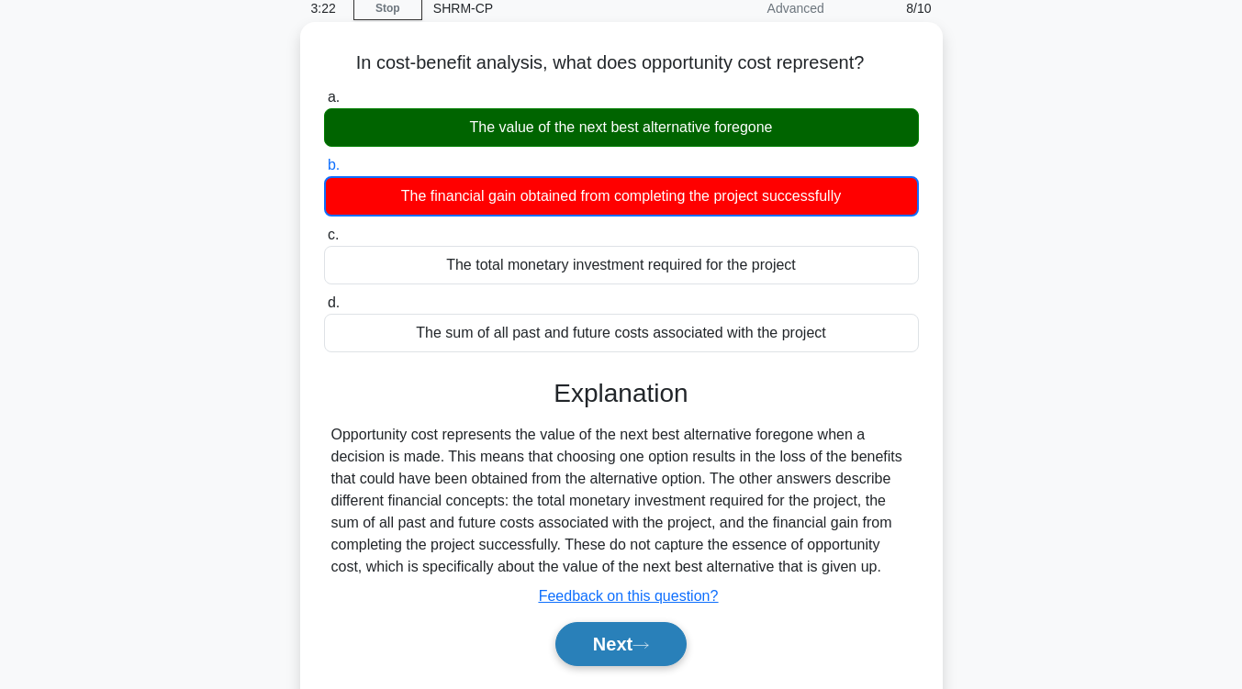
click at [614, 644] on button "Next" at bounding box center [620, 644] width 131 height 44
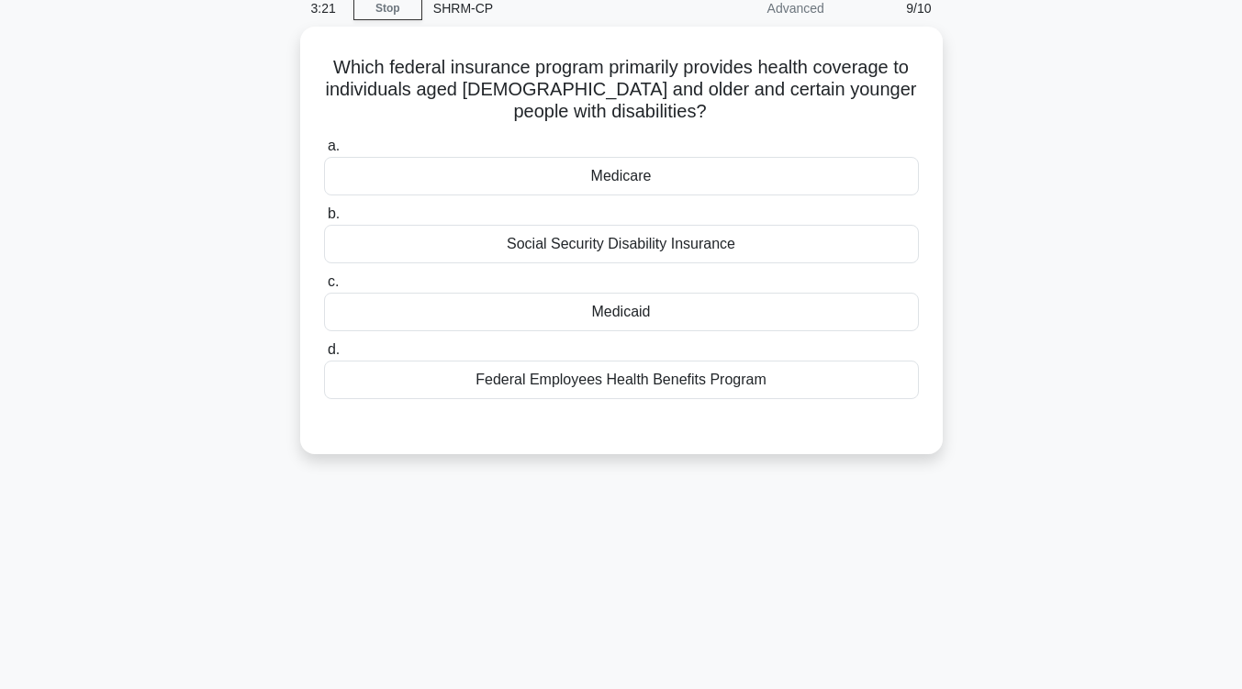
scroll to position [15, 0]
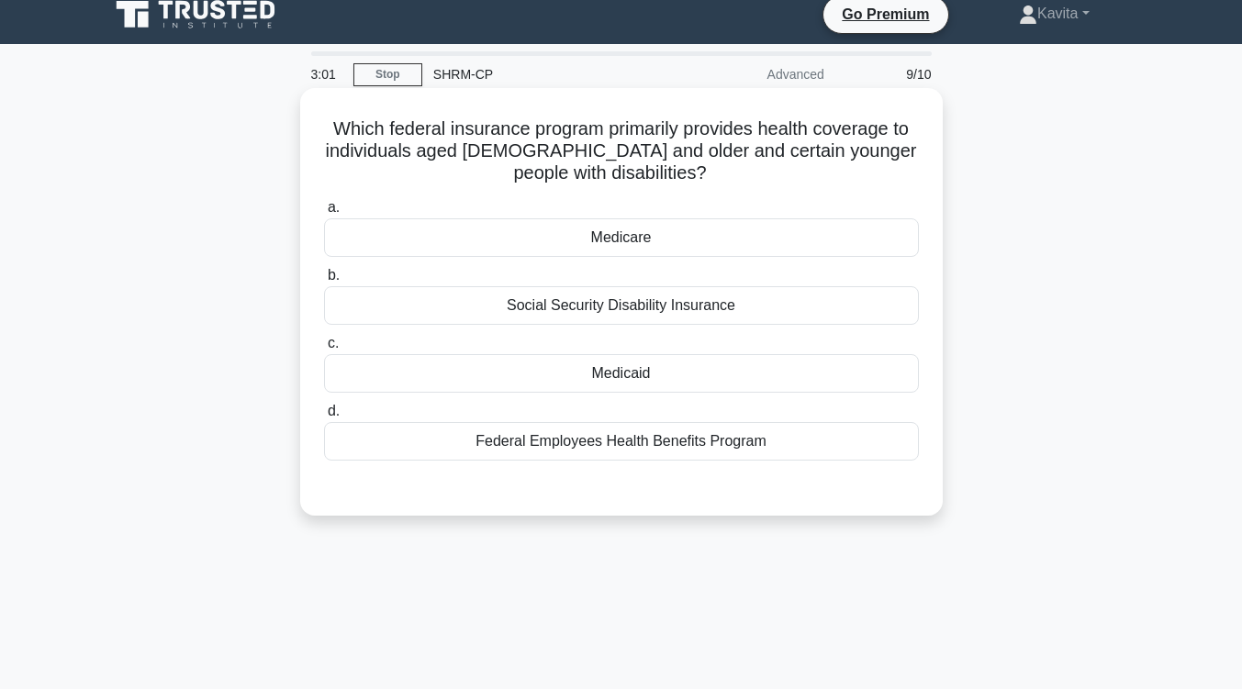
click at [667, 246] on div "Medicare" at bounding box center [621, 237] width 595 height 39
click at [324, 214] on input "a. Medicare" at bounding box center [324, 208] width 0 height 12
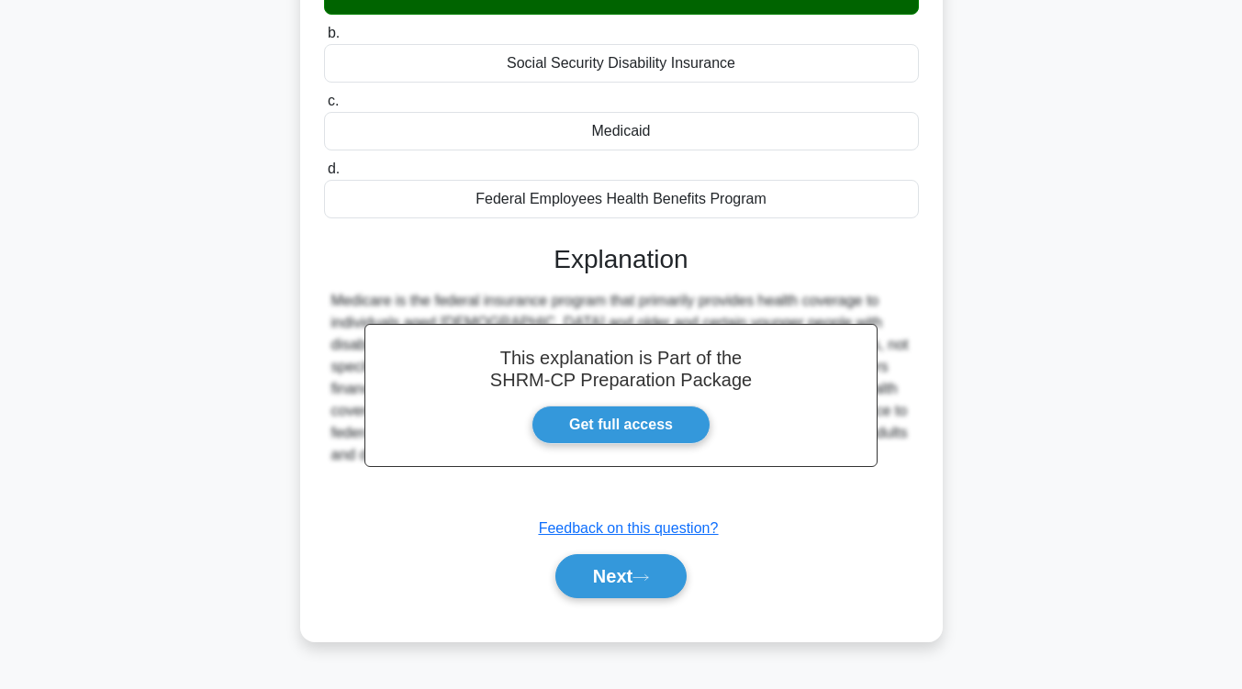
scroll to position [264, 0]
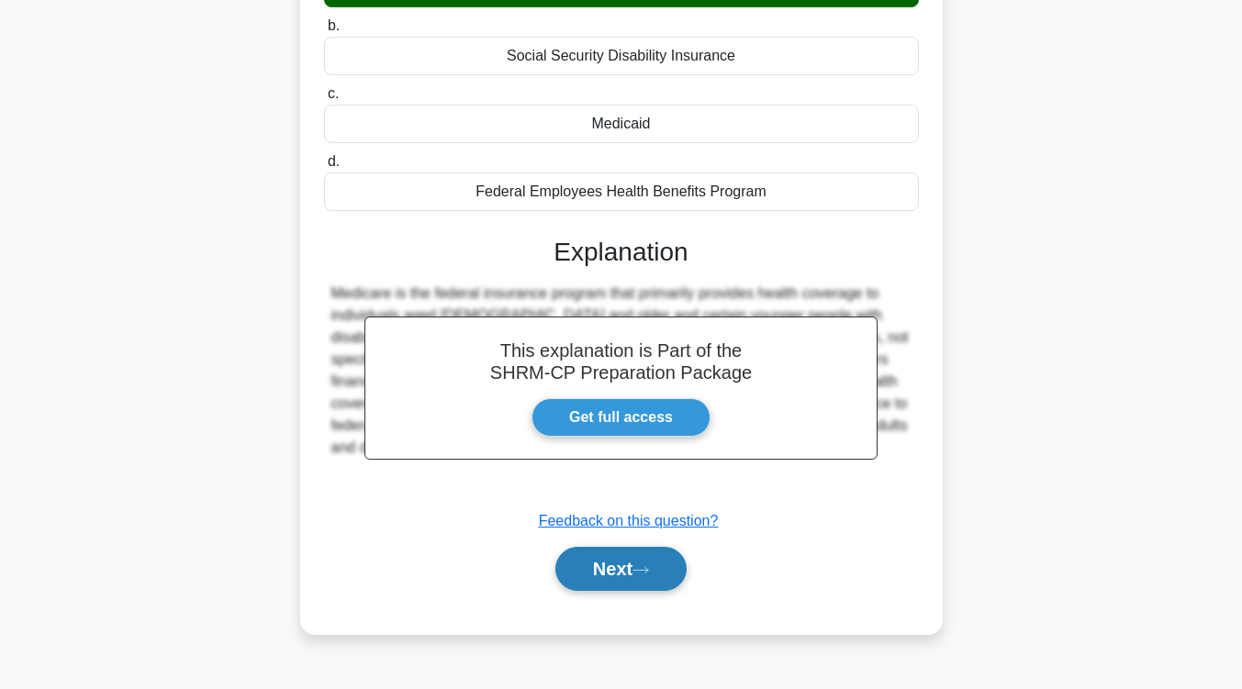
click at [642, 565] on button "Next" at bounding box center [620, 569] width 131 height 44
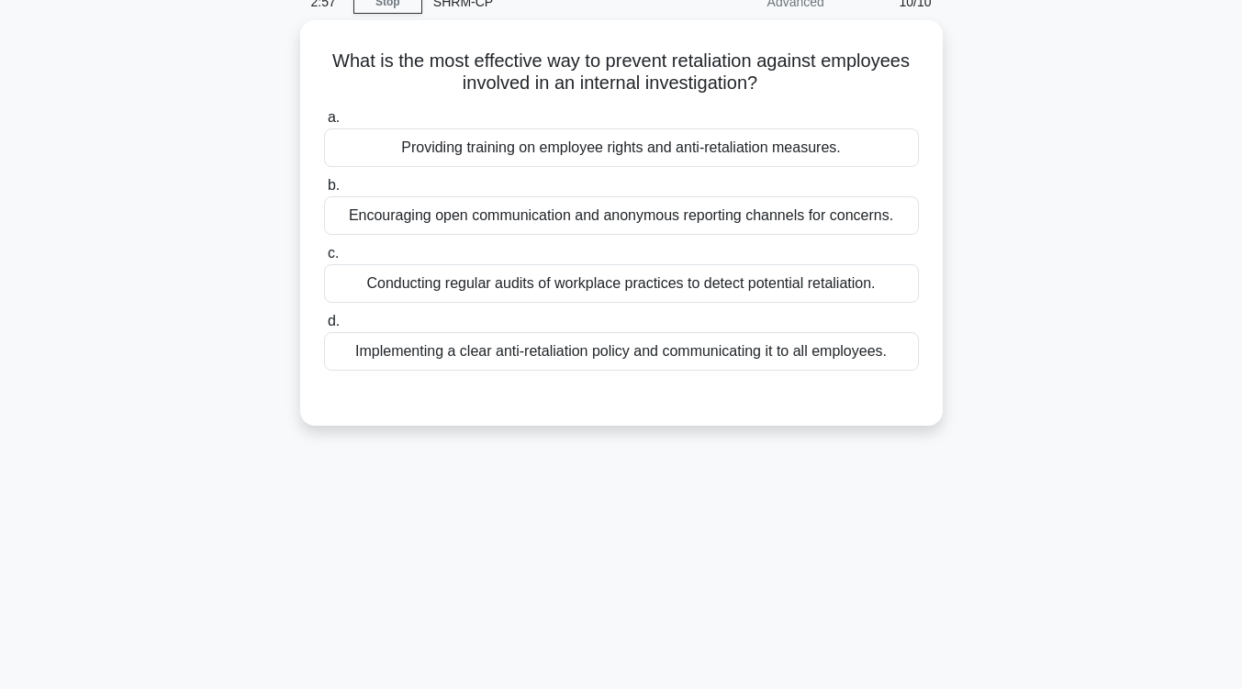
scroll to position [75, 0]
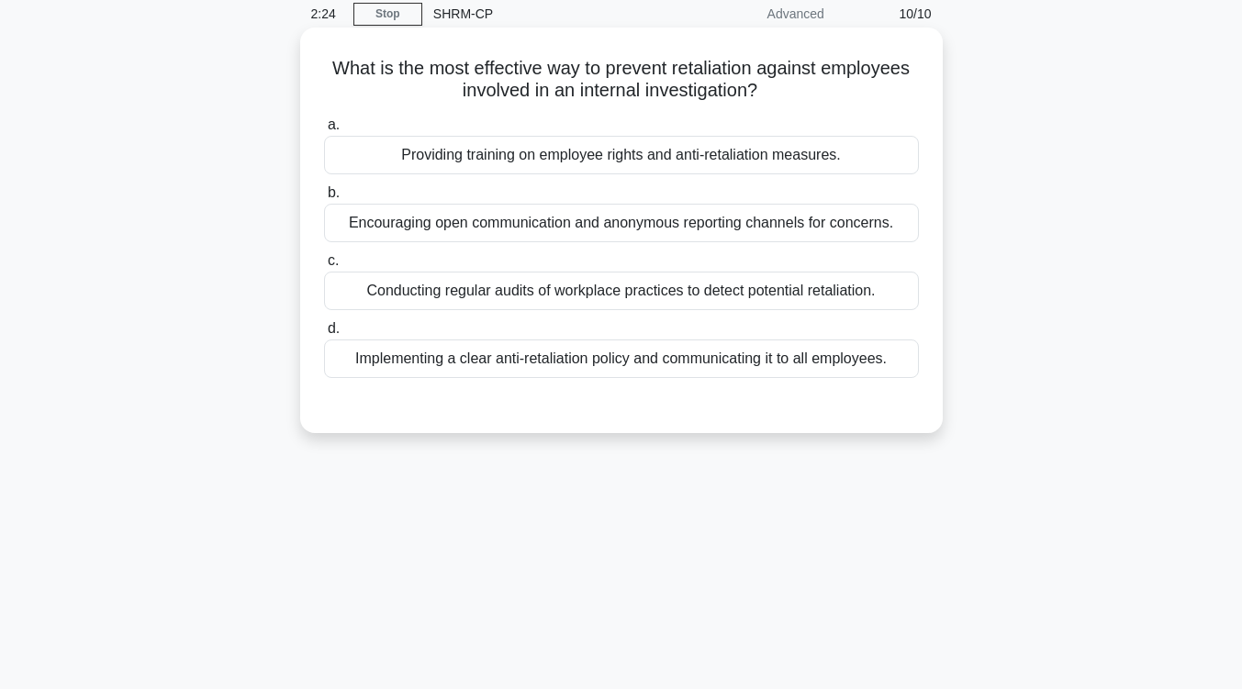
click at [753, 357] on div "Implementing a clear anti-retaliation policy and communicating it to all employ…" at bounding box center [621, 359] width 595 height 39
click at [324, 335] on input "d. Implementing a clear anti-retaliation policy and communicating it to all emp…" at bounding box center [324, 329] width 0 height 12
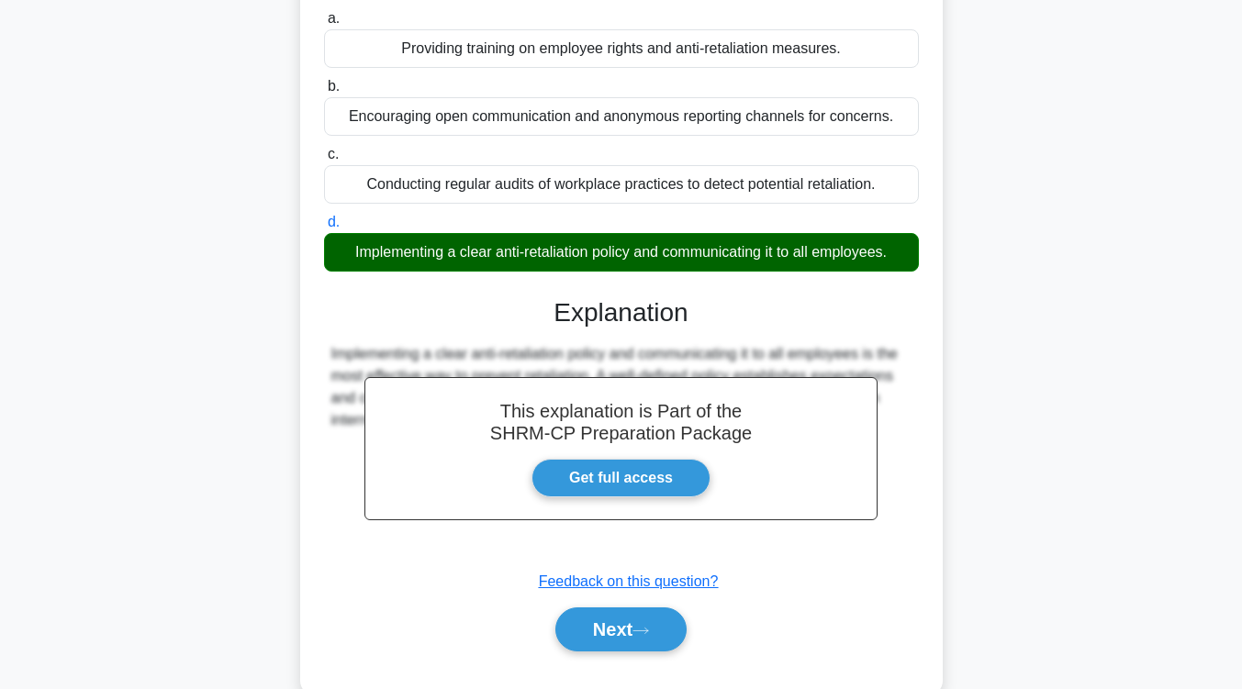
scroll to position [302, 0]
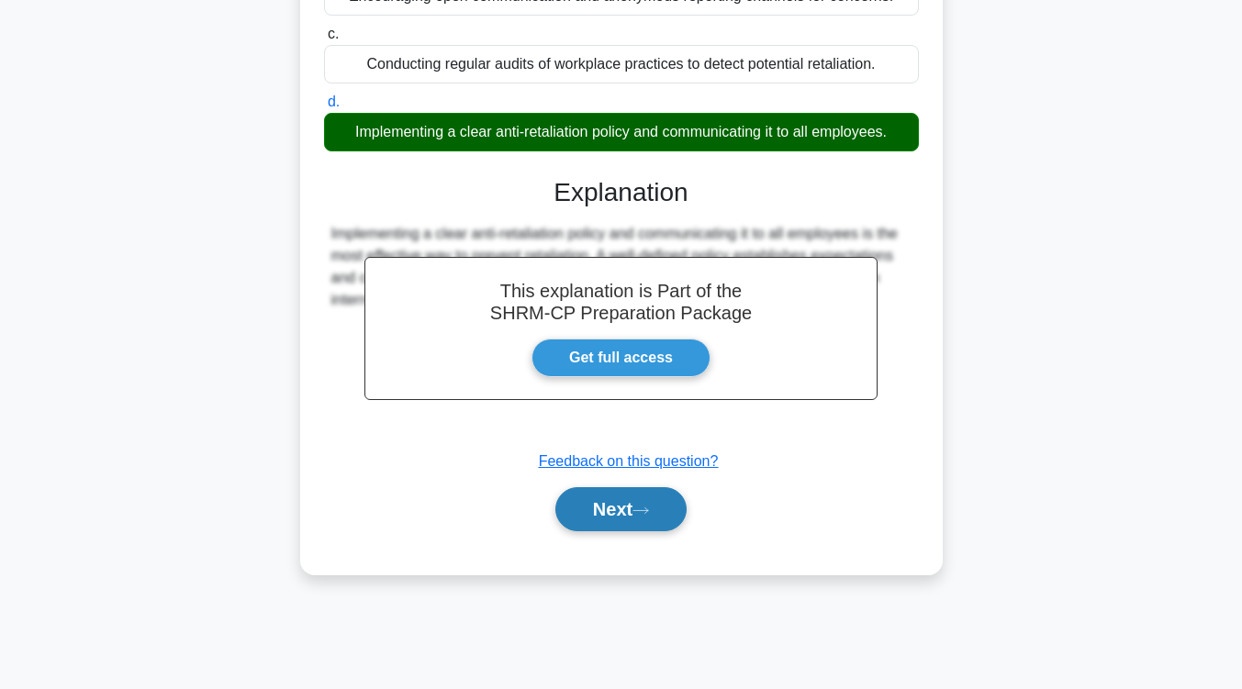
click at [649, 506] on button "Next" at bounding box center [620, 509] width 131 height 44
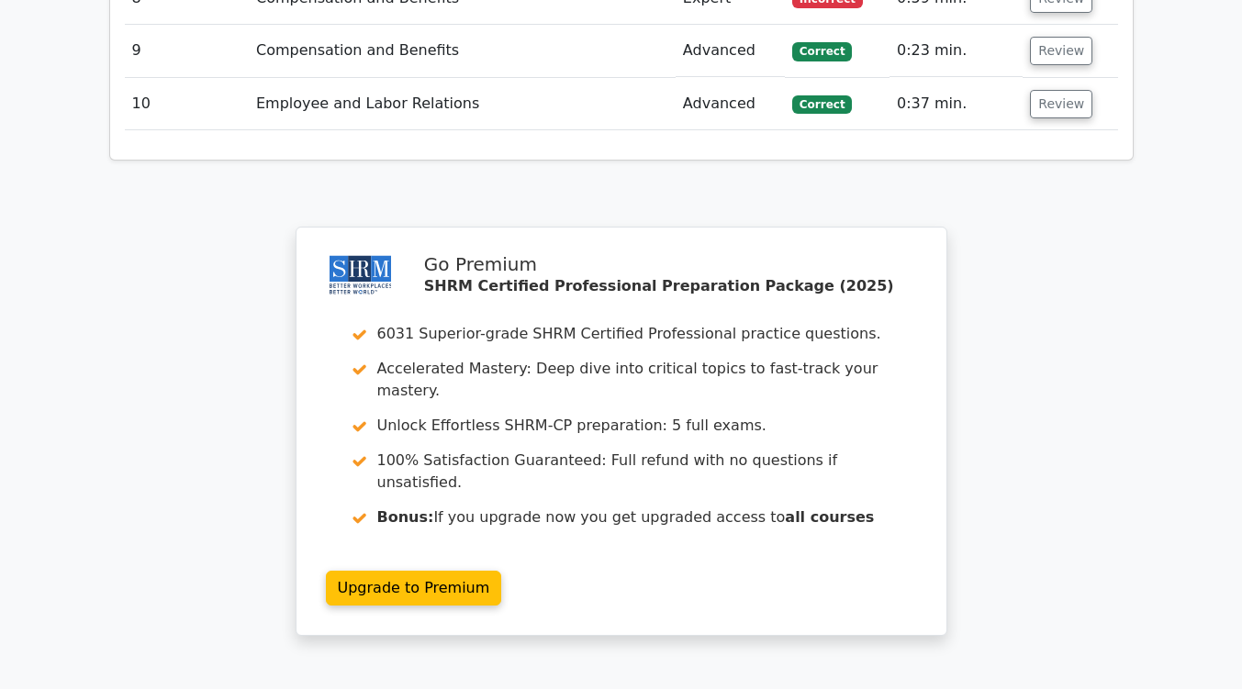
scroll to position [2827, 0]
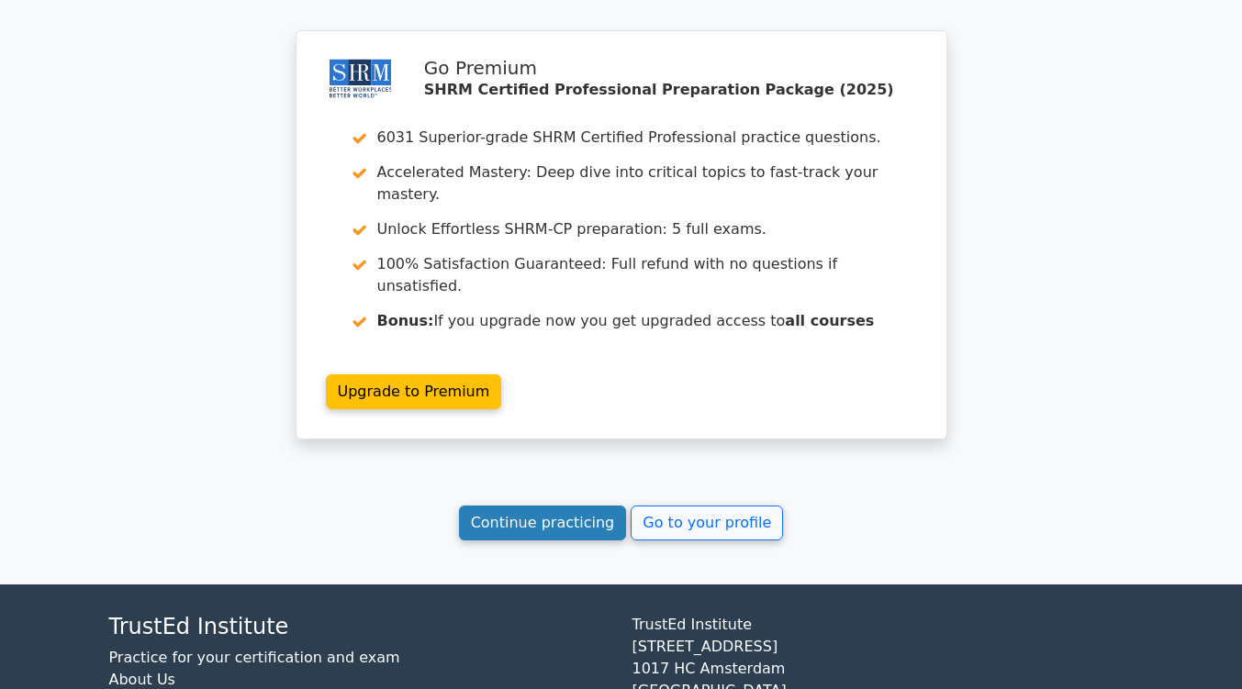
click at [580, 506] on link "Continue practicing" at bounding box center [543, 523] width 168 height 35
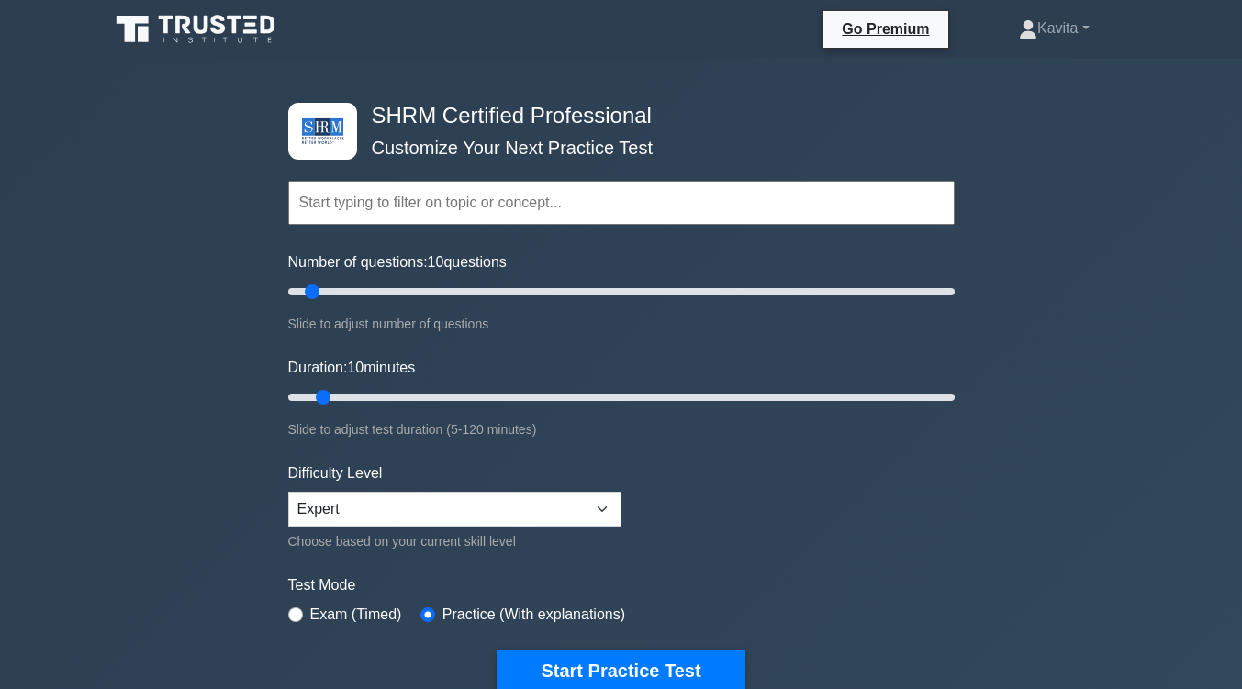
scroll to position [136, 0]
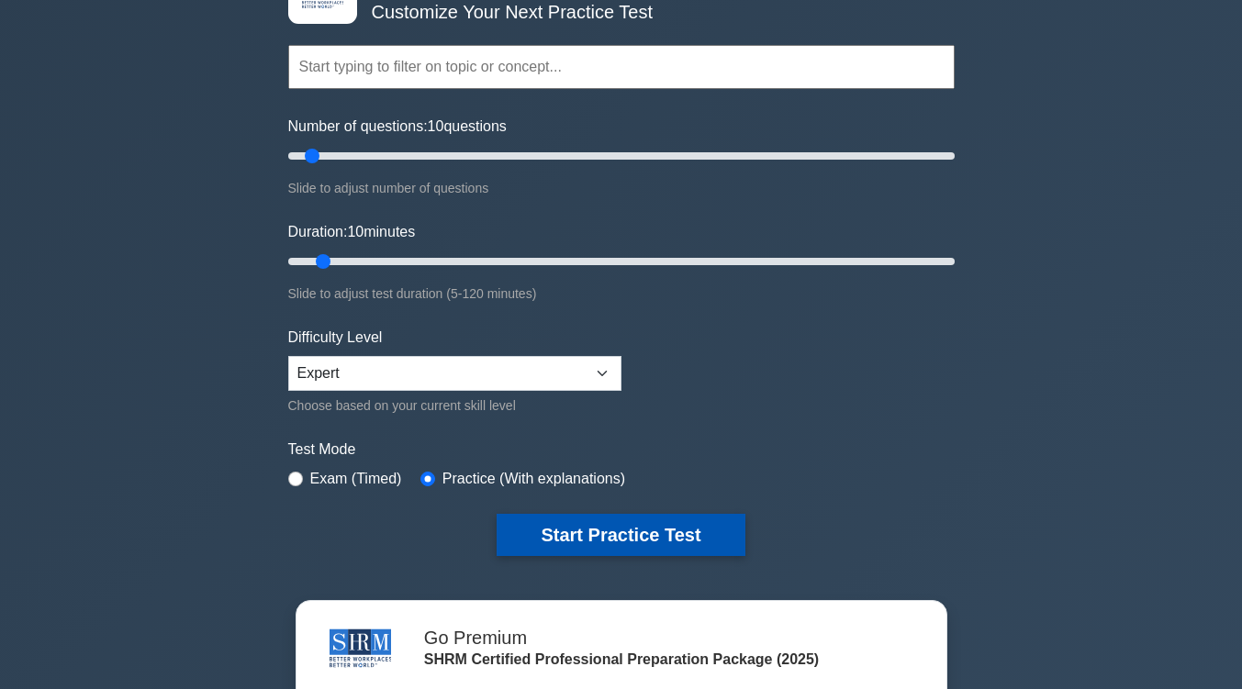
click at [587, 532] on button "Start Practice Test" at bounding box center [621, 535] width 248 height 42
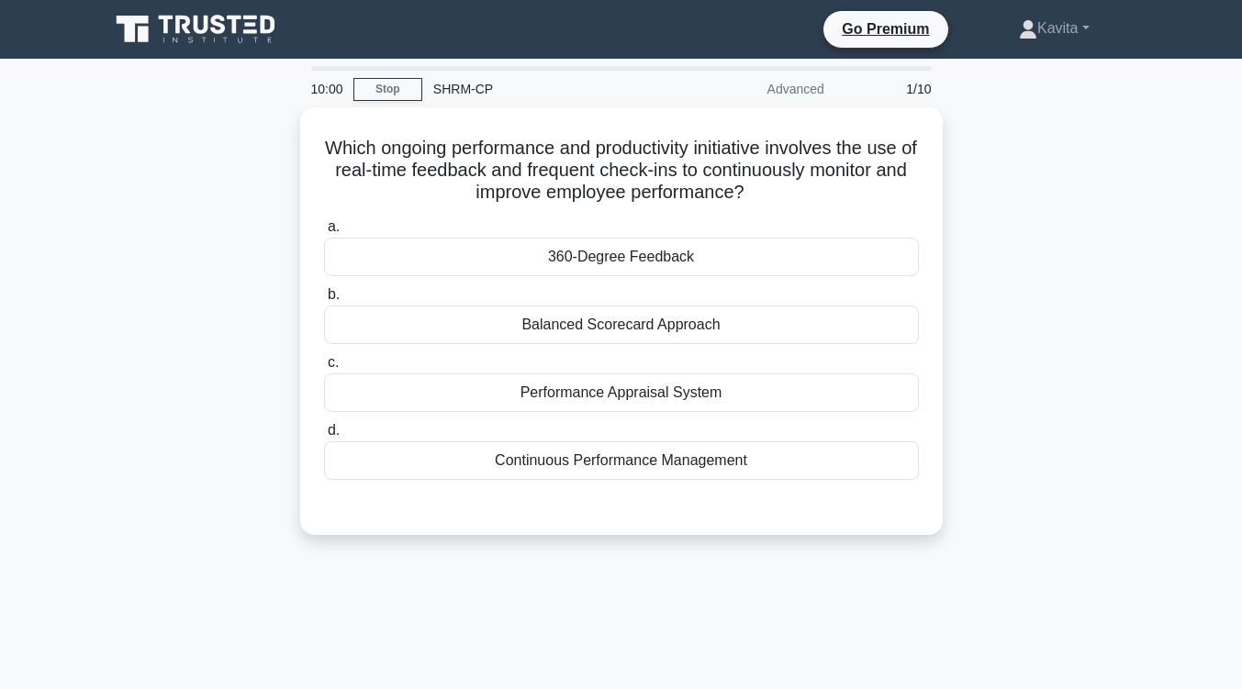
scroll to position [17, 0]
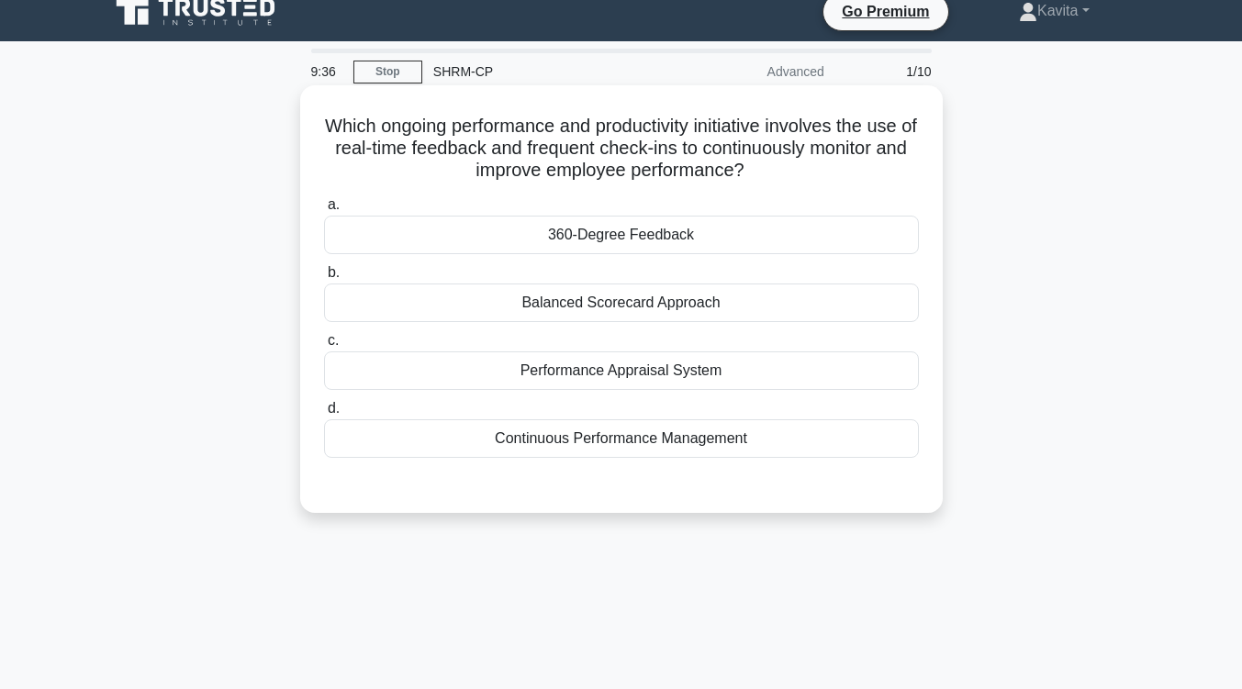
click at [656, 240] on div "360-Degree Feedback" at bounding box center [621, 235] width 595 height 39
click at [324, 211] on input "a. 360-Degree Feedback" at bounding box center [324, 205] width 0 height 12
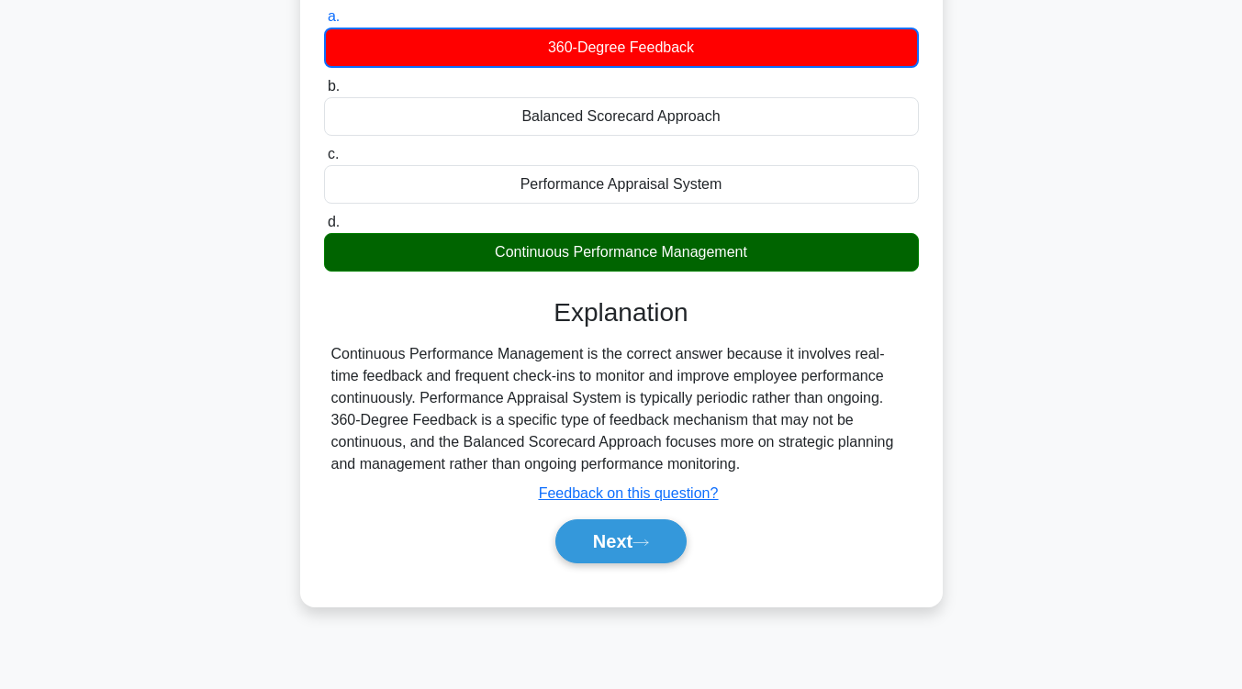
scroll to position [207, 0]
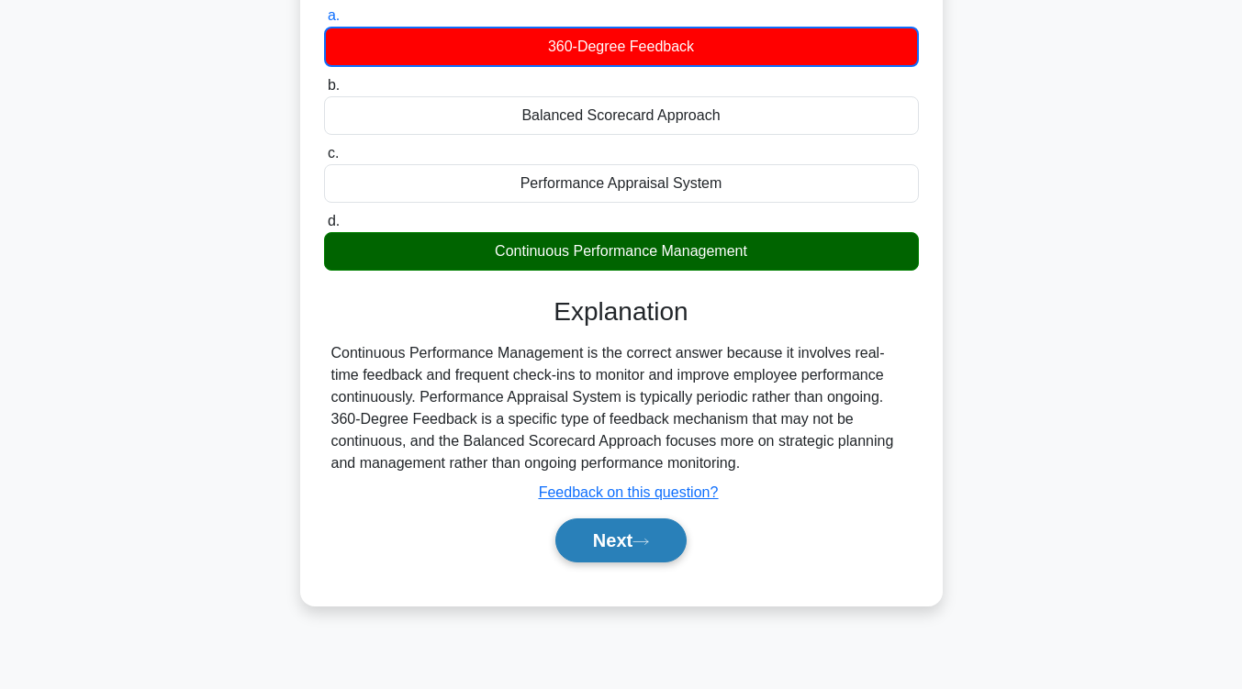
click at [623, 539] on button "Next" at bounding box center [620, 541] width 131 height 44
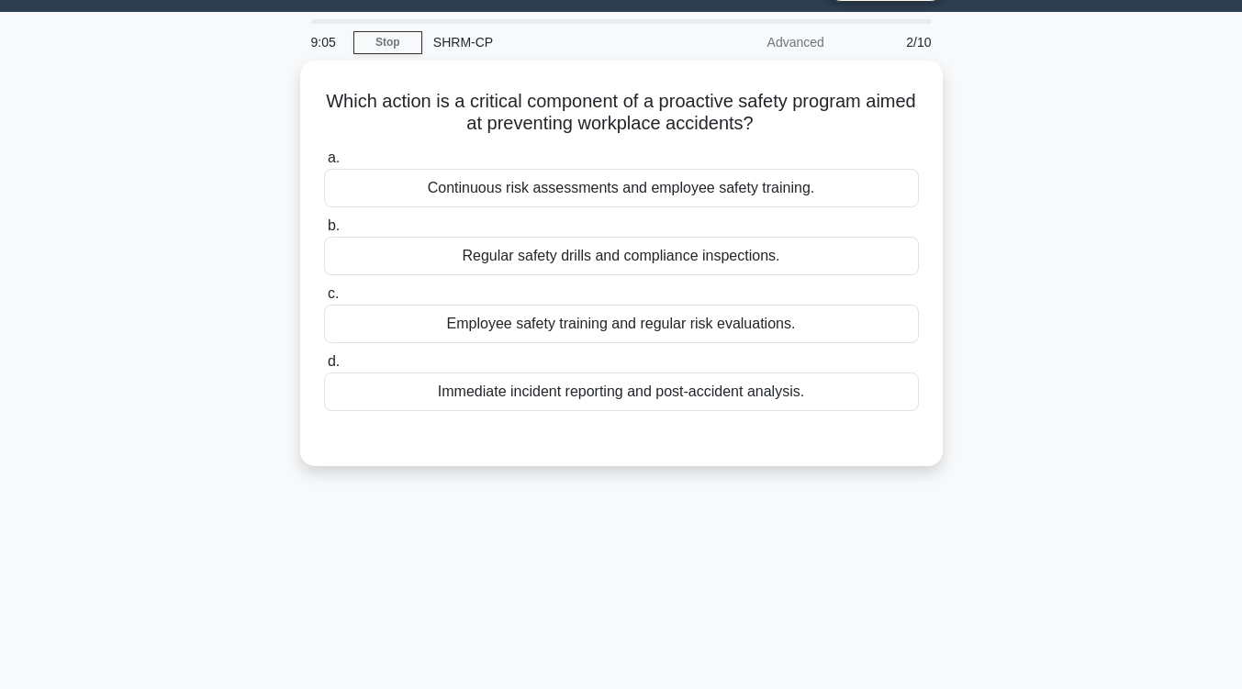
scroll to position [46, 0]
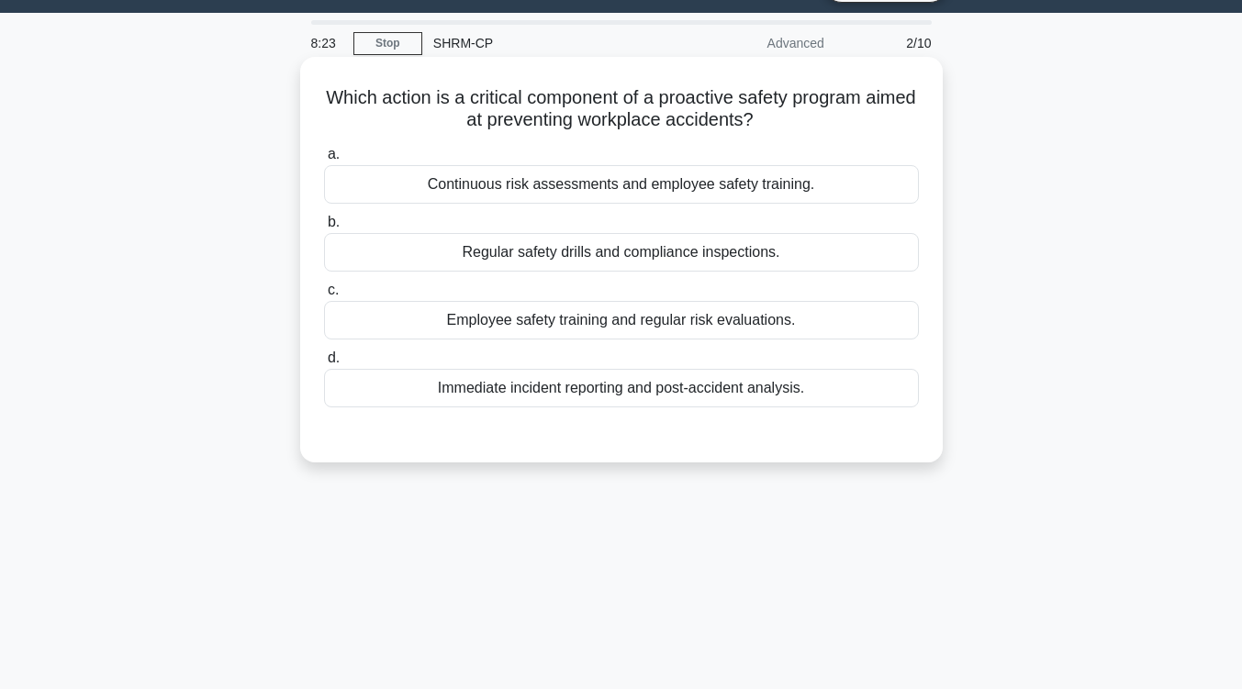
click at [661, 328] on div "Employee safety training and regular risk evaluations." at bounding box center [621, 320] width 595 height 39
click at [324, 296] on input "c. Employee safety training and regular risk evaluations." at bounding box center [324, 291] width 0 height 12
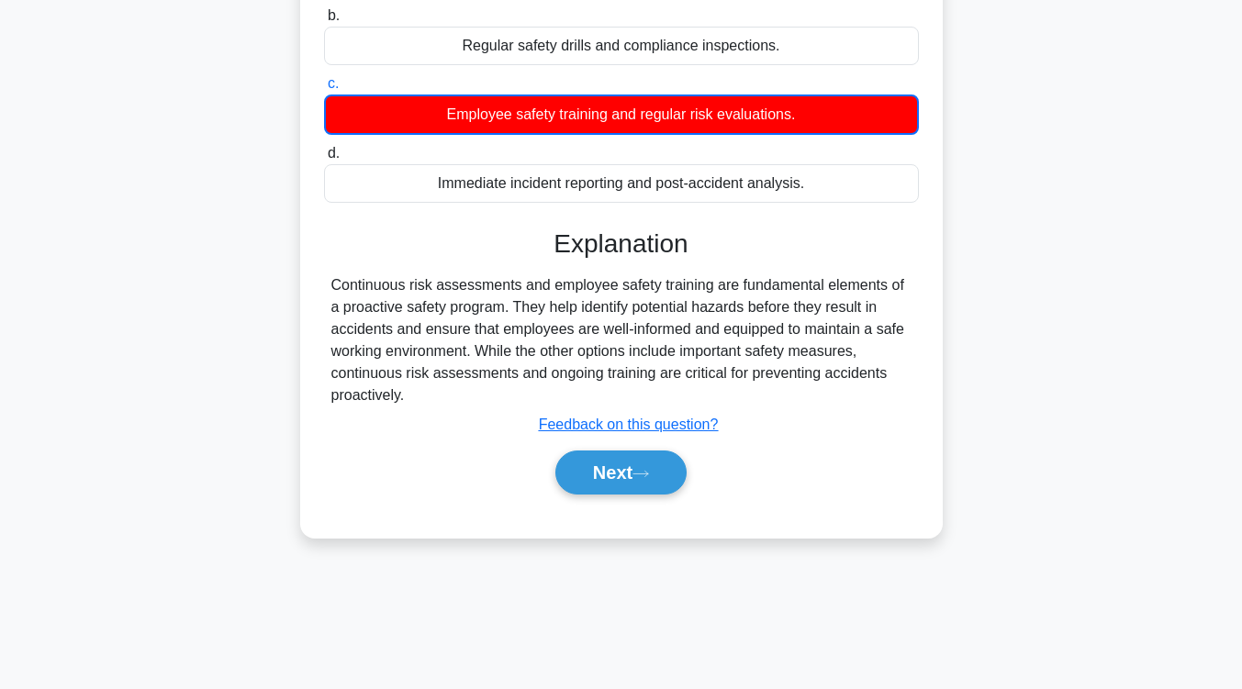
scroll to position [253, 0]
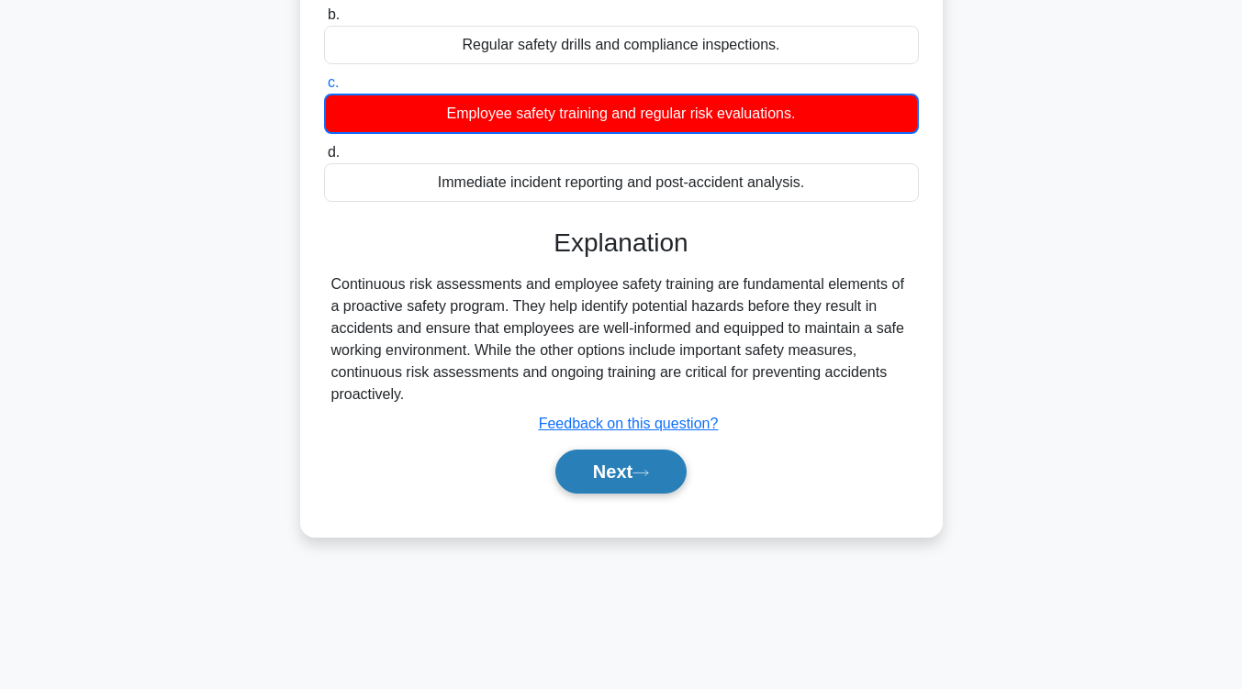
click at [643, 489] on button "Next" at bounding box center [620, 472] width 131 height 44
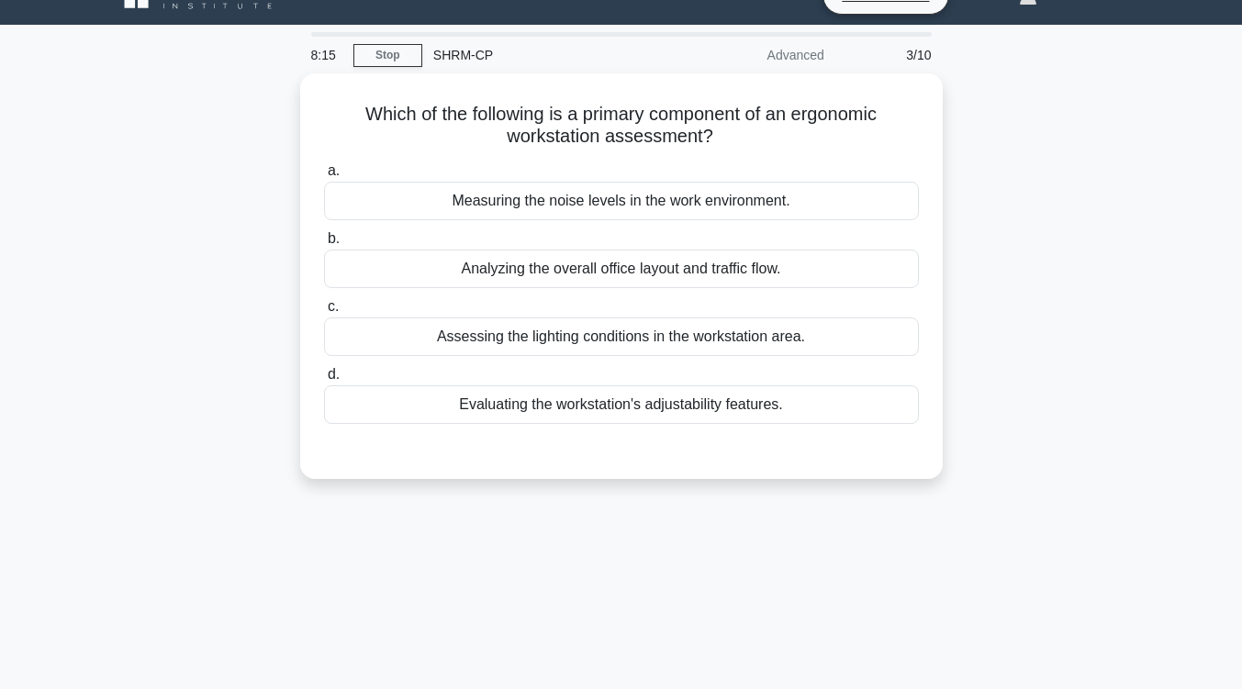
scroll to position [0, 0]
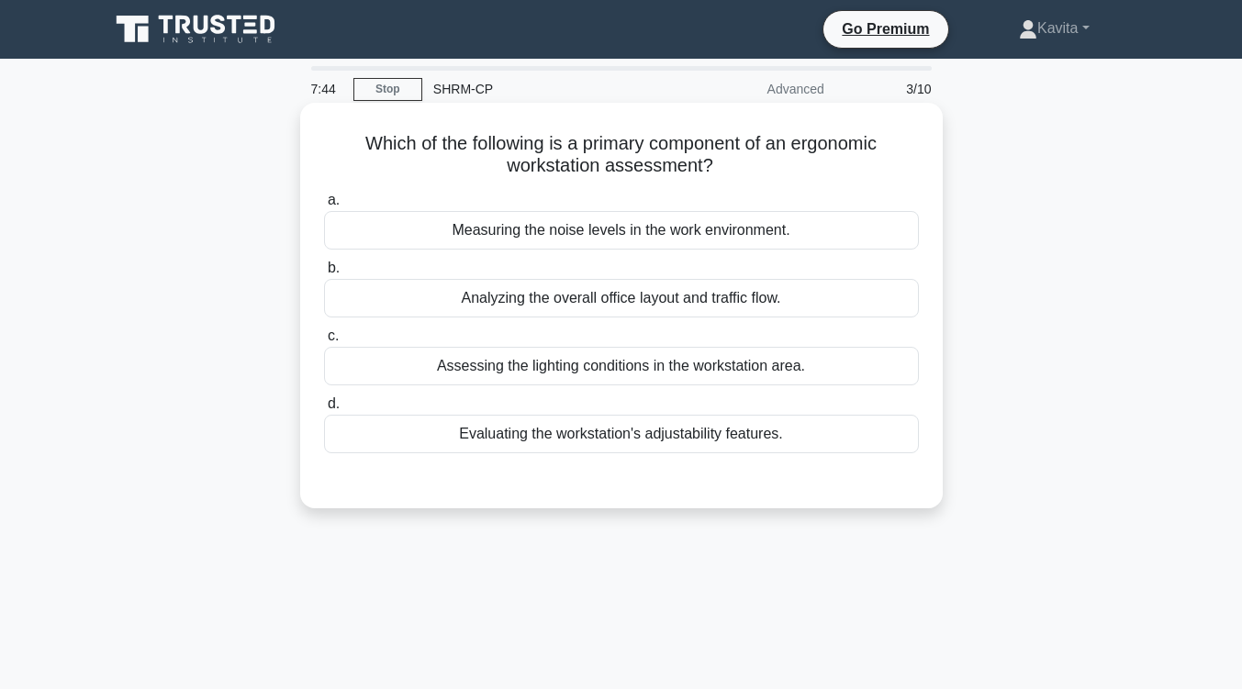
click at [668, 436] on div "Evaluating the workstation's adjustability features." at bounding box center [621, 434] width 595 height 39
click at [324, 410] on input "d. Evaluating the workstation's adjustability features." at bounding box center [324, 404] width 0 height 12
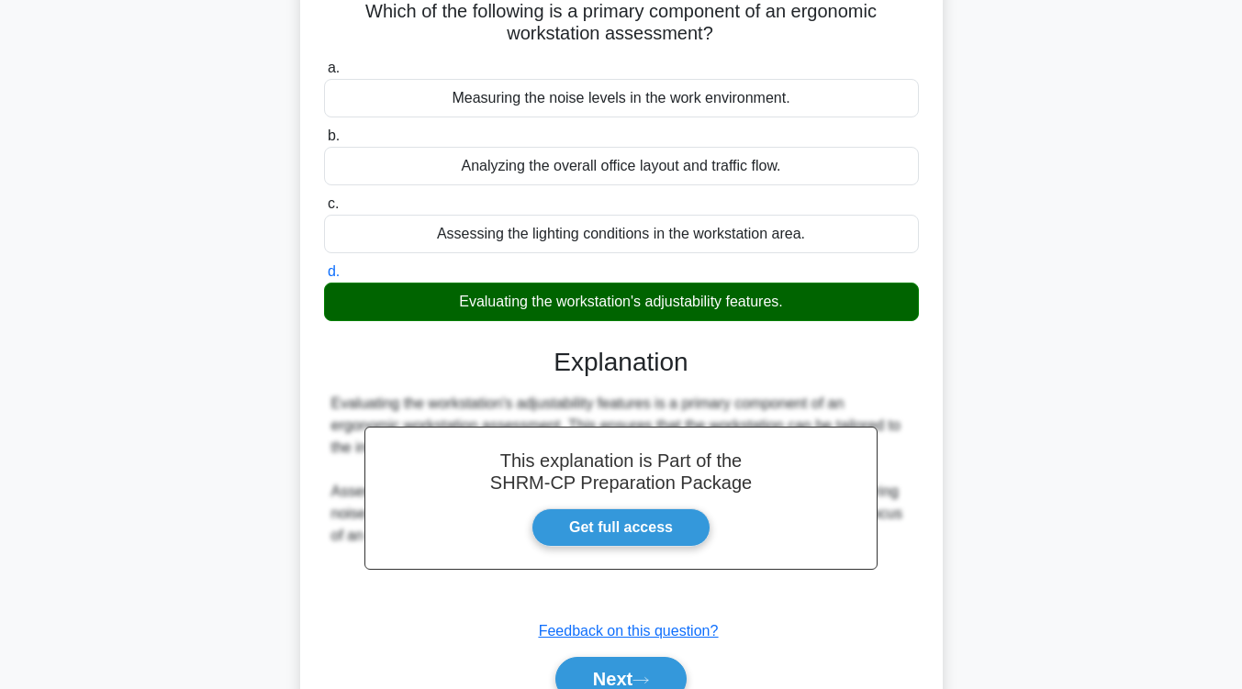
scroll to position [302, 0]
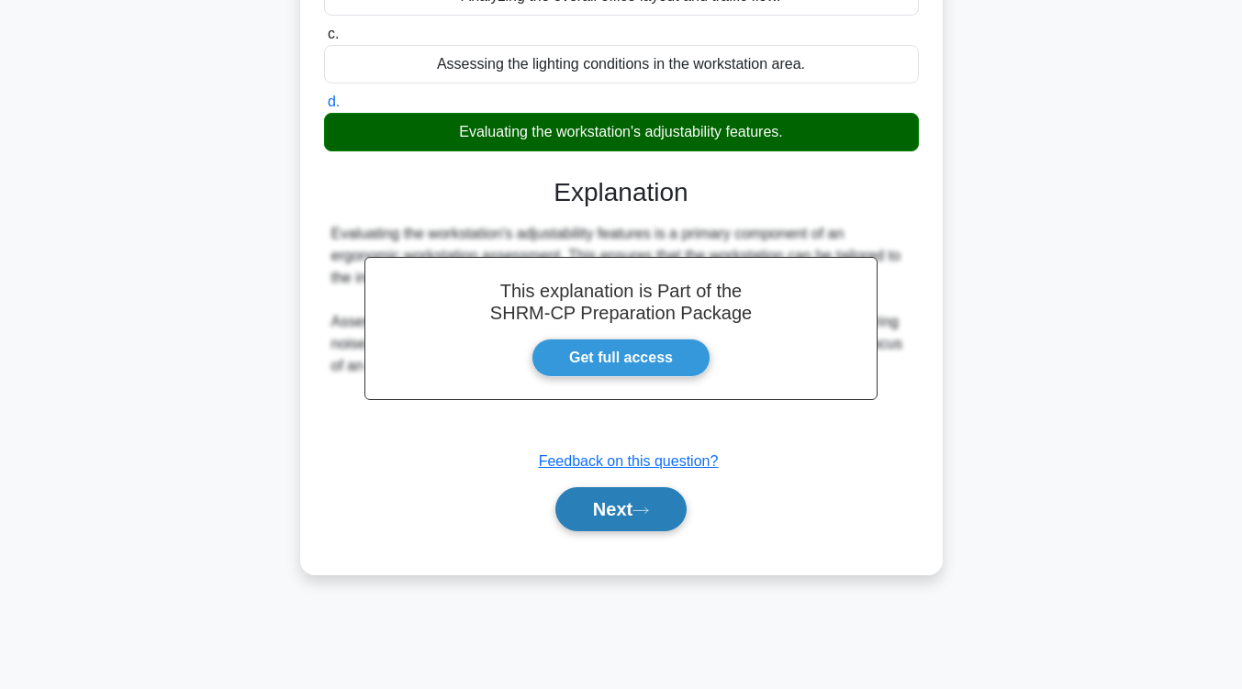
click at [633, 524] on button "Next" at bounding box center [620, 509] width 131 height 44
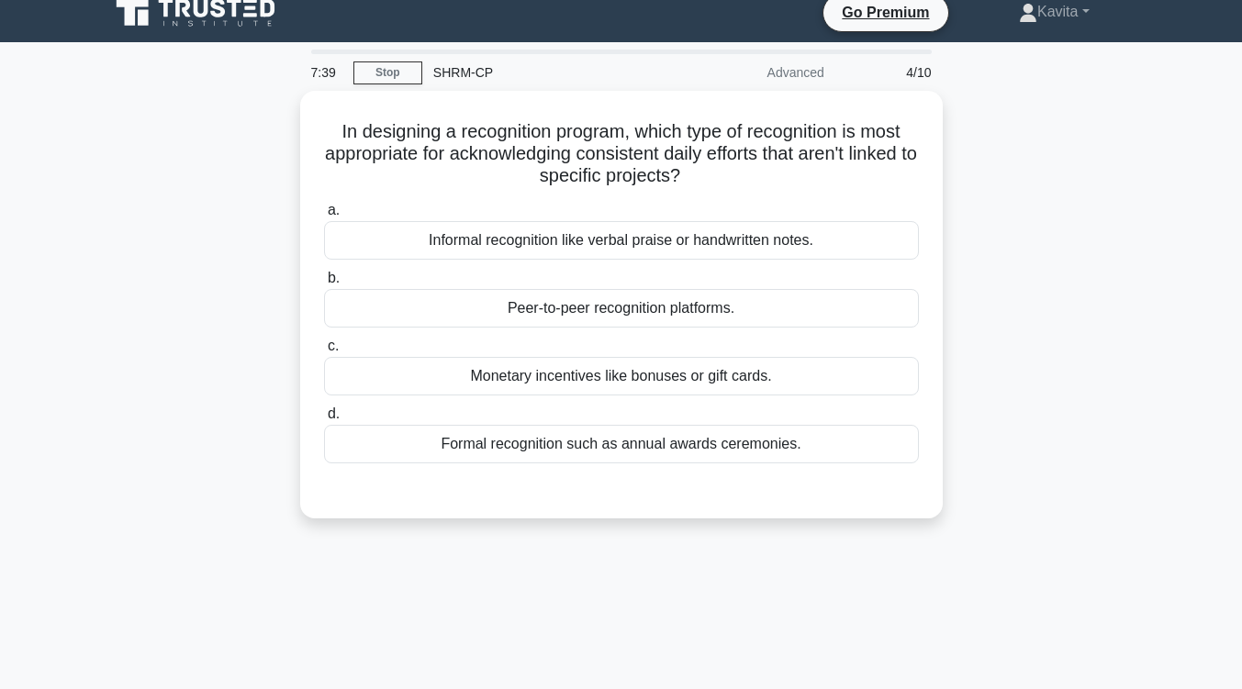
scroll to position [14, 0]
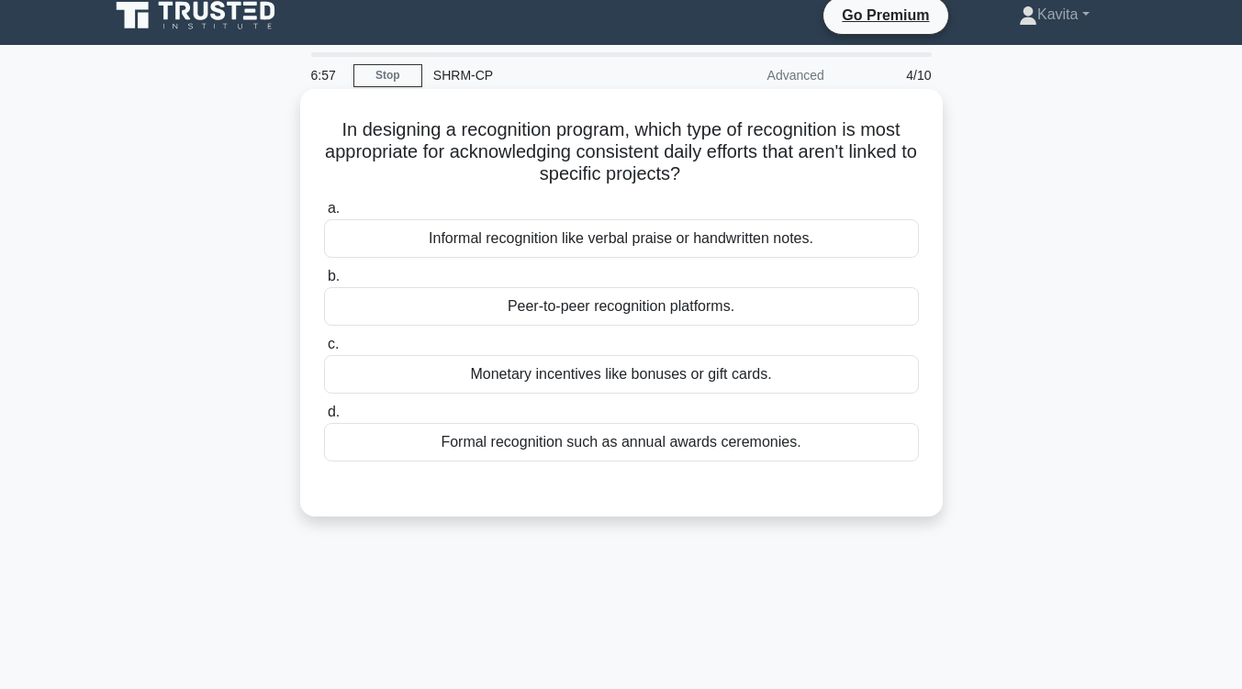
click at [719, 242] on div "Informal recognition like verbal praise or handwritten notes." at bounding box center [621, 238] width 595 height 39
click at [324, 215] on input "a. Informal recognition like verbal praise or handwritten notes." at bounding box center [324, 209] width 0 height 12
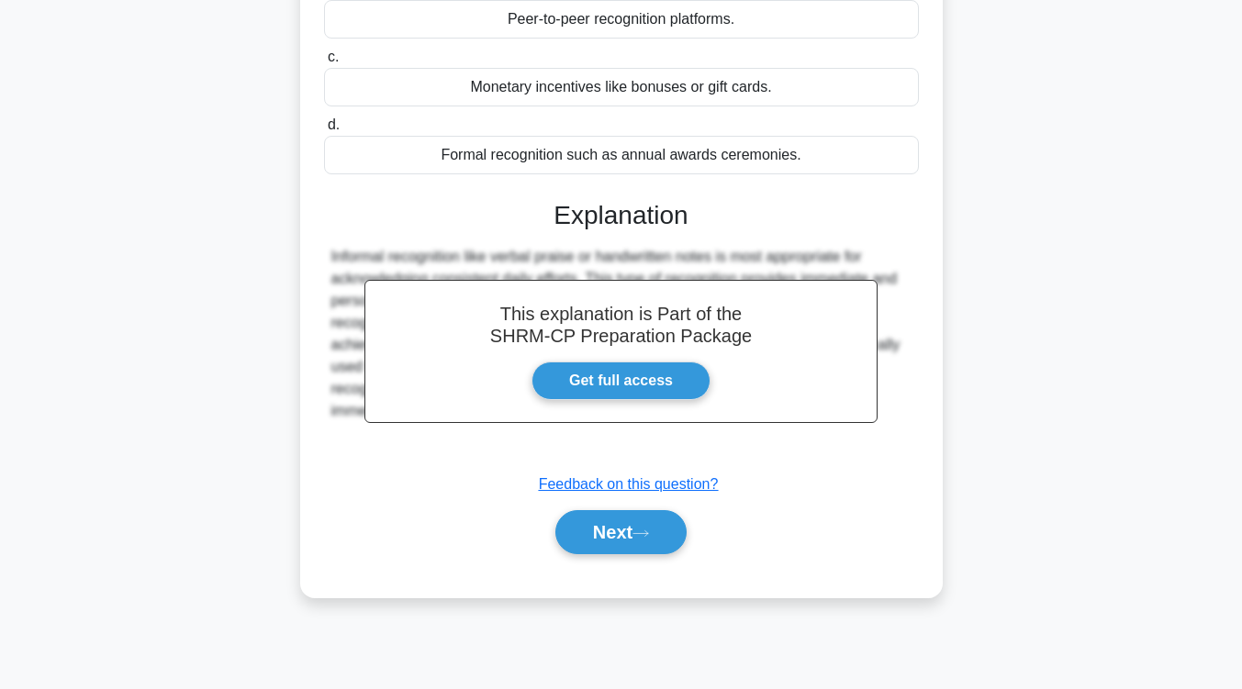
scroll to position [302, 0]
click at [624, 524] on button "Next" at bounding box center [620, 531] width 131 height 44
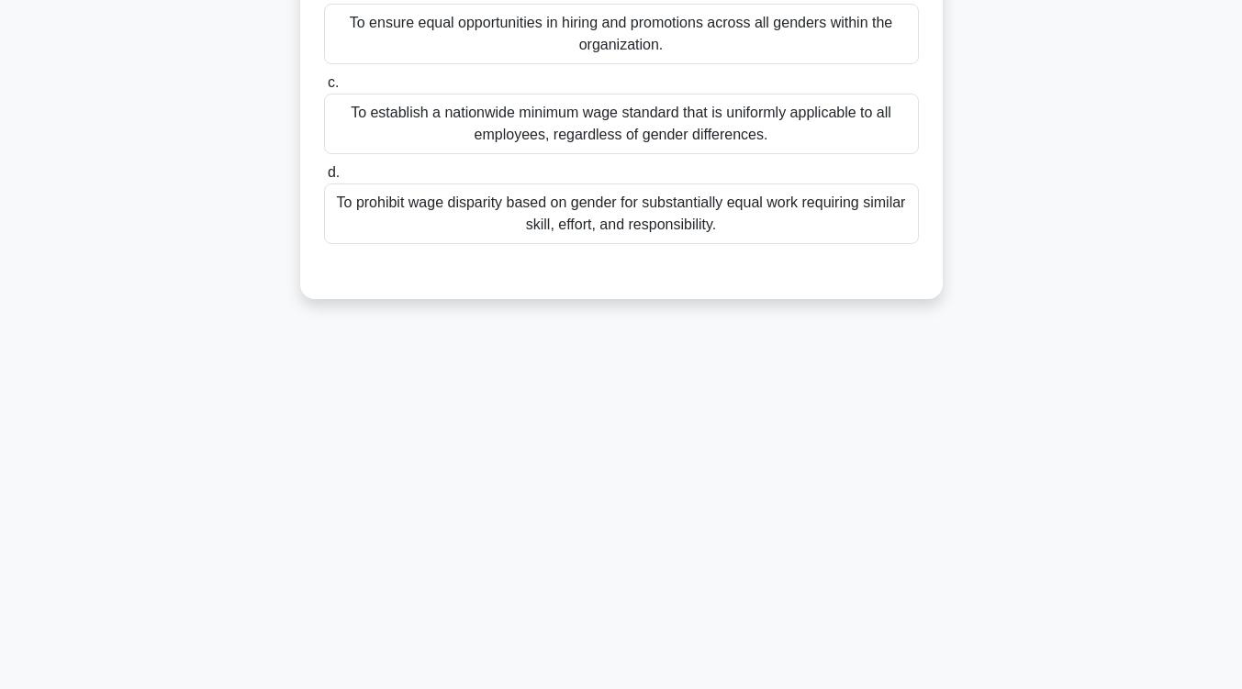
click at [624, 524] on div "6:55 Stop SHRM-CP Advanced 5/10 Which of the following best defines the primary…" at bounding box center [621, 223] width 1046 height 918
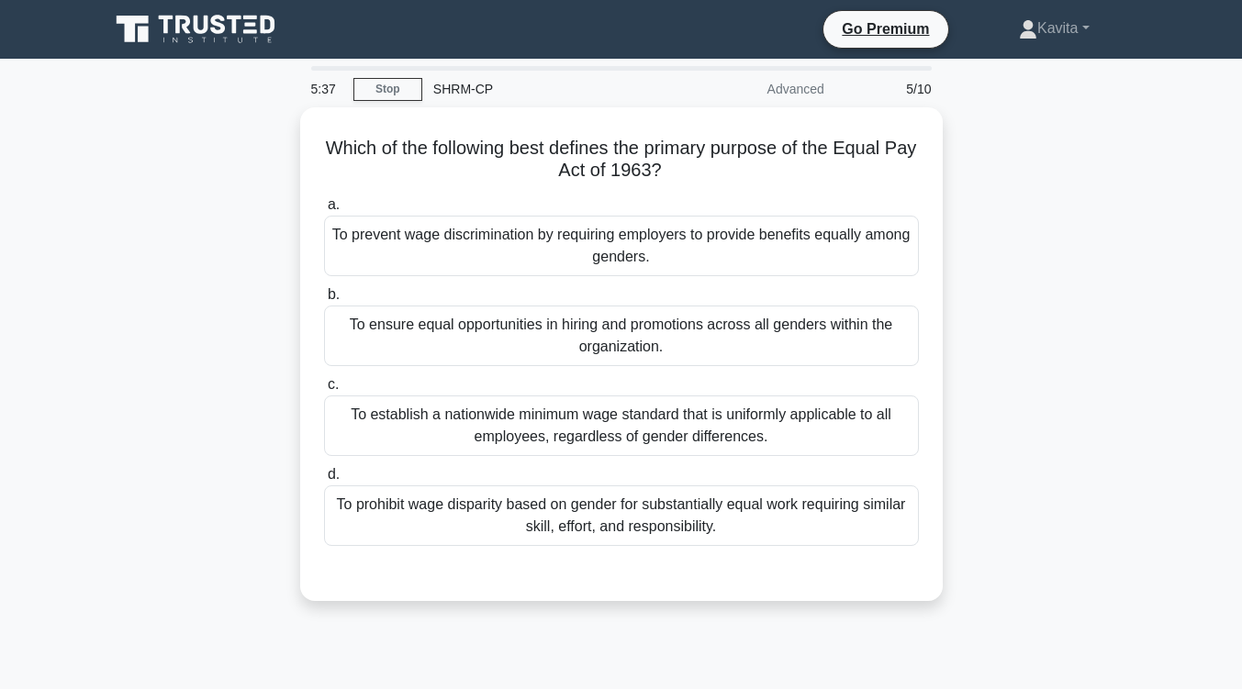
click at [624, 524] on div "To prohibit wage disparity based on gender for substantially equal work requiri…" at bounding box center [621, 516] width 595 height 61
click at [324, 481] on input "d. To prohibit wage disparity based on gender for substantially equal work requ…" at bounding box center [324, 475] width 0 height 12
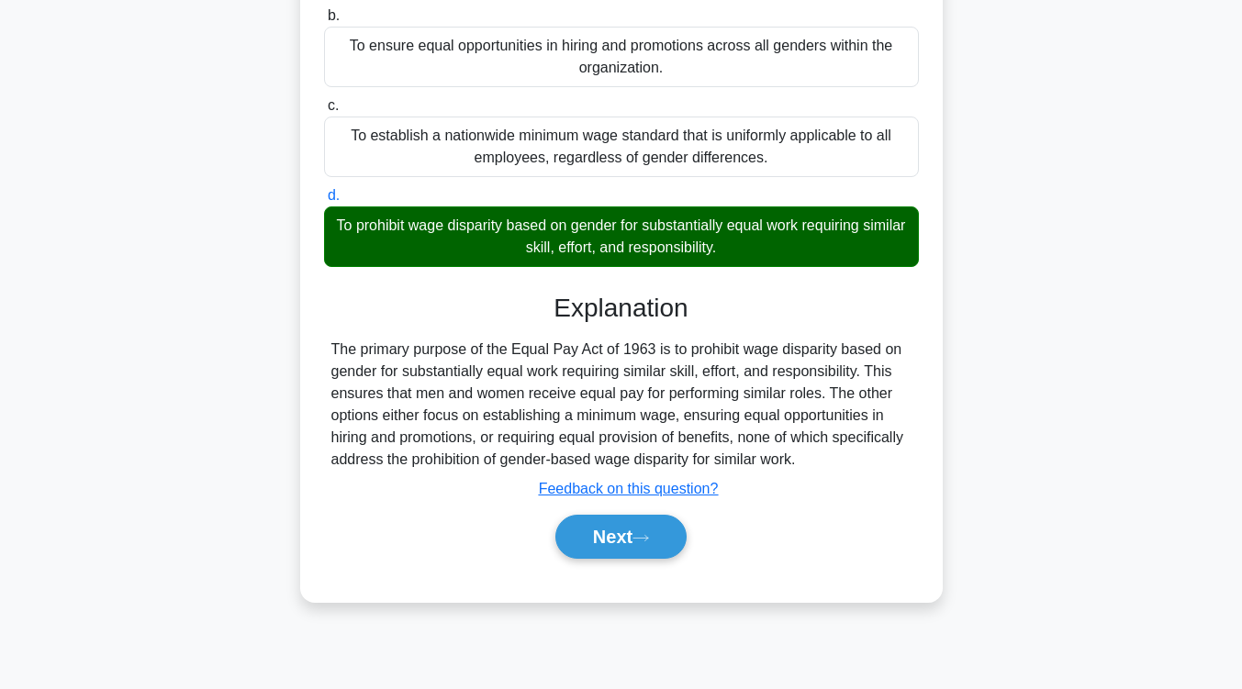
scroll to position [302, 0]
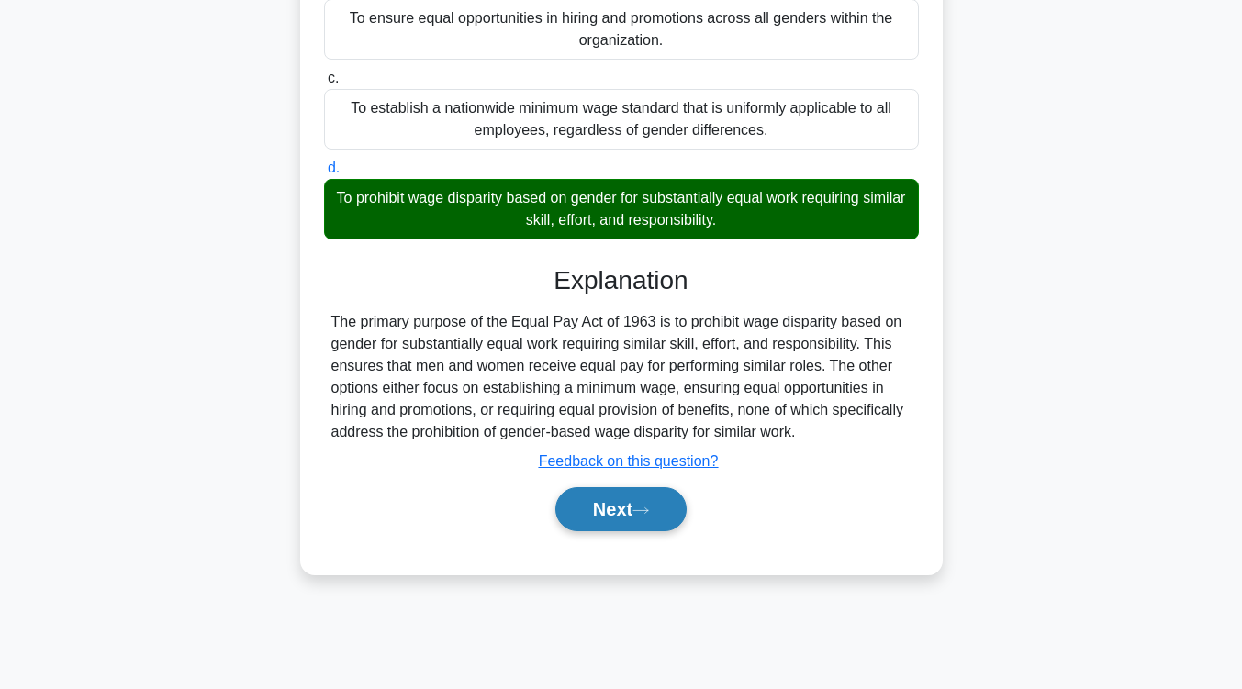
click at [631, 518] on button "Next" at bounding box center [620, 509] width 131 height 44
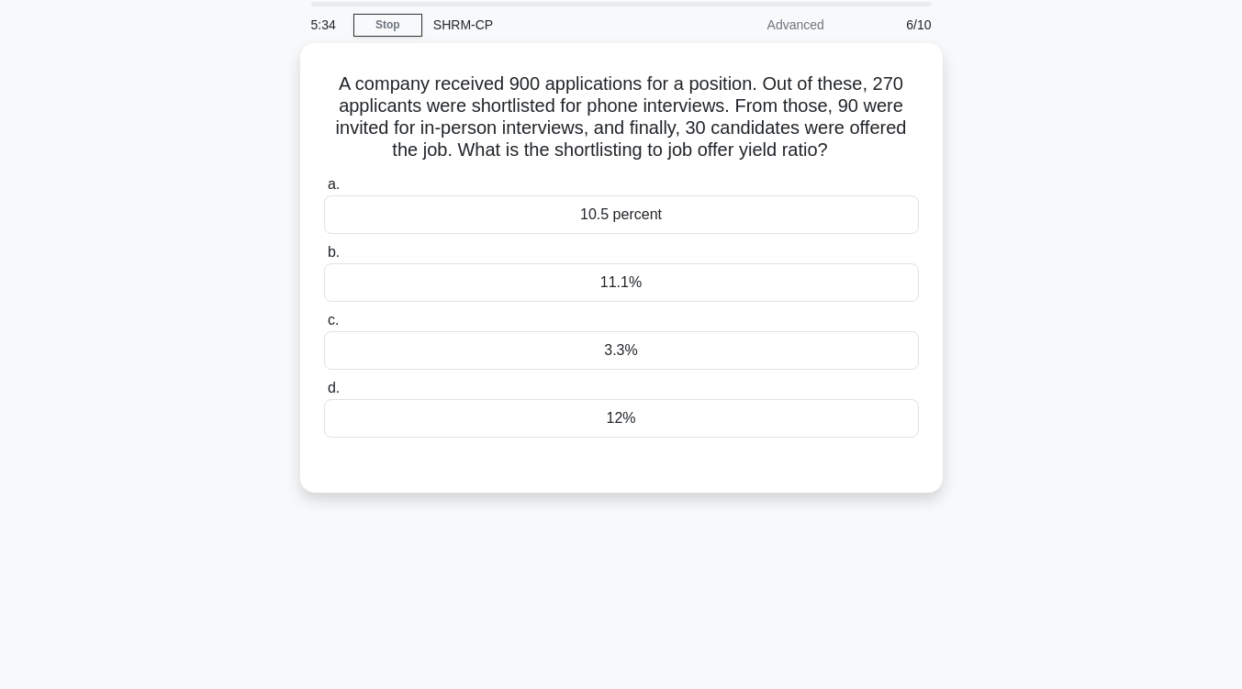
scroll to position [63, 0]
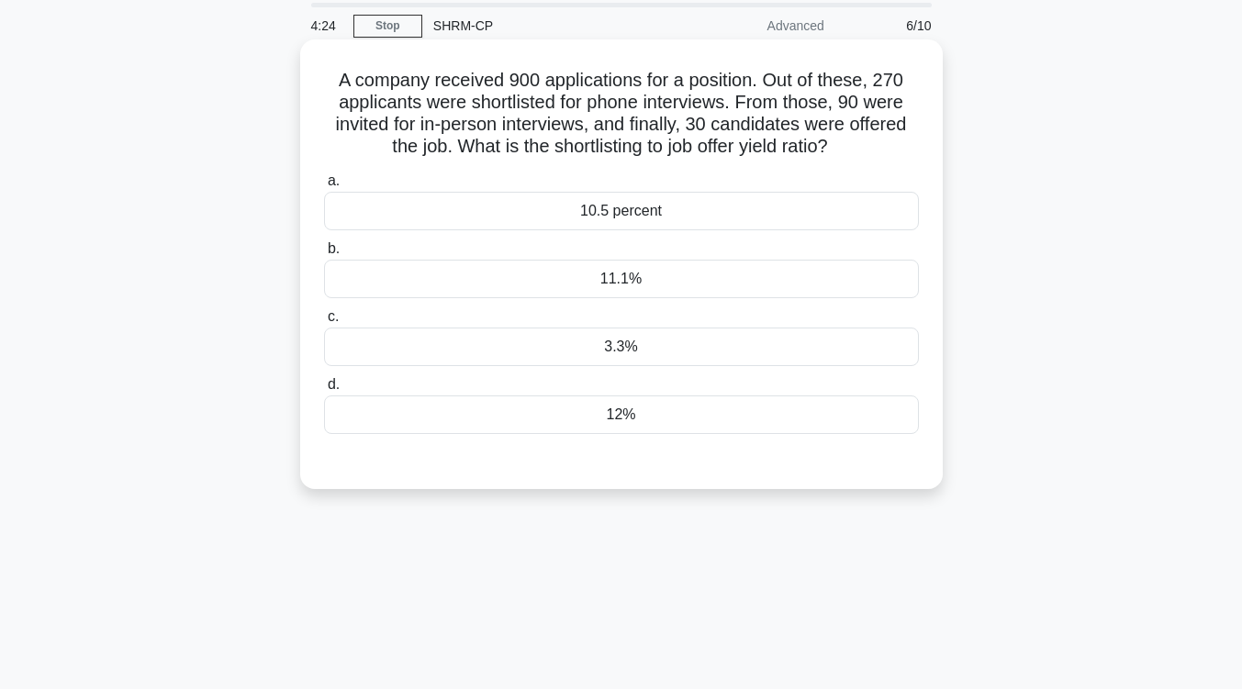
click at [639, 420] on div "12%" at bounding box center [621, 415] width 595 height 39
click at [324, 391] on input "d. 12%" at bounding box center [324, 385] width 0 height 12
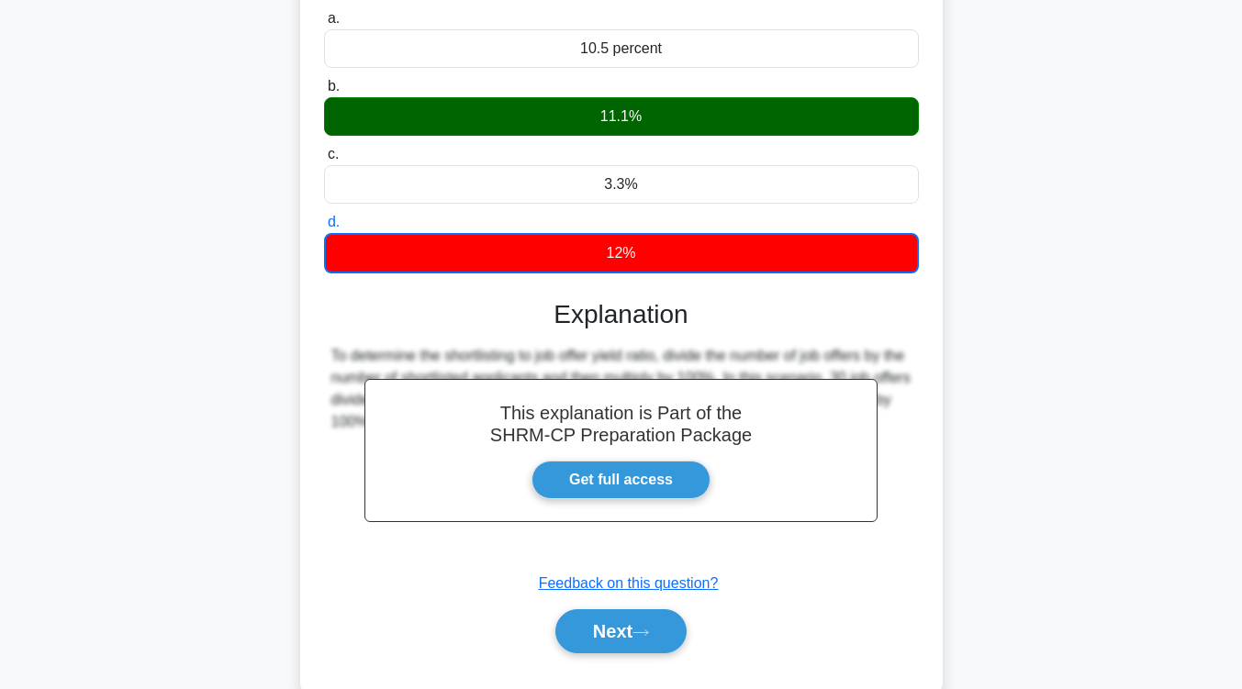
scroll to position [302, 0]
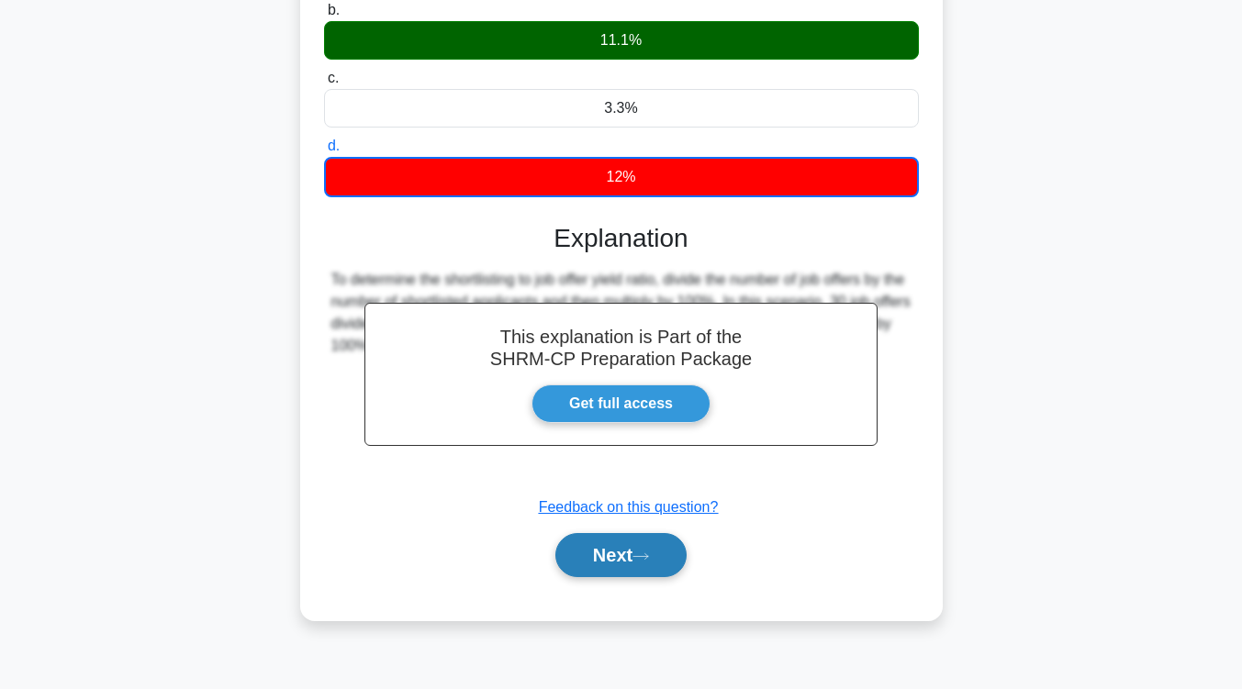
click at [649, 564] on button "Next" at bounding box center [620, 555] width 131 height 44
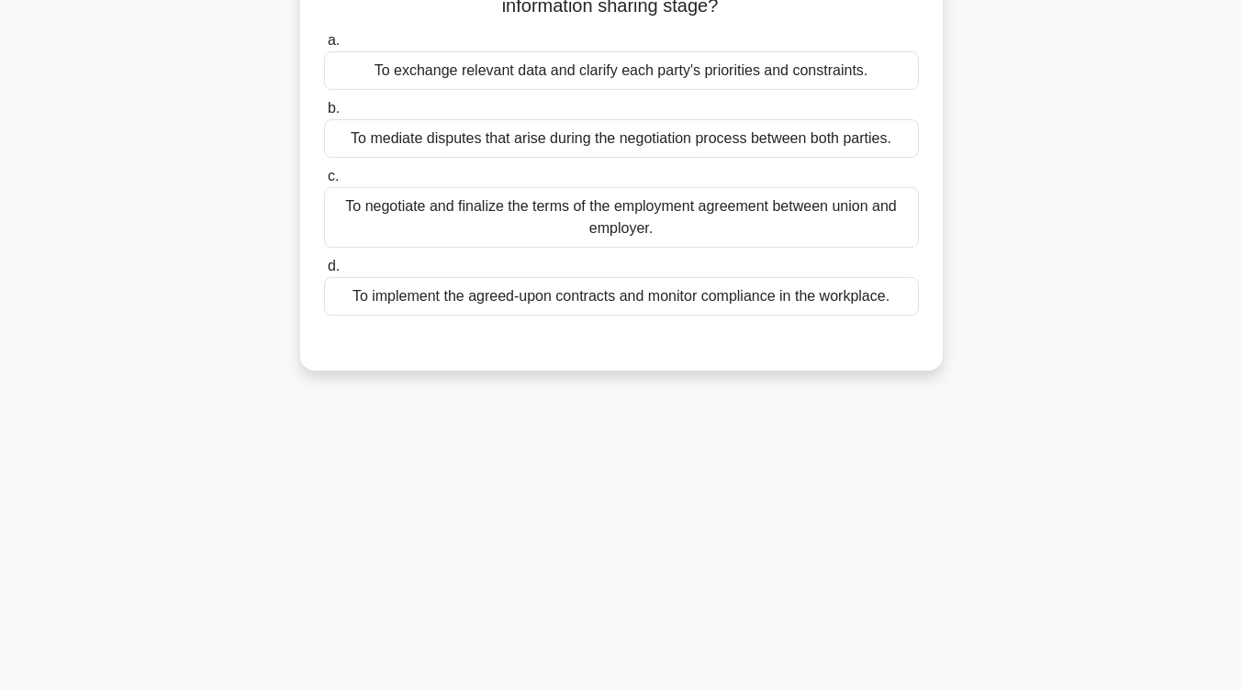
scroll to position [0, 0]
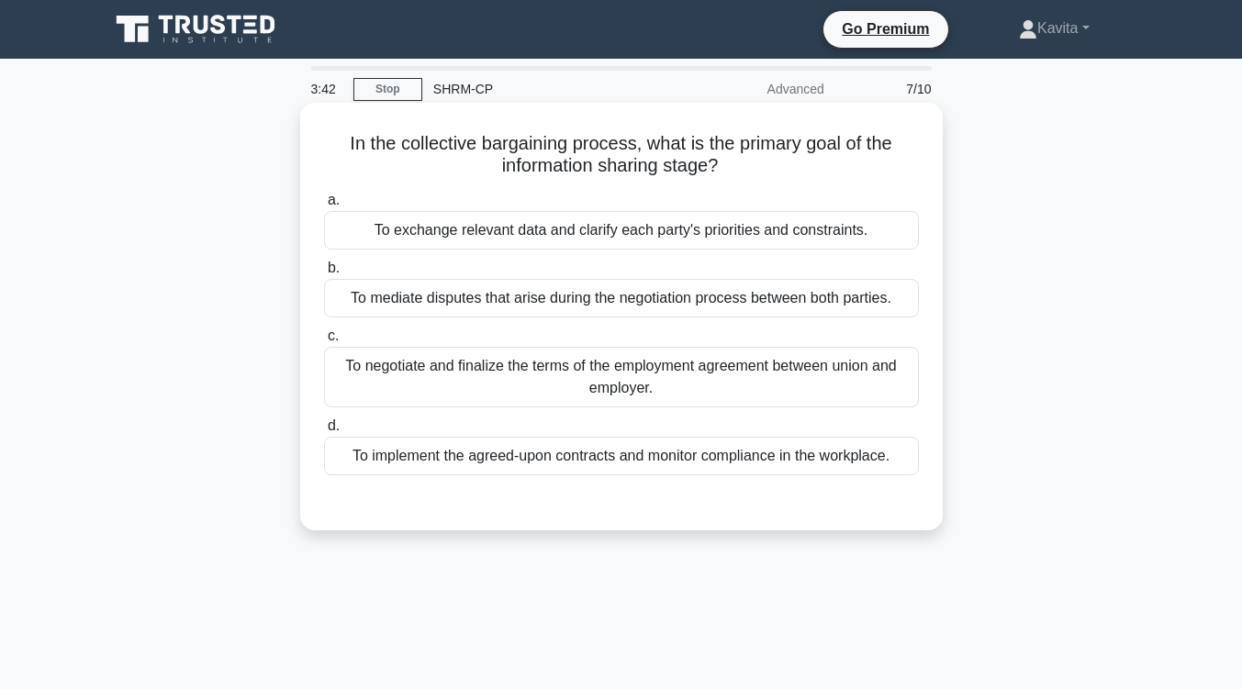
click at [689, 402] on div "To negotiate and finalize the terms of the employment agreement between union a…" at bounding box center [621, 377] width 595 height 61
click at [324, 342] on input "c. To negotiate and finalize the terms of the employment agreement between unio…" at bounding box center [324, 336] width 0 height 12
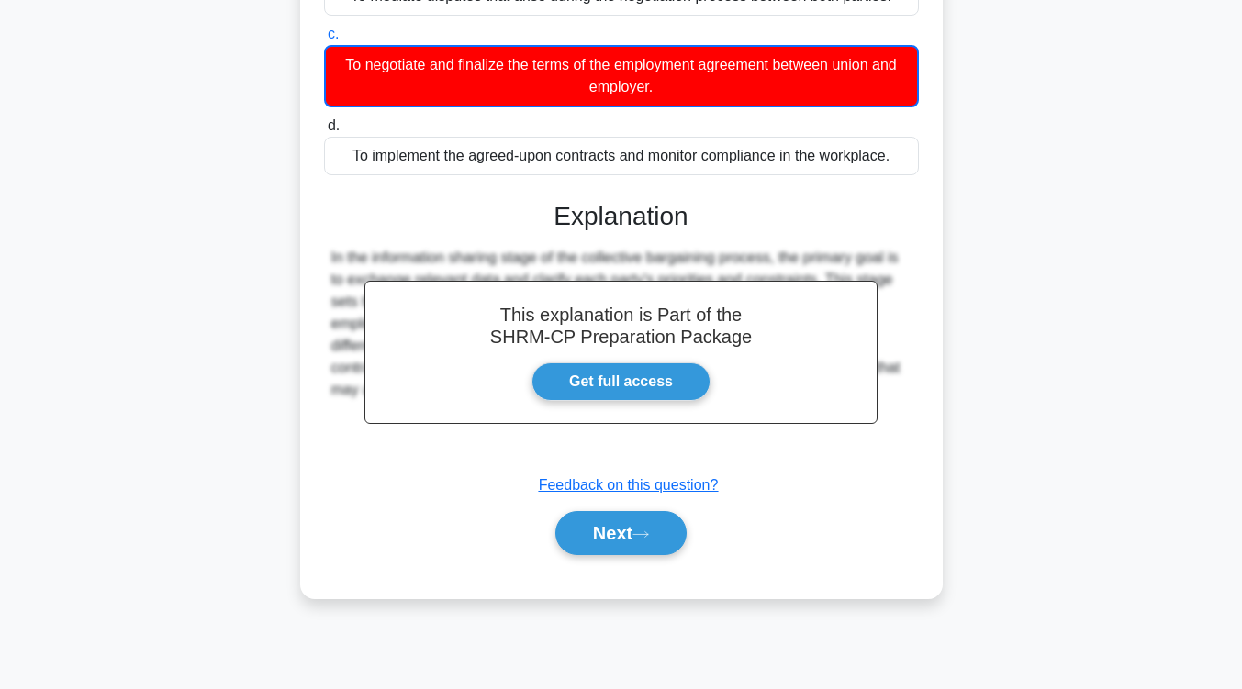
scroll to position [302, 0]
click at [642, 532] on icon at bounding box center [640, 535] width 17 height 10
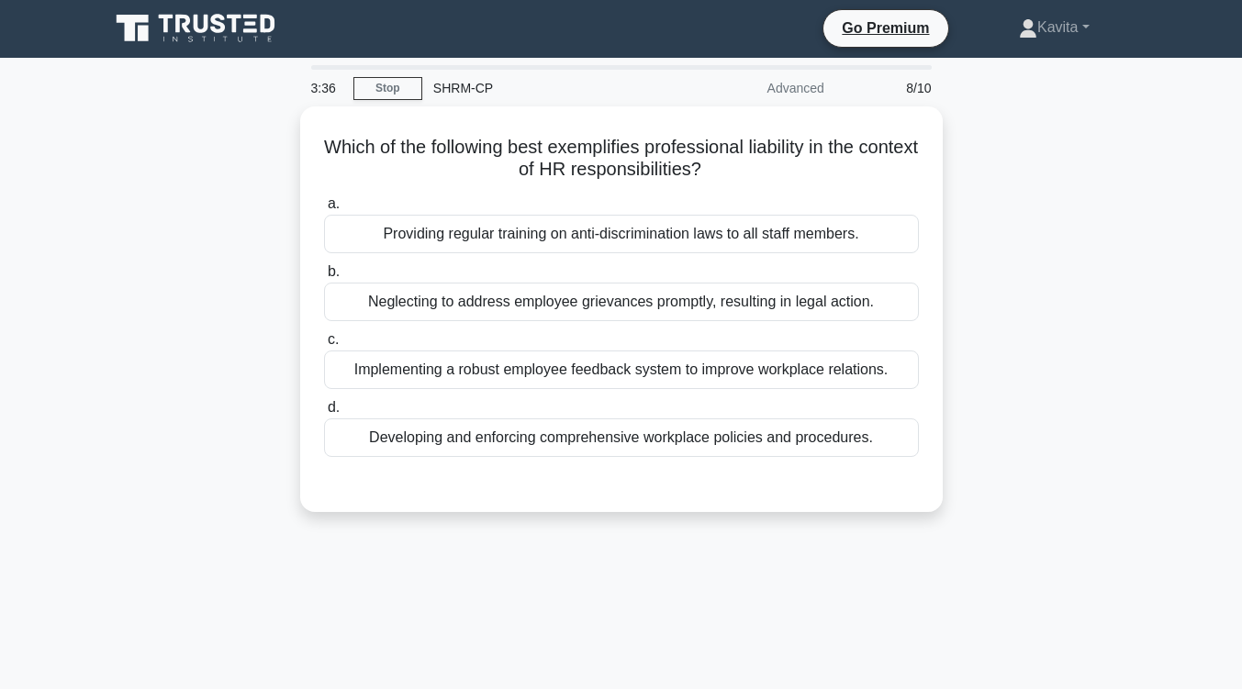
scroll to position [0, 0]
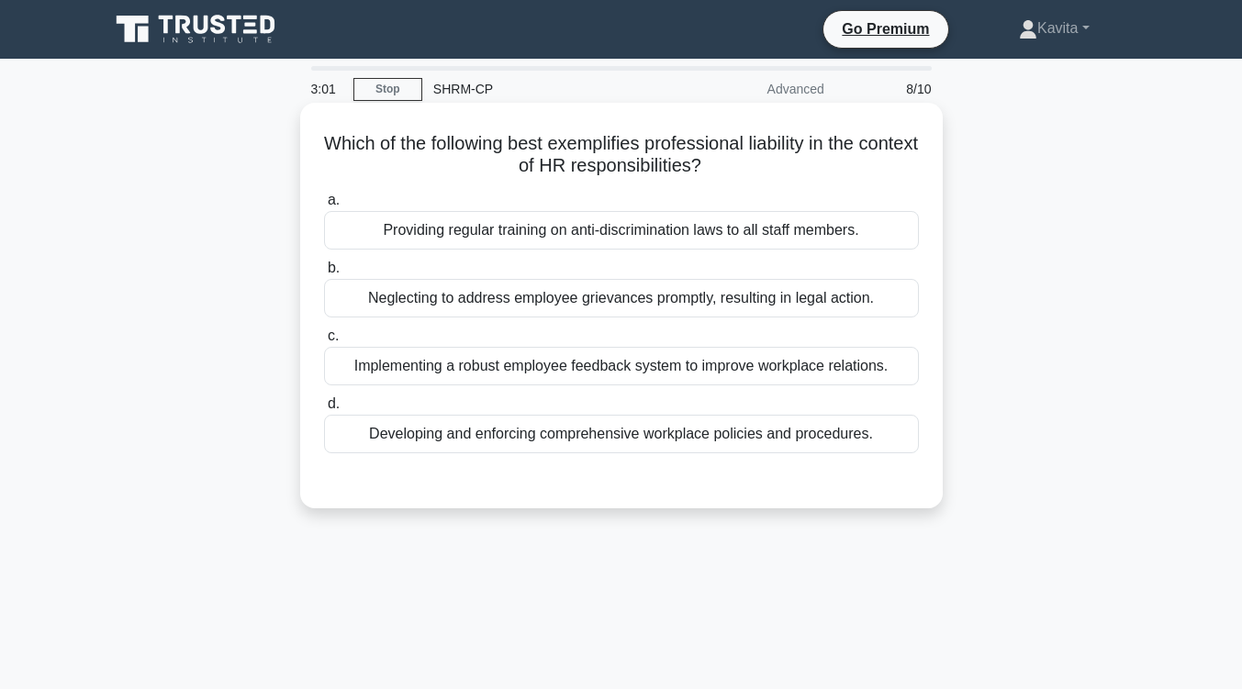
click at [694, 304] on div "Neglecting to address employee grievances promptly, resulting in legal action." at bounding box center [621, 298] width 595 height 39
click at [324, 274] on input "b. Neglecting to address employee grievances promptly, resulting in legal actio…" at bounding box center [324, 269] width 0 height 12
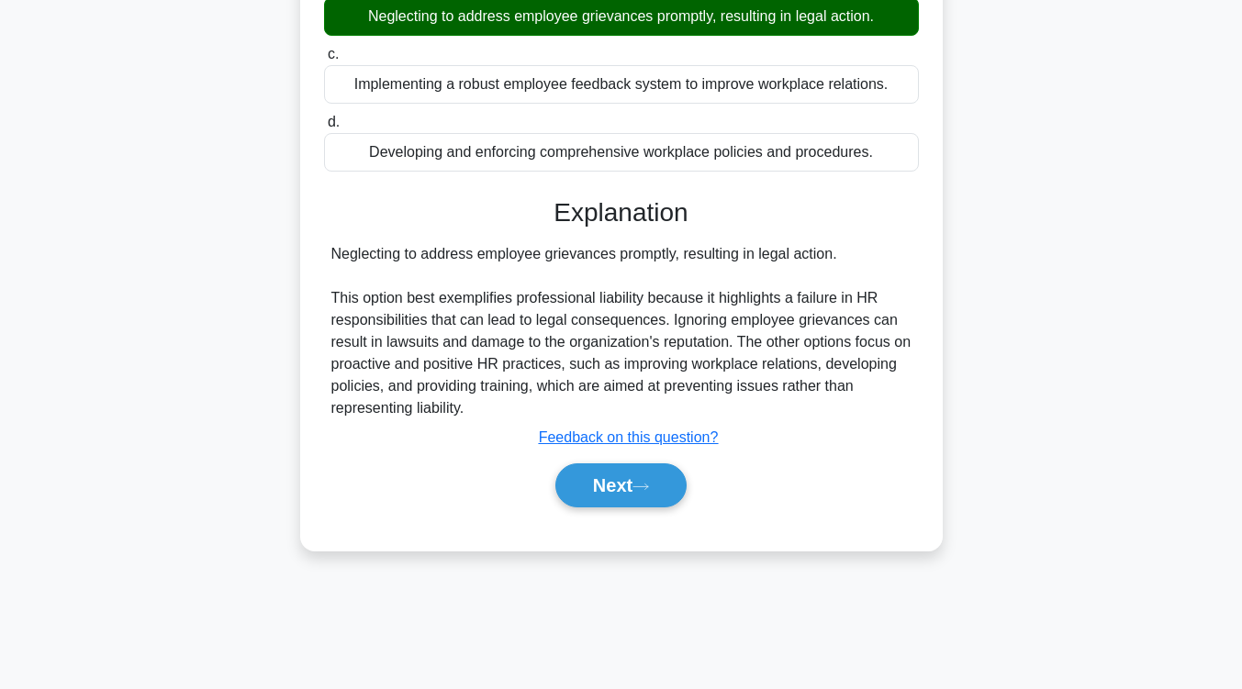
scroll to position [297, 0]
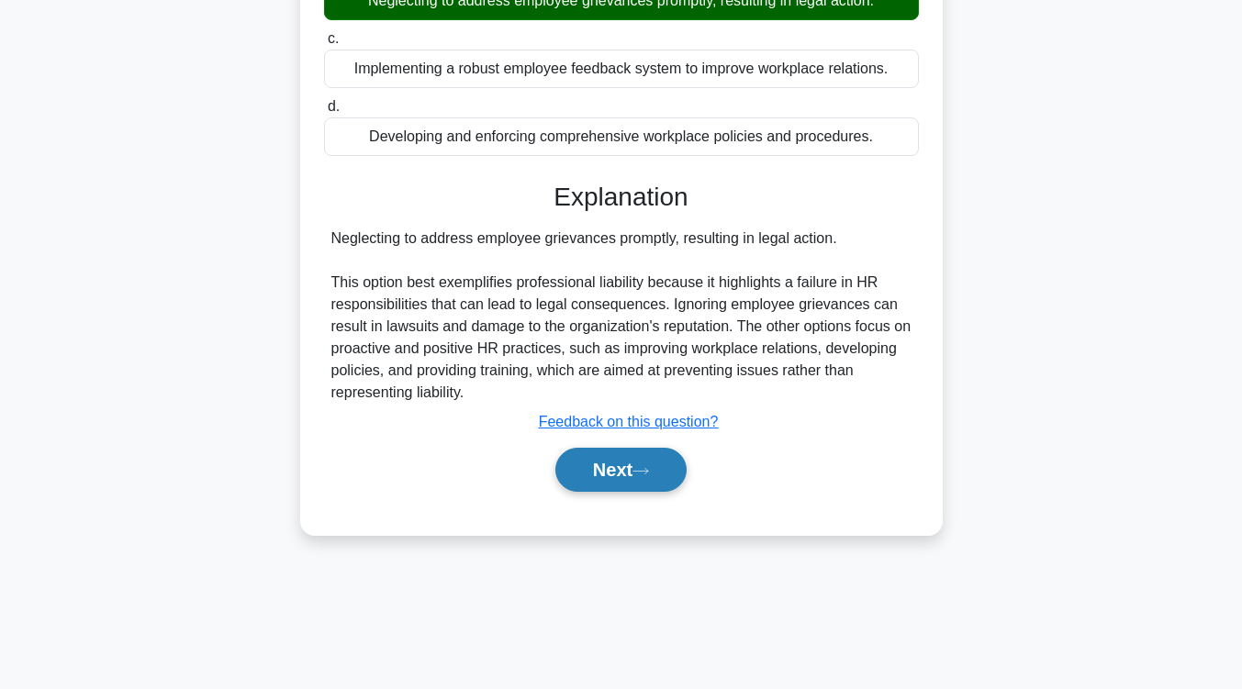
click at [663, 457] on button "Next" at bounding box center [620, 470] width 131 height 44
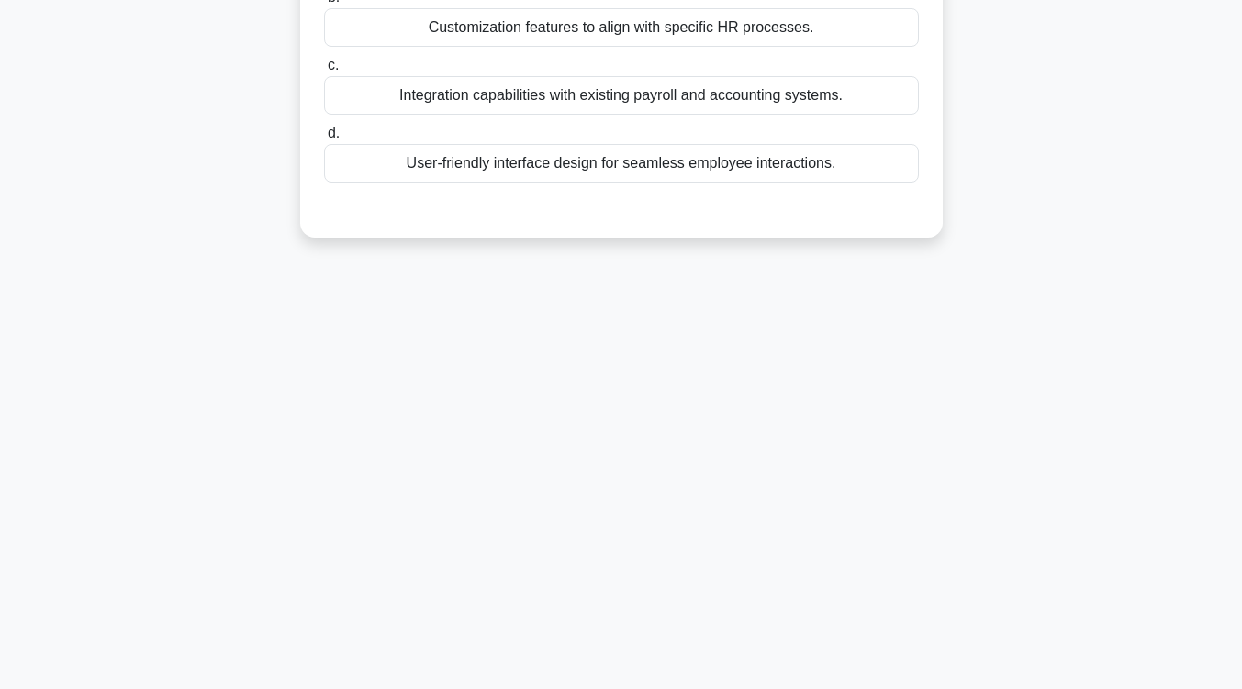
scroll to position [6, 0]
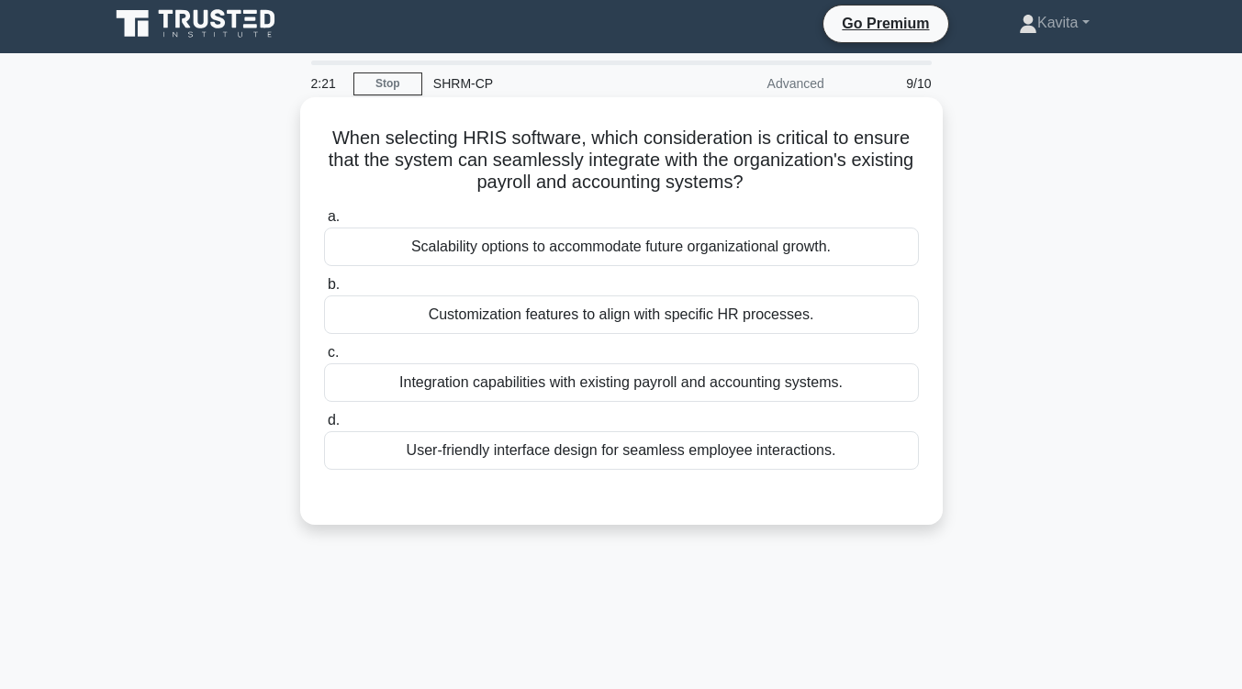
click at [690, 378] on div "Integration capabilities with existing payroll and accounting systems." at bounding box center [621, 382] width 595 height 39
click at [324, 359] on input "c. Integration capabilities with existing payroll and accounting systems." at bounding box center [324, 353] width 0 height 12
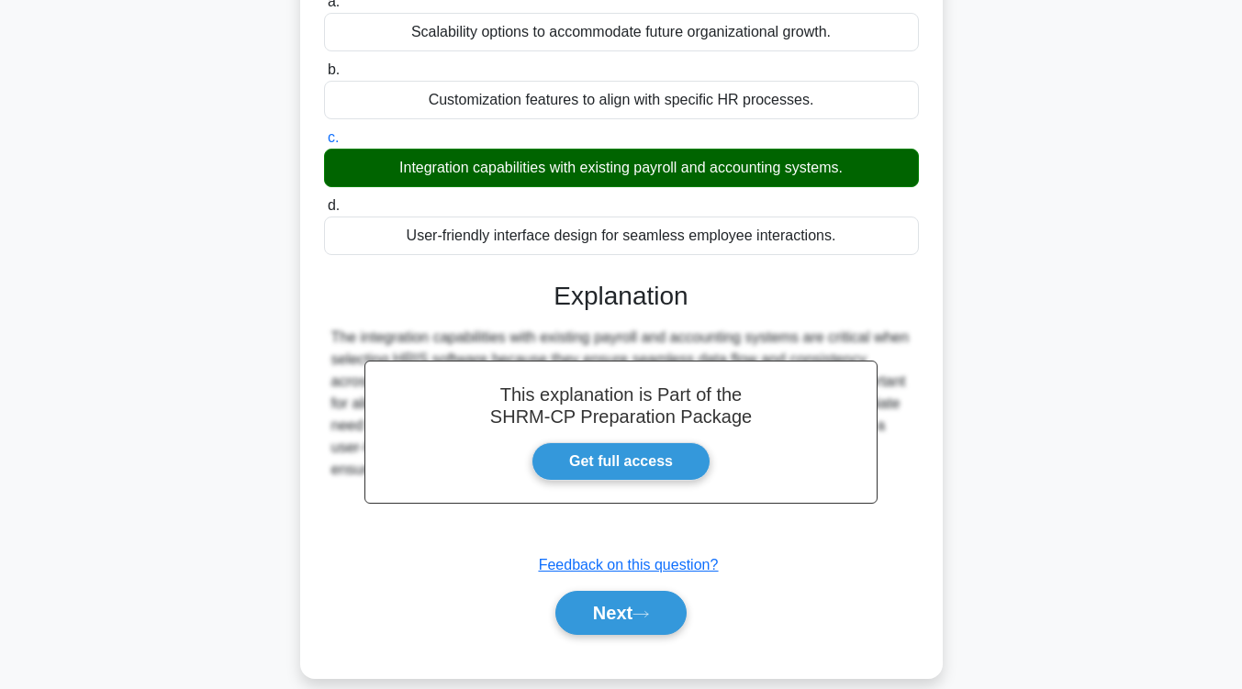
scroll to position [222, 0]
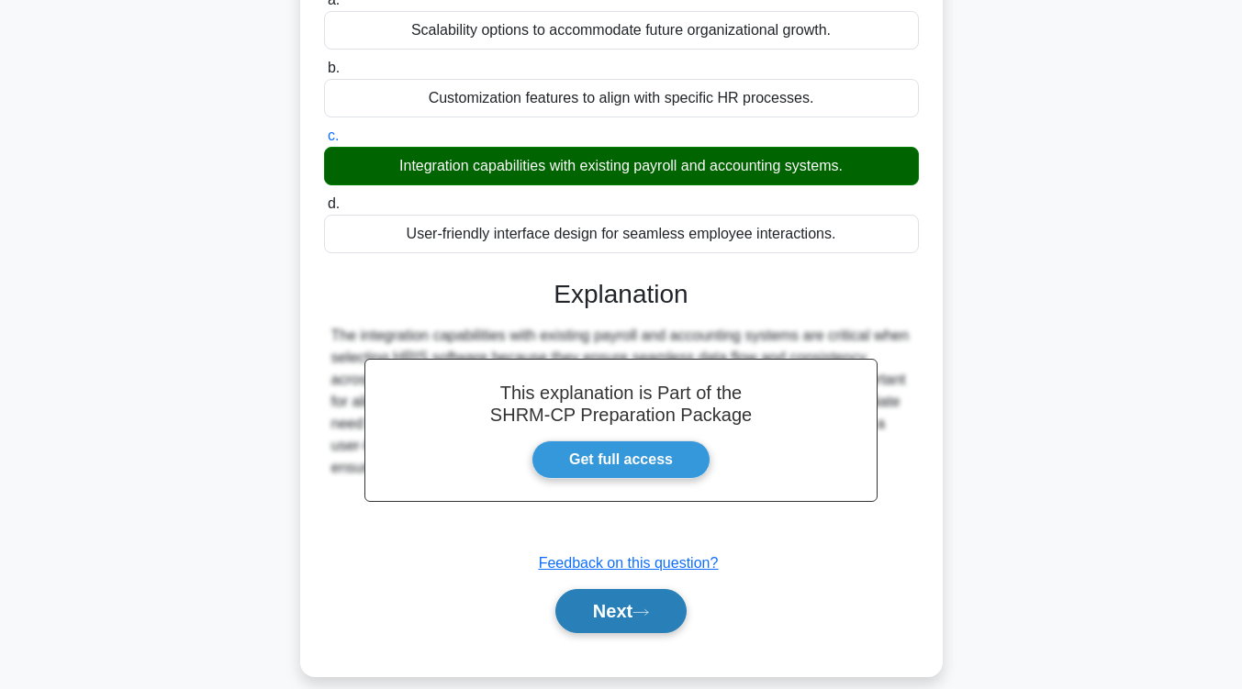
click at [649, 609] on icon at bounding box center [640, 613] width 17 height 10
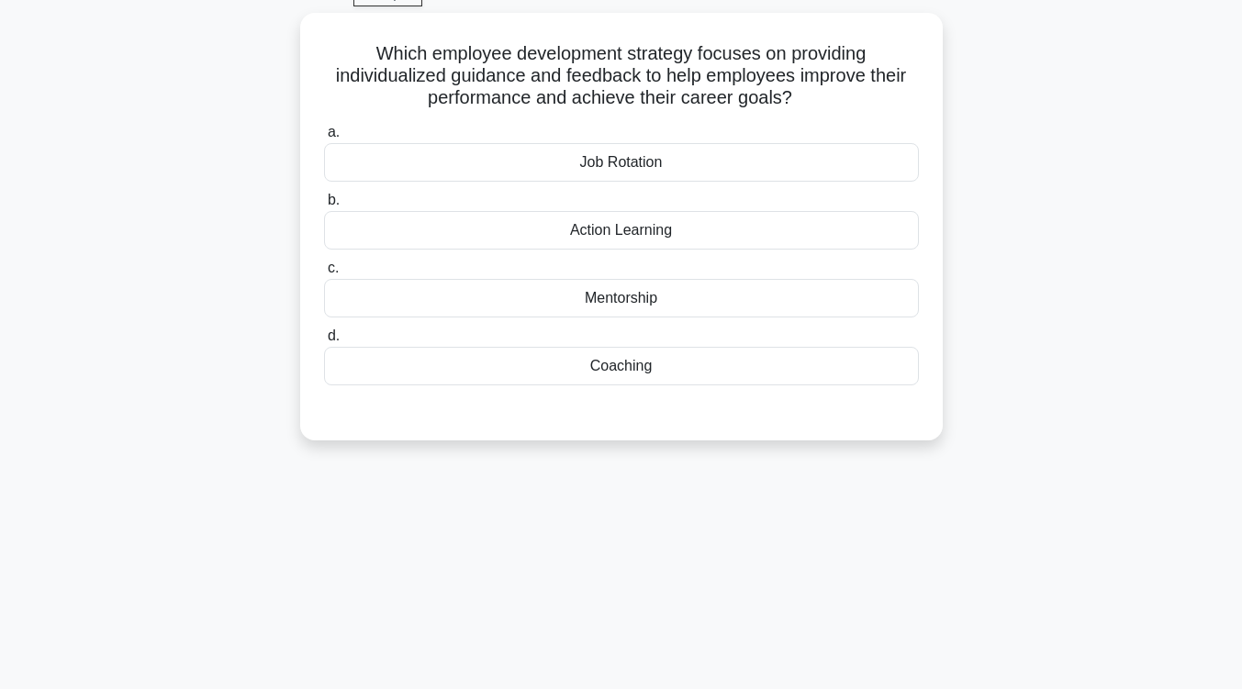
scroll to position [93, 0]
click at [654, 371] on div "Coaching" at bounding box center [621, 363] width 595 height 39
click at [324, 340] on input "d. Coaching" at bounding box center [324, 334] width 0 height 12
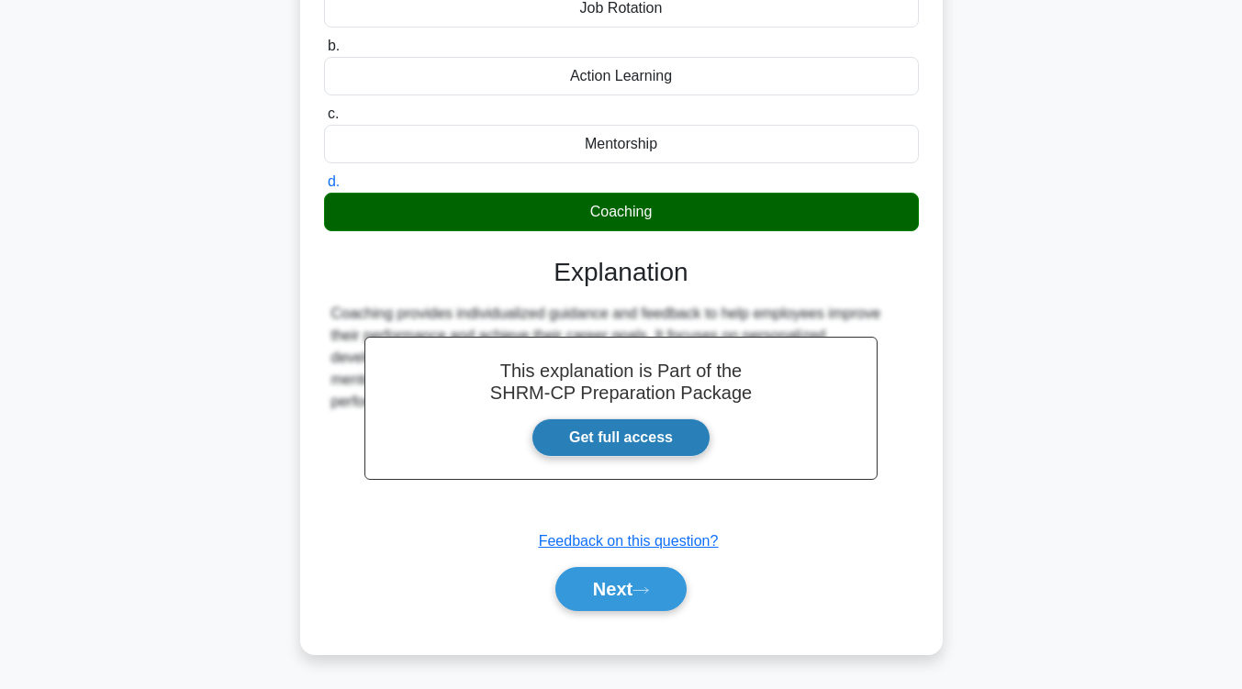
scroll to position [250, 0]
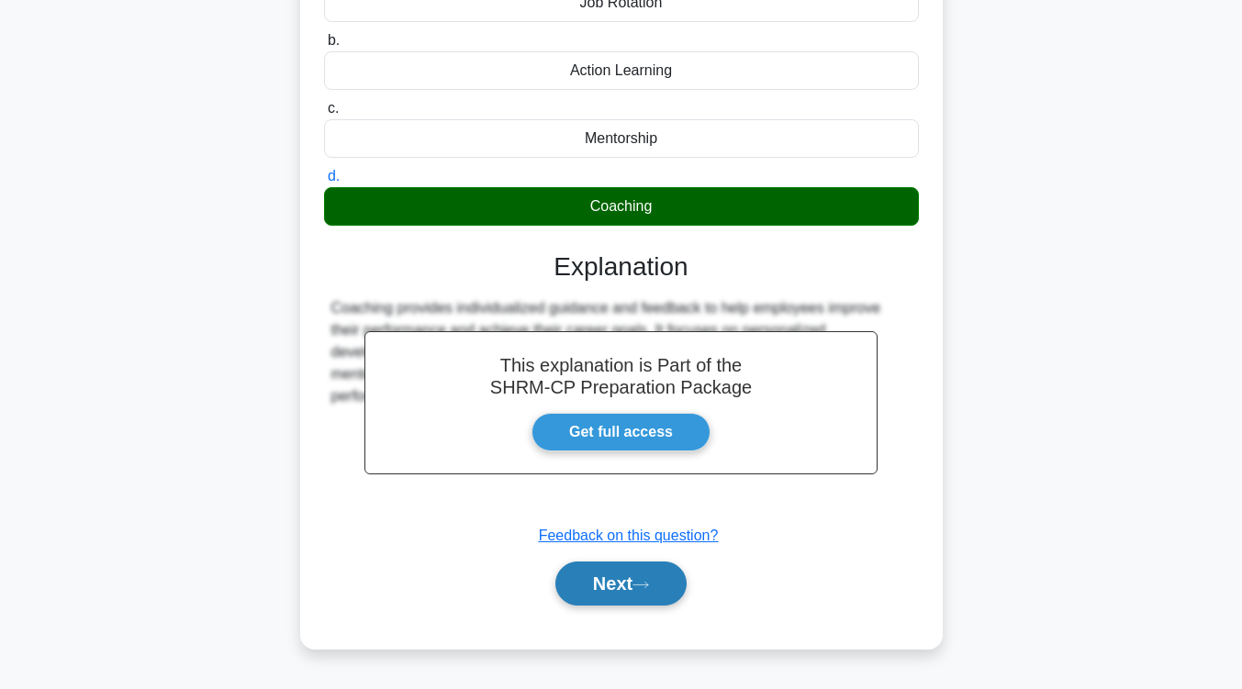
click at [665, 587] on button "Next" at bounding box center [620, 584] width 131 height 44
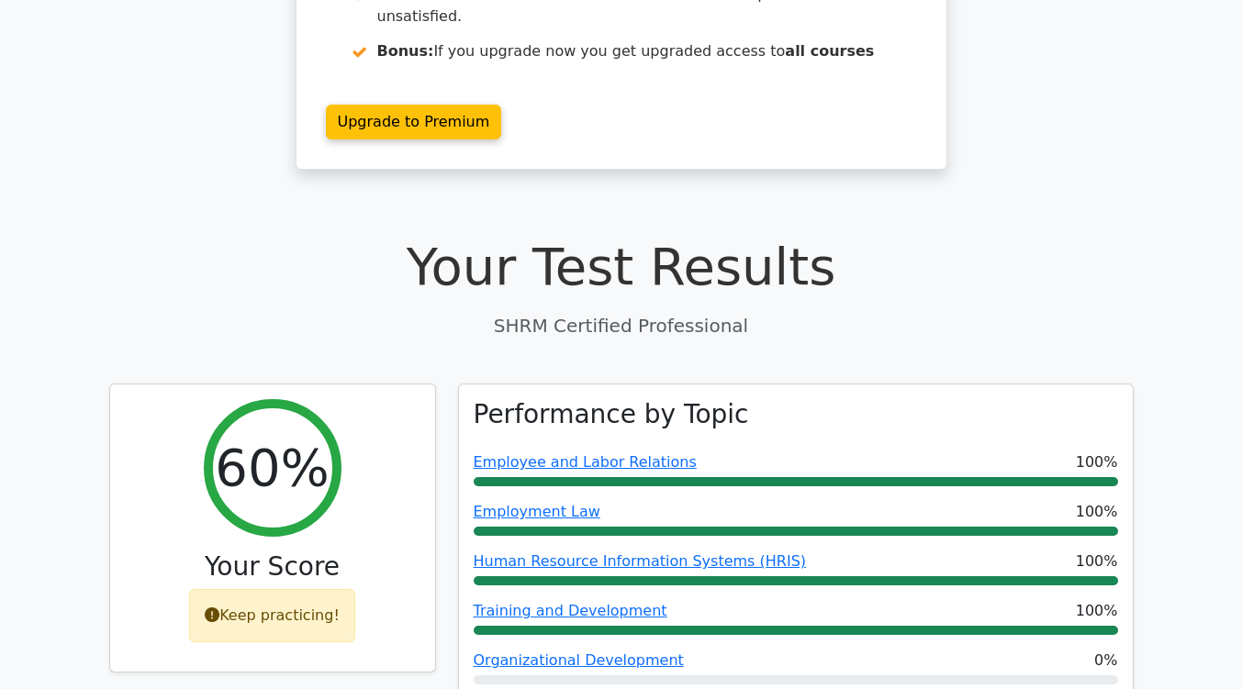
scroll to position [314, 0]
